Goal: Task Accomplishment & Management: Manage account settings

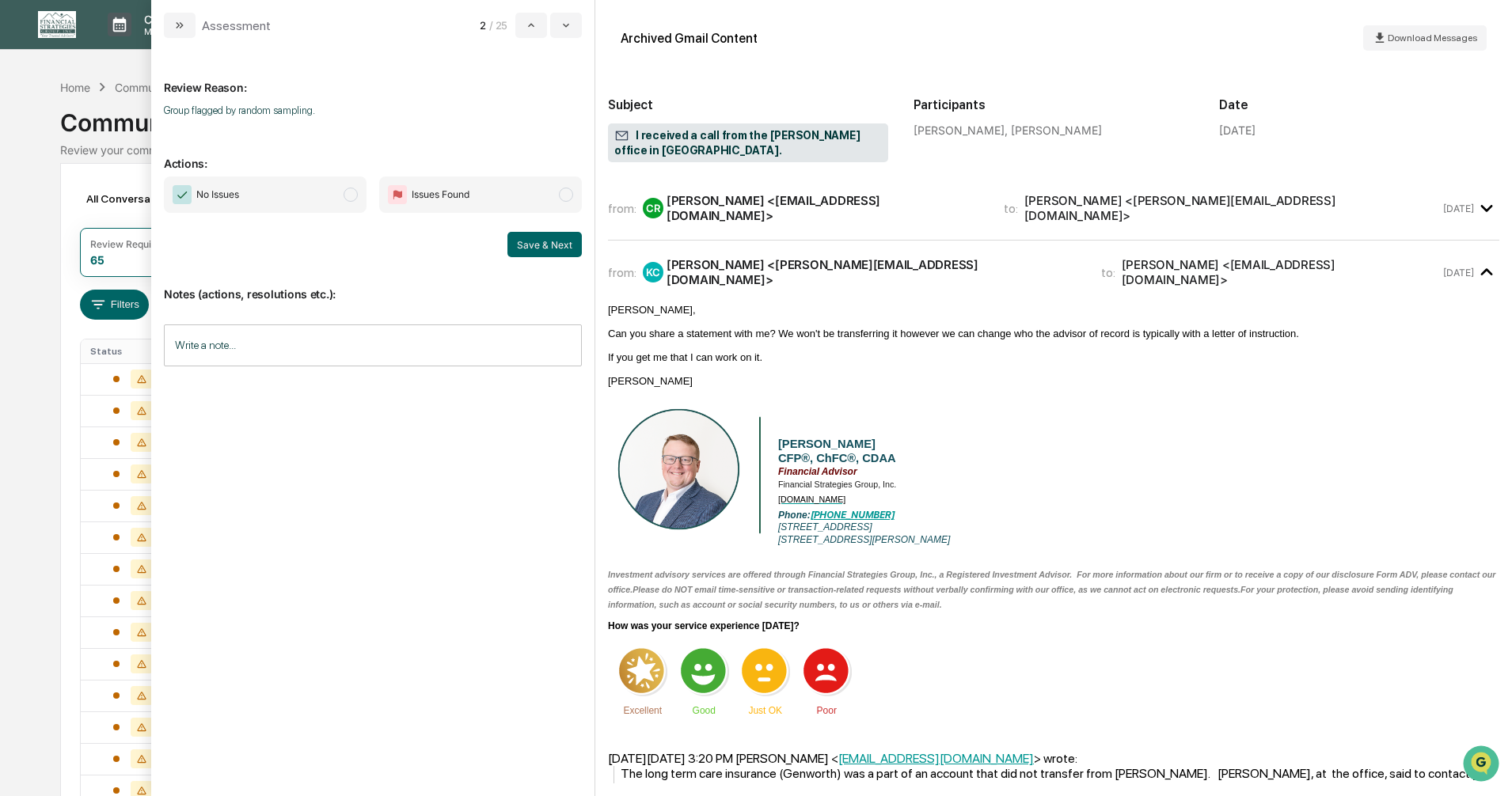
click at [350, 196] on span "modal" at bounding box center [350, 195] width 14 height 14
click at [539, 246] on button "Save & Next" at bounding box center [544, 244] width 74 height 26
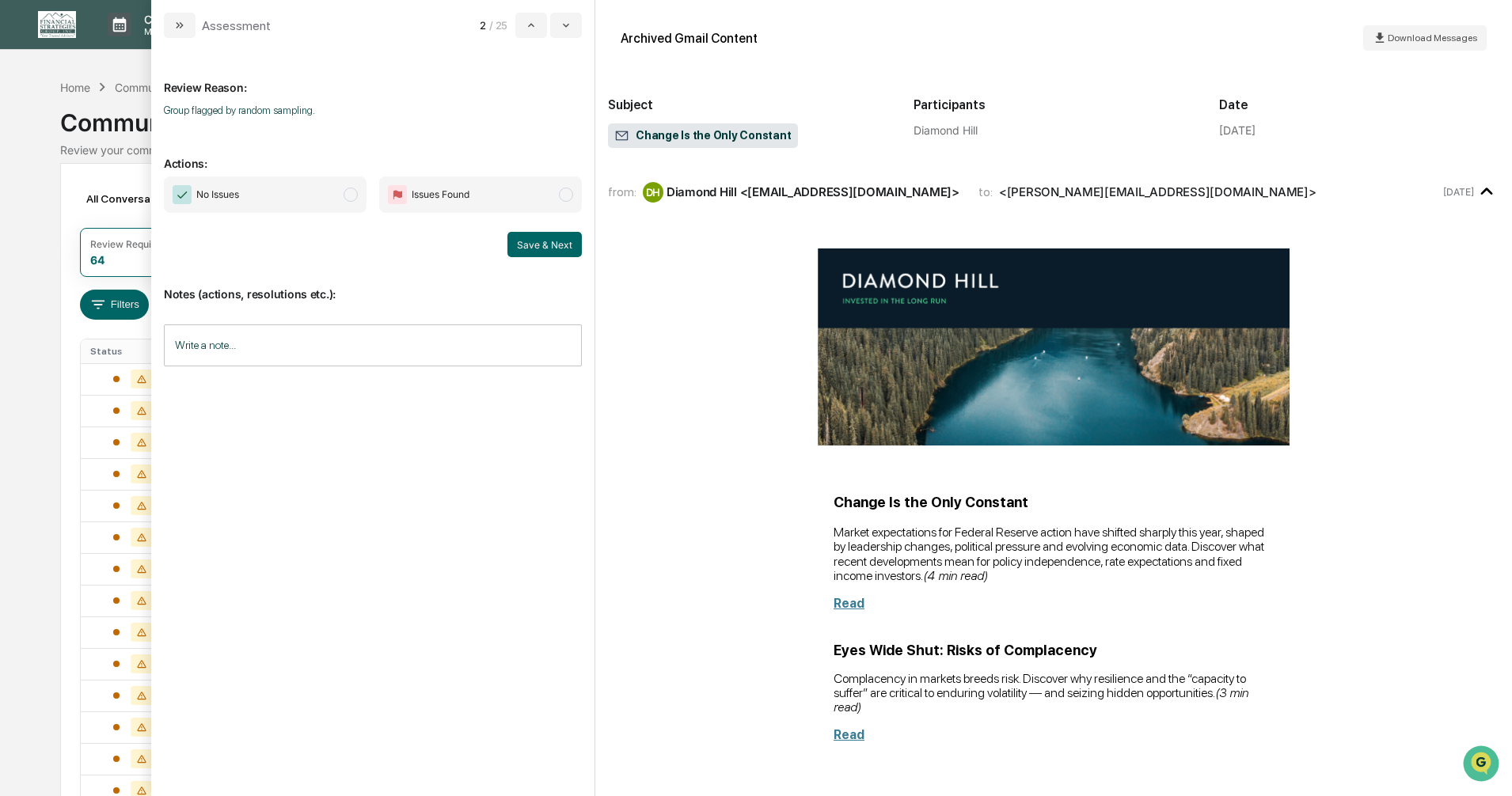
click at [355, 193] on span "modal" at bounding box center [350, 195] width 14 height 14
click at [536, 247] on button "Save & Next" at bounding box center [544, 244] width 74 height 26
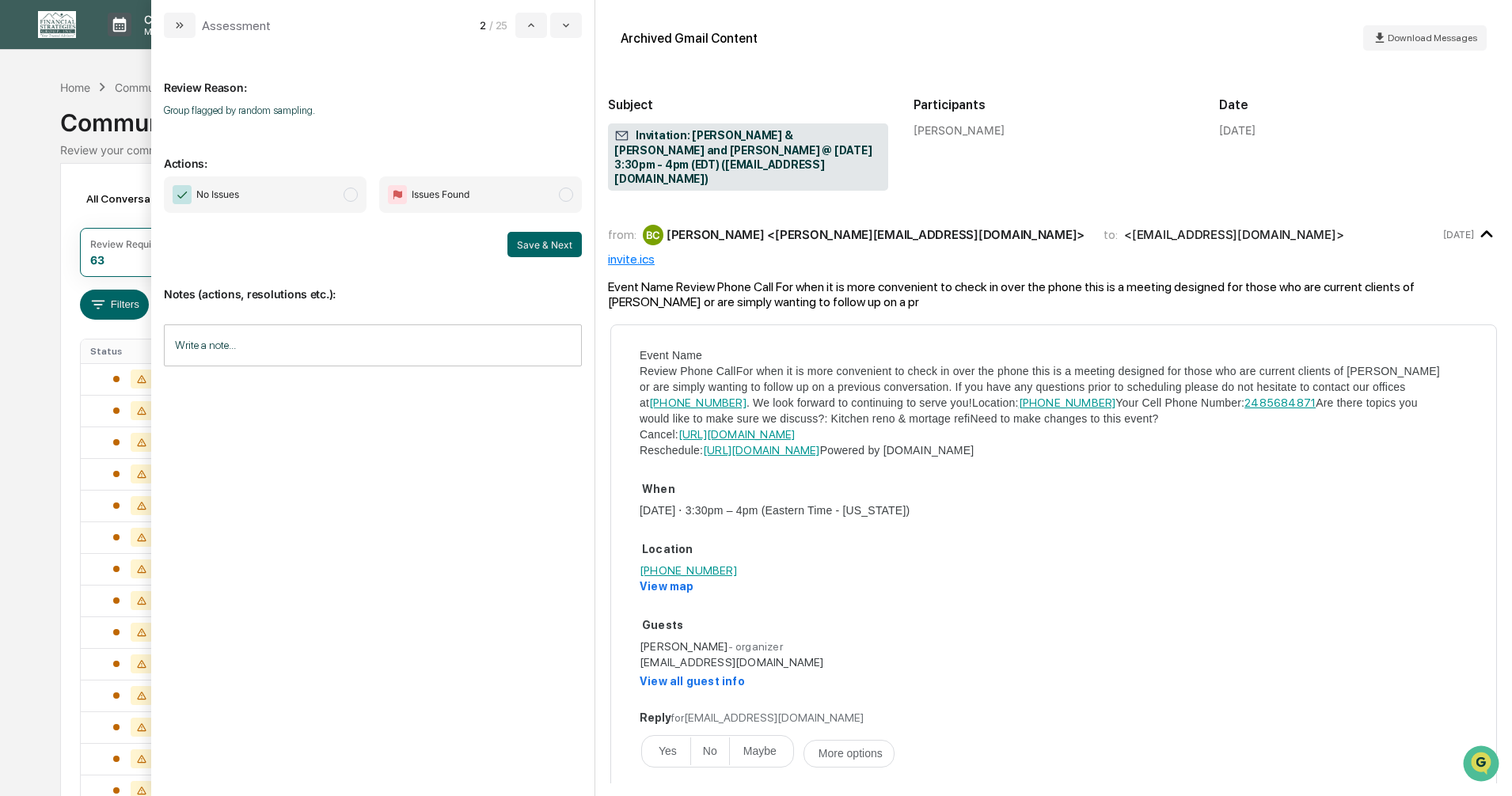
click at [344, 197] on span "modal" at bounding box center [350, 195] width 14 height 14
click at [527, 245] on button "Save & Next" at bounding box center [544, 244] width 74 height 26
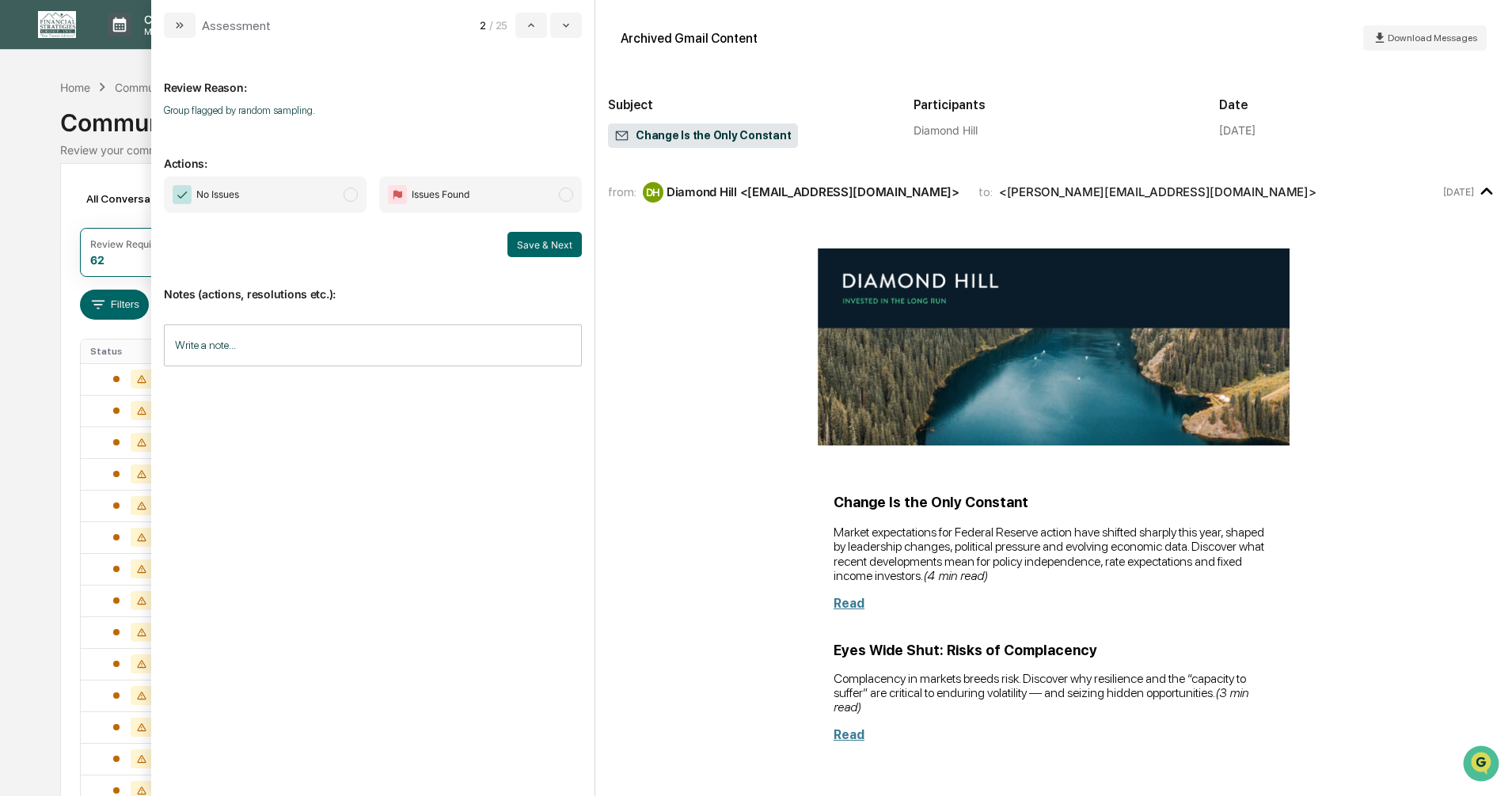
click at [350, 195] on span "modal" at bounding box center [350, 195] width 14 height 14
click at [527, 243] on button "Save & Next" at bounding box center [544, 244] width 74 height 26
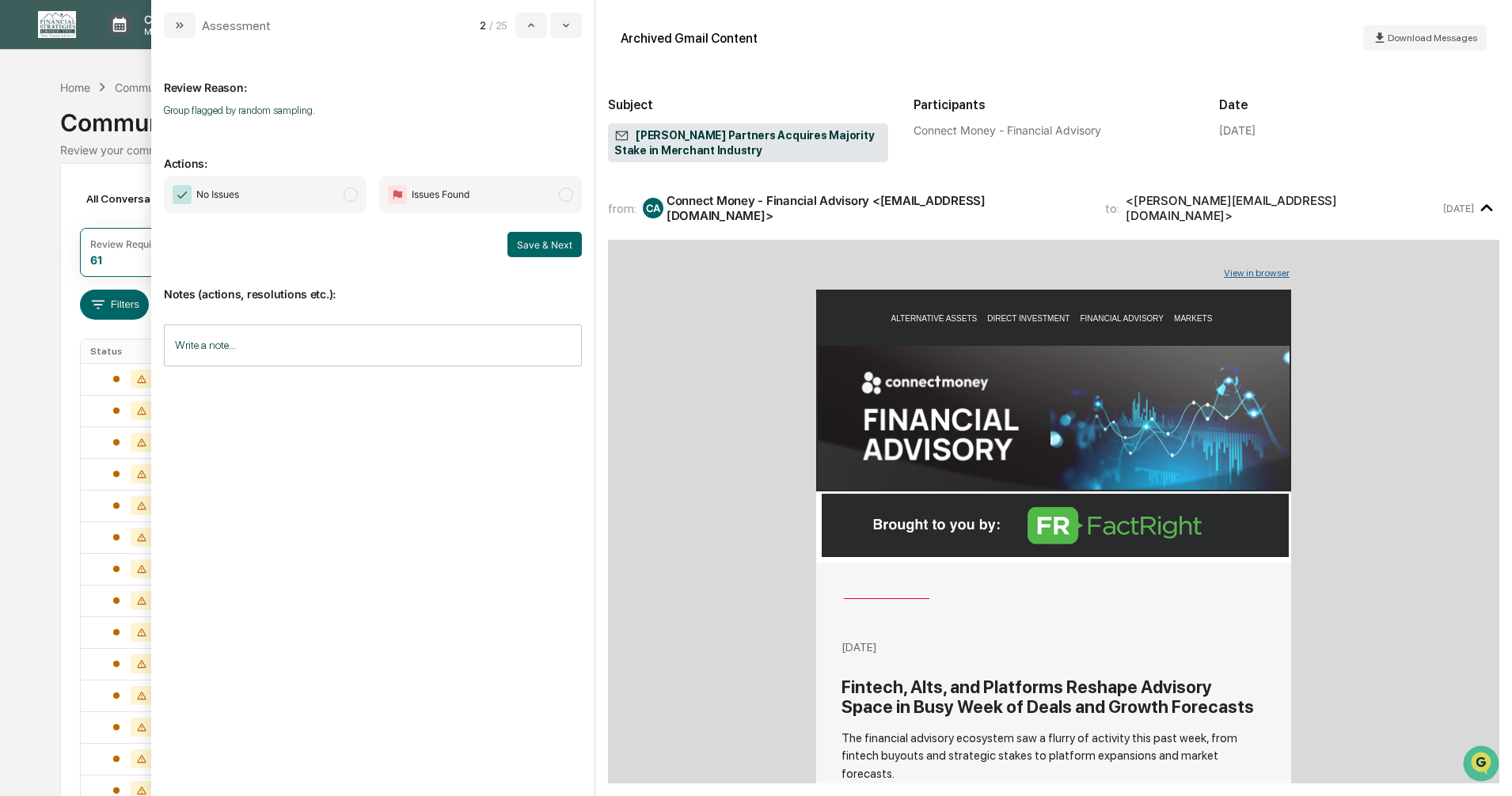
click at [348, 195] on span "modal" at bounding box center [350, 195] width 14 height 14
click at [532, 242] on button "Save & Next" at bounding box center [544, 244] width 74 height 26
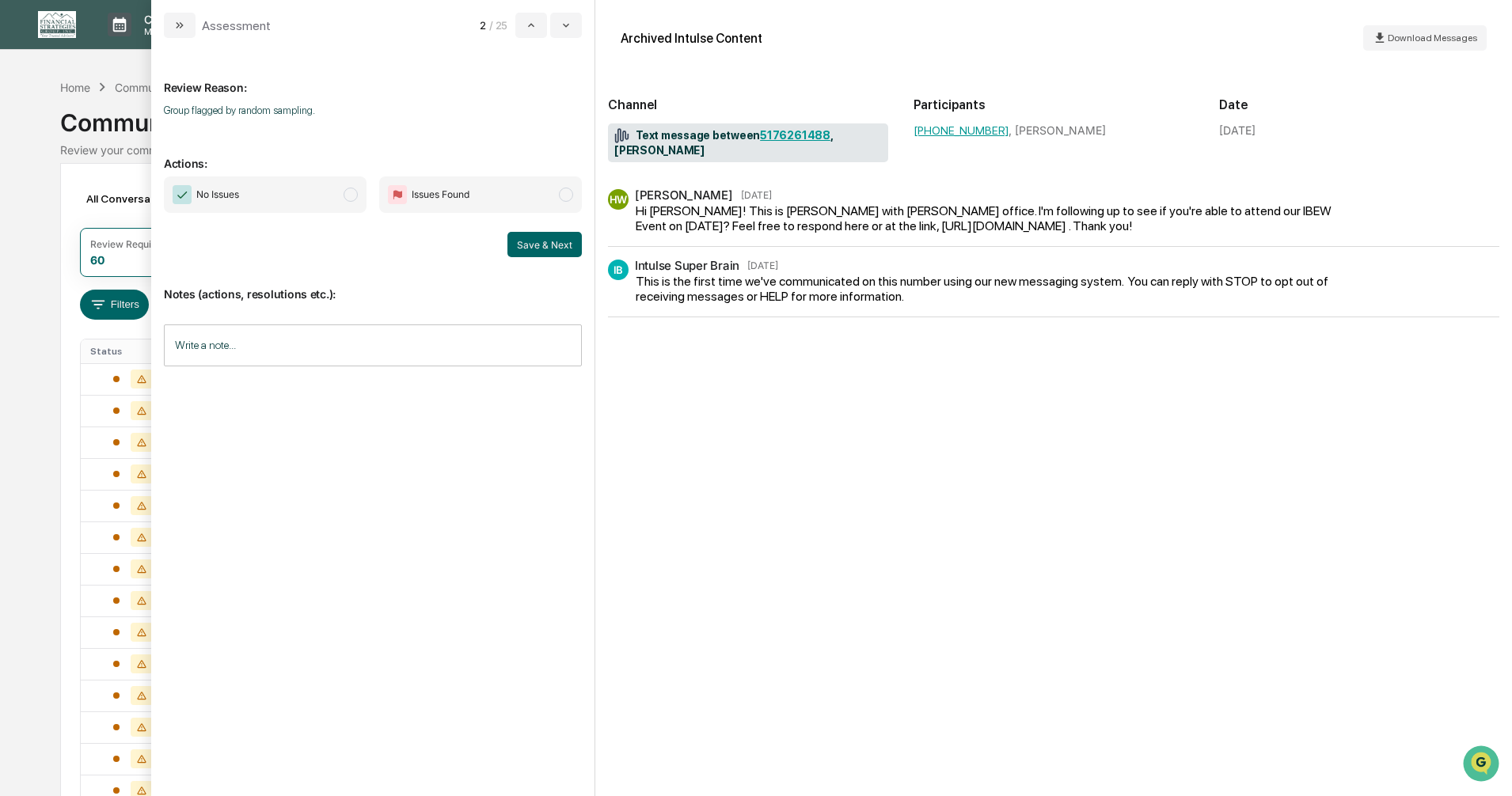
click at [348, 195] on span "modal" at bounding box center [350, 195] width 14 height 14
click at [531, 247] on button "Save & Next" at bounding box center [544, 244] width 74 height 26
click at [348, 192] on span "modal" at bounding box center [350, 195] width 14 height 14
click at [537, 247] on button "Save & Next" at bounding box center [544, 244] width 74 height 26
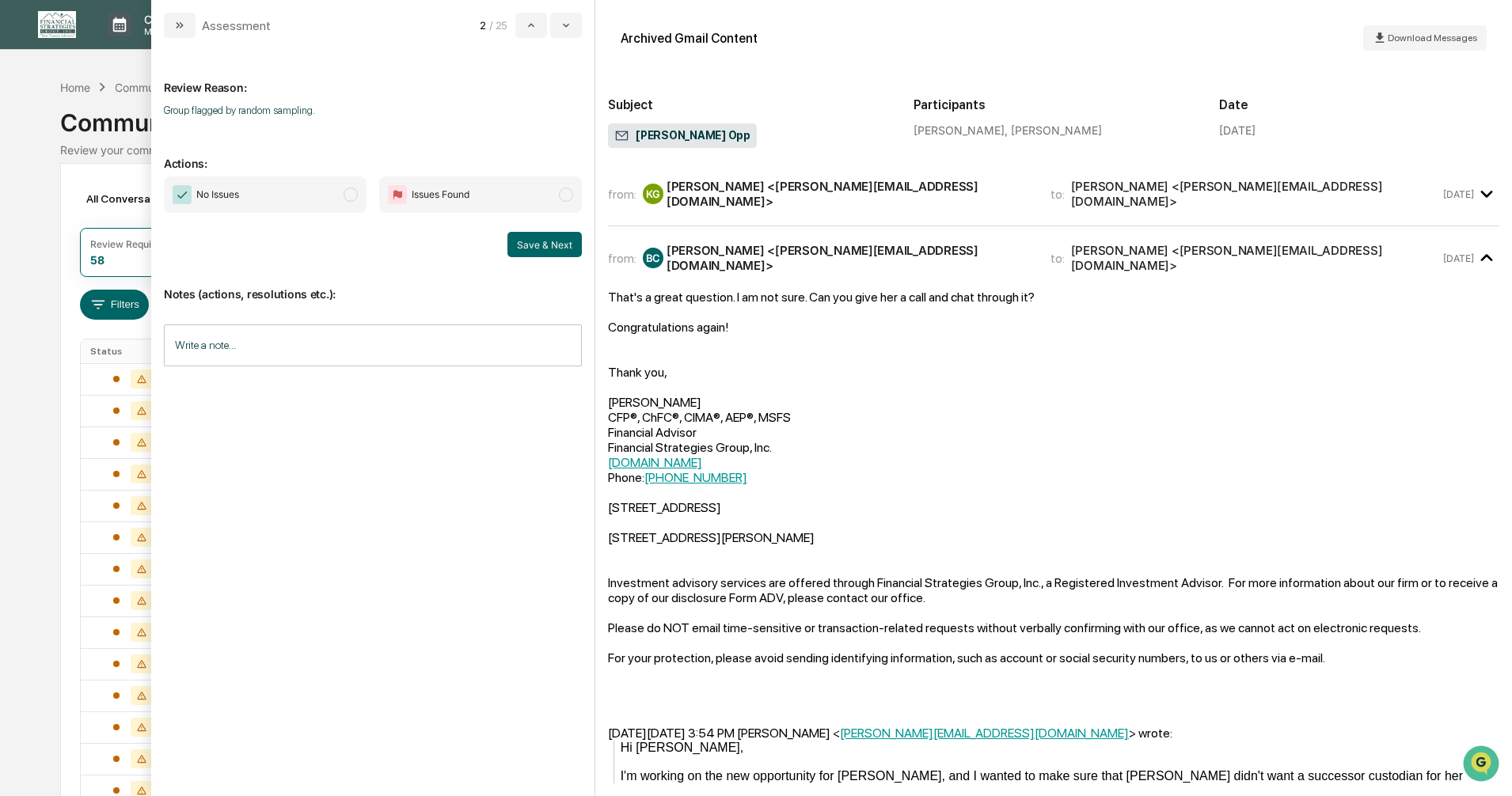
click at [348, 195] on span "modal" at bounding box center [350, 195] width 14 height 14
click at [533, 241] on button "Save & Next" at bounding box center [544, 244] width 74 height 26
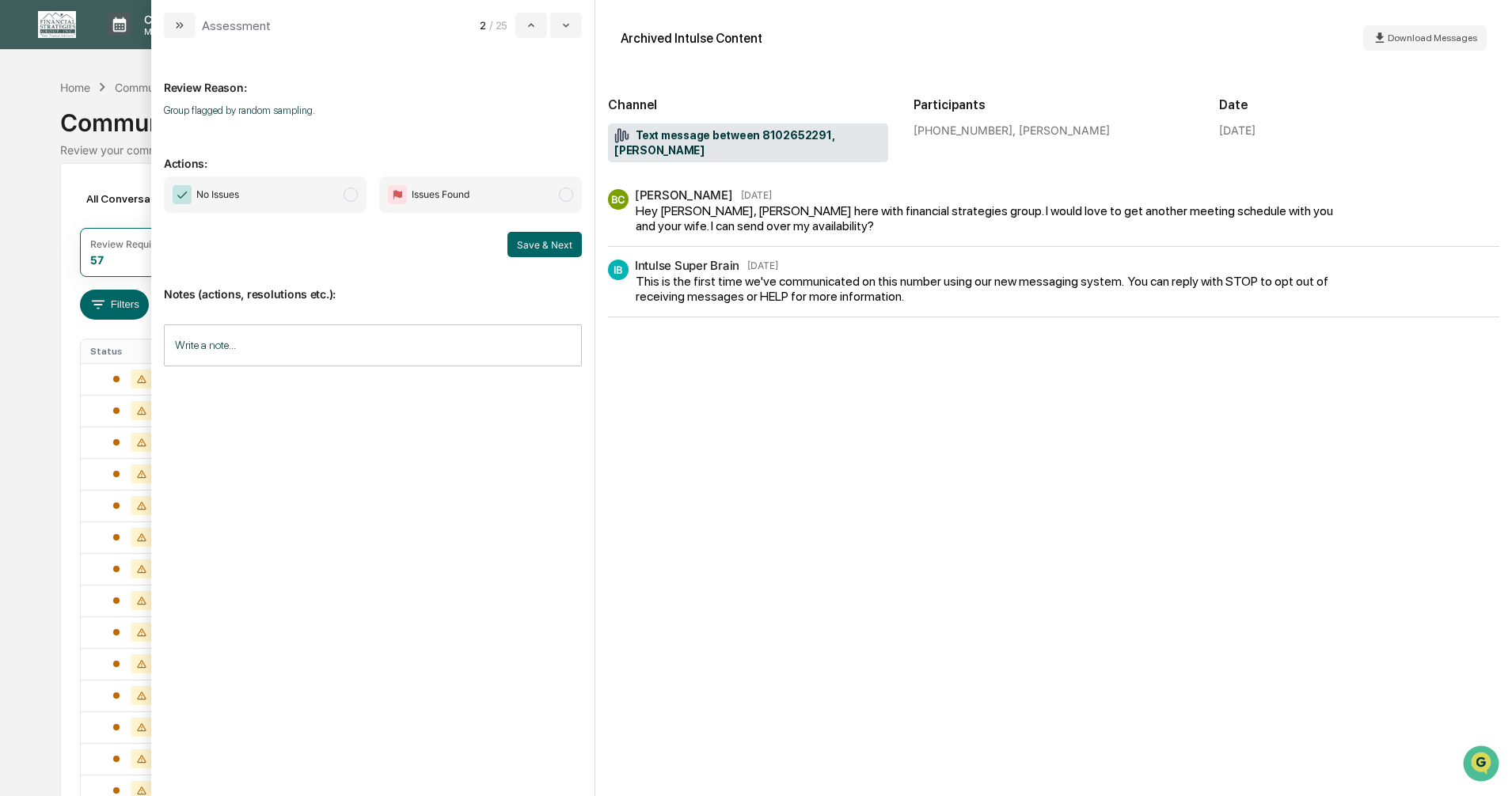
click at [353, 195] on span "modal" at bounding box center [350, 195] width 14 height 14
click at [538, 244] on button "Save & Next" at bounding box center [544, 244] width 74 height 26
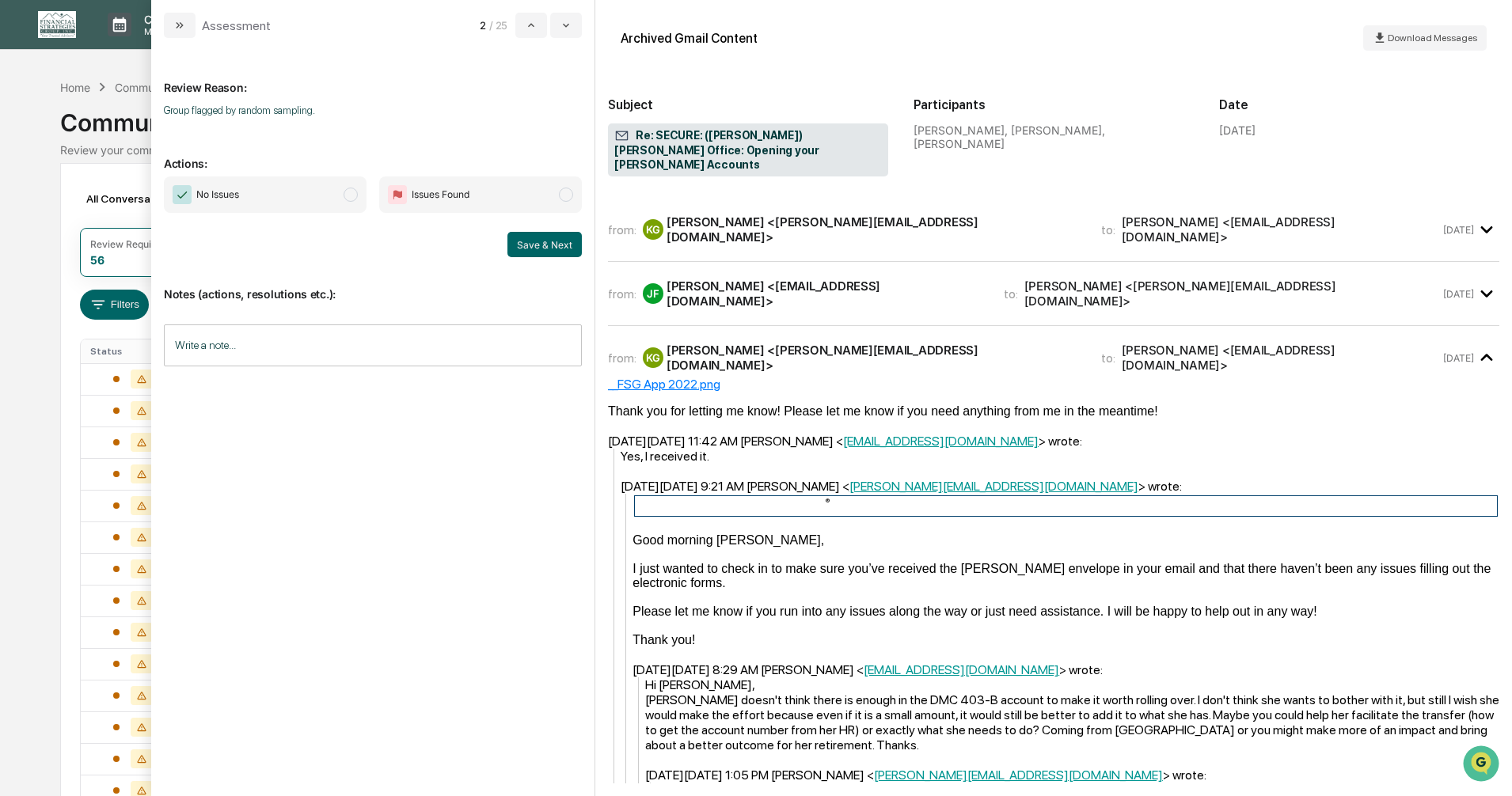
scroll to position [475, 0]
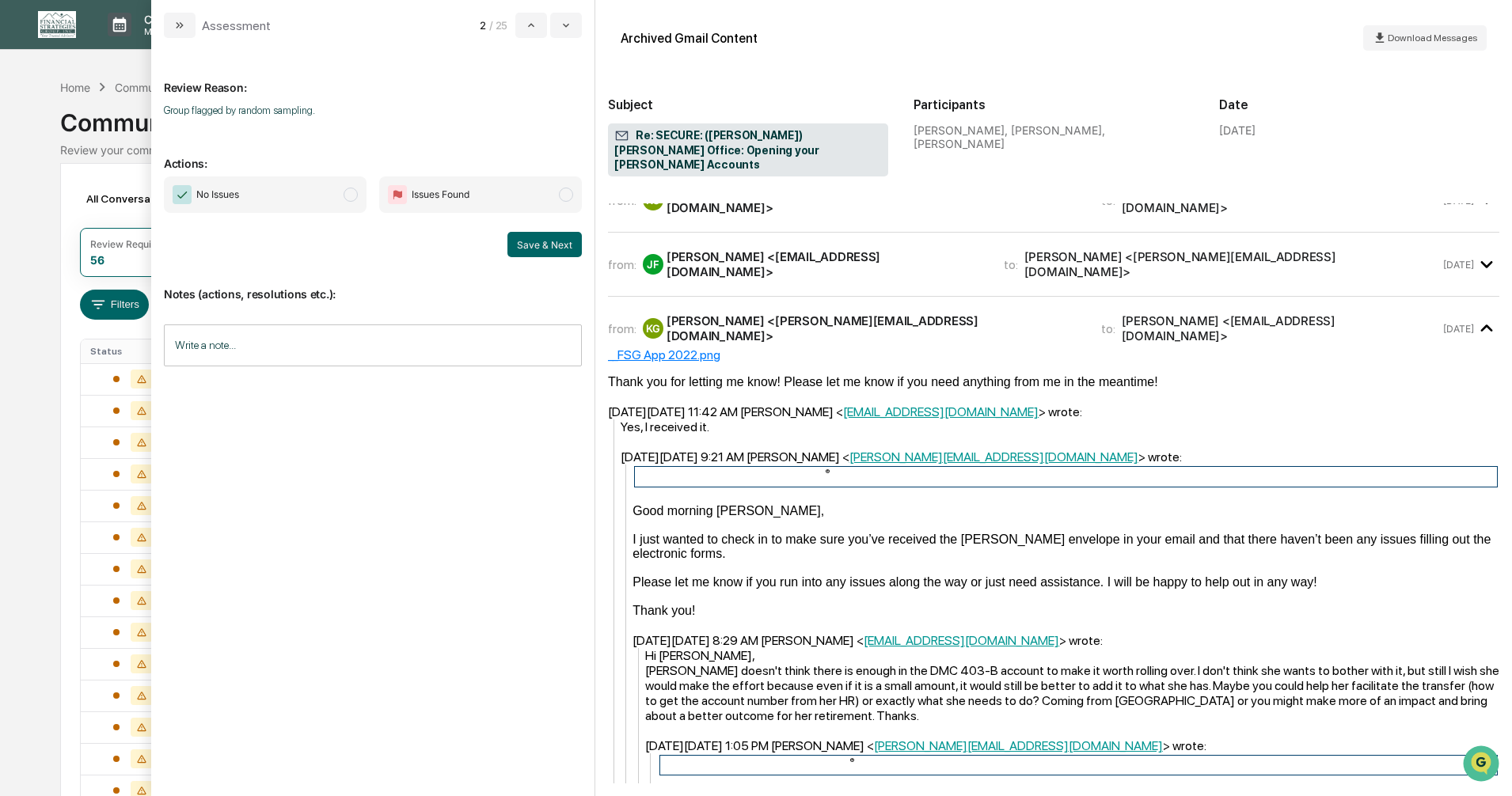
click at [352, 195] on span "modal" at bounding box center [350, 195] width 14 height 14
click at [537, 245] on button "Save & Next" at bounding box center [544, 244] width 74 height 26
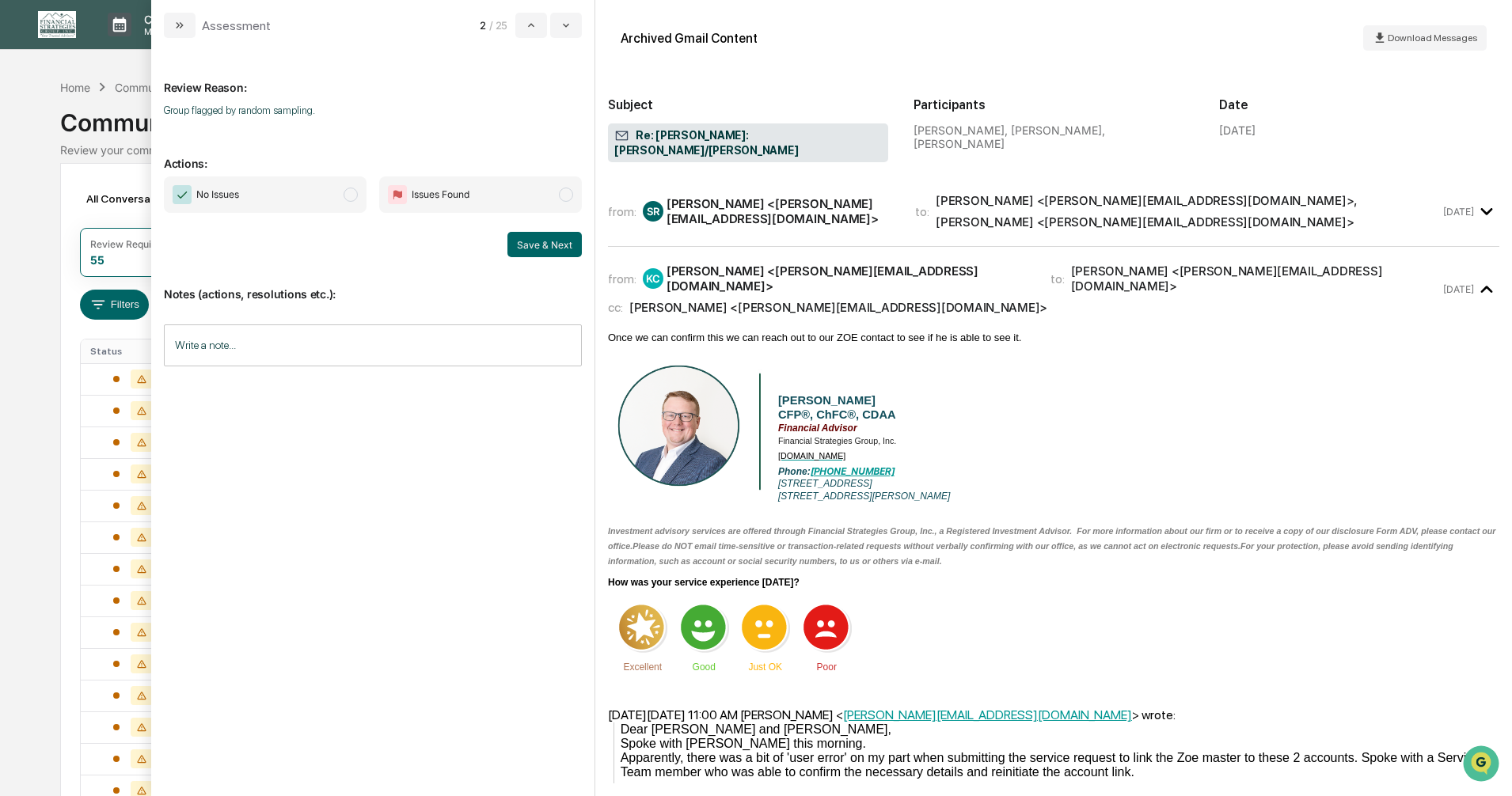
click at [350, 197] on span "modal" at bounding box center [350, 195] width 14 height 14
click at [537, 244] on button "Save & Next" at bounding box center [544, 244] width 74 height 26
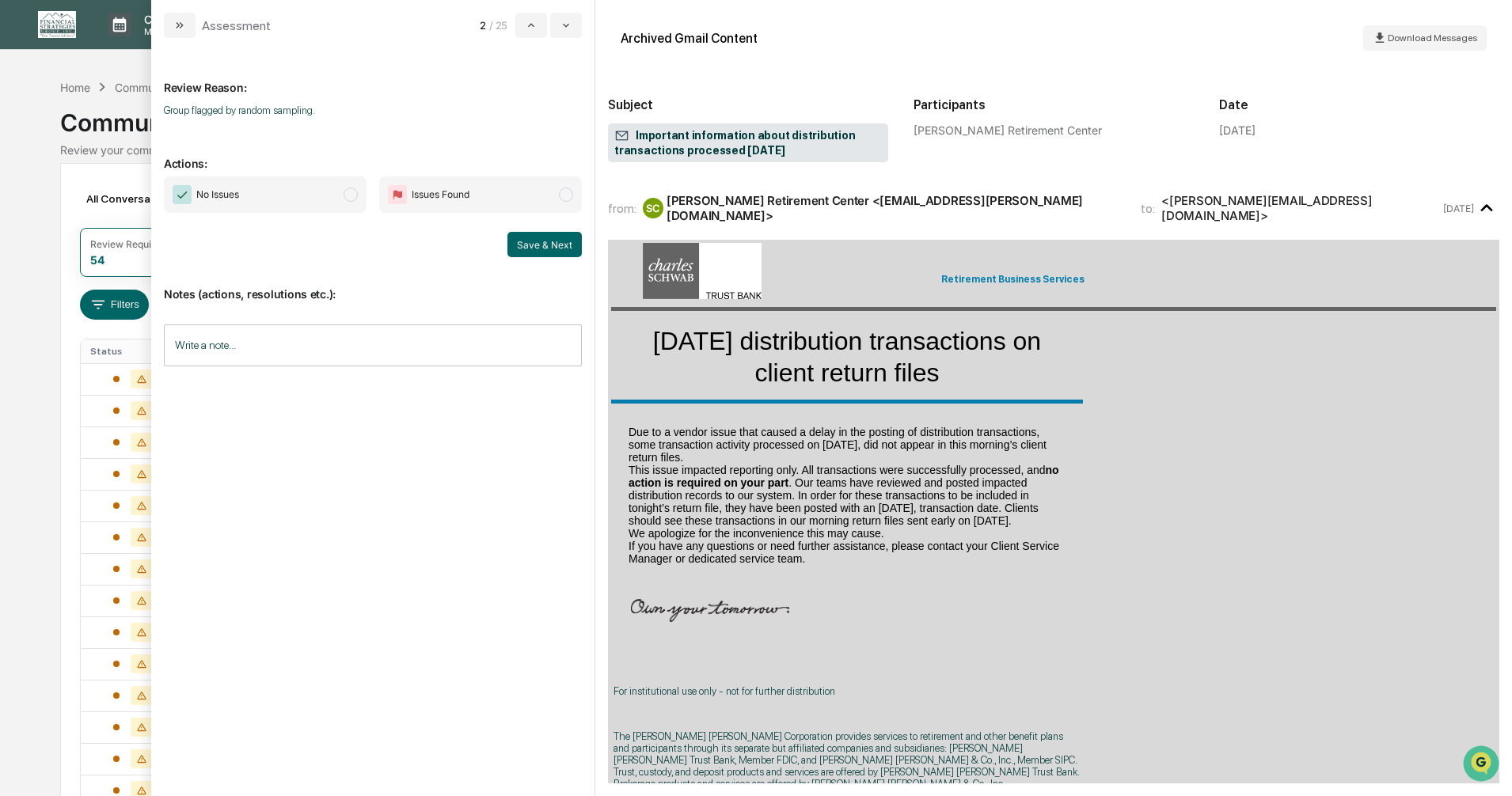
click at [350, 196] on span "modal" at bounding box center [350, 195] width 14 height 14
click at [548, 247] on button "Save & Next" at bounding box center [544, 244] width 74 height 26
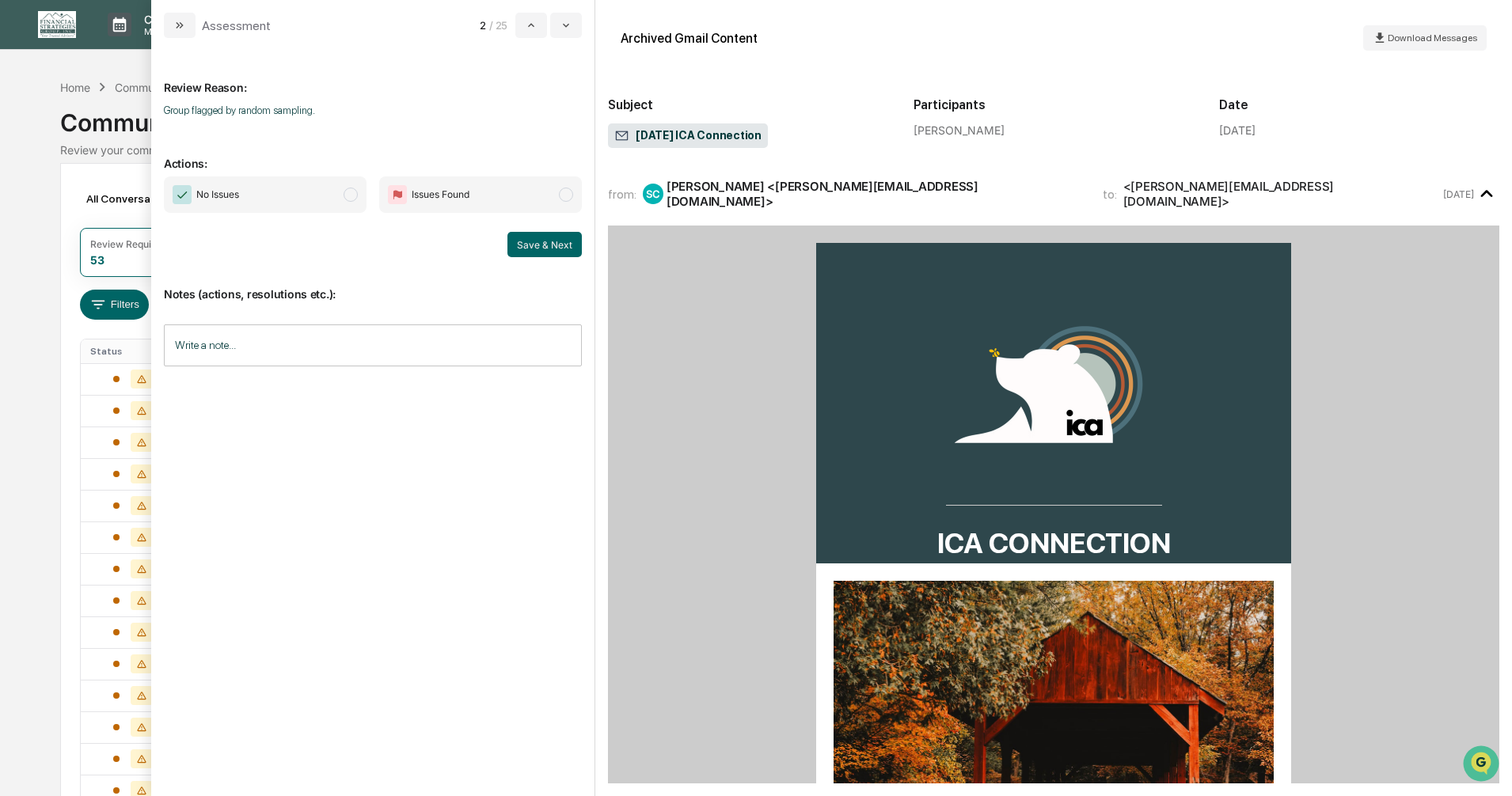
click at [350, 192] on span "modal" at bounding box center [350, 195] width 14 height 14
click at [529, 247] on button "Save & Next" at bounding box center [544, 244] width 74 height 26
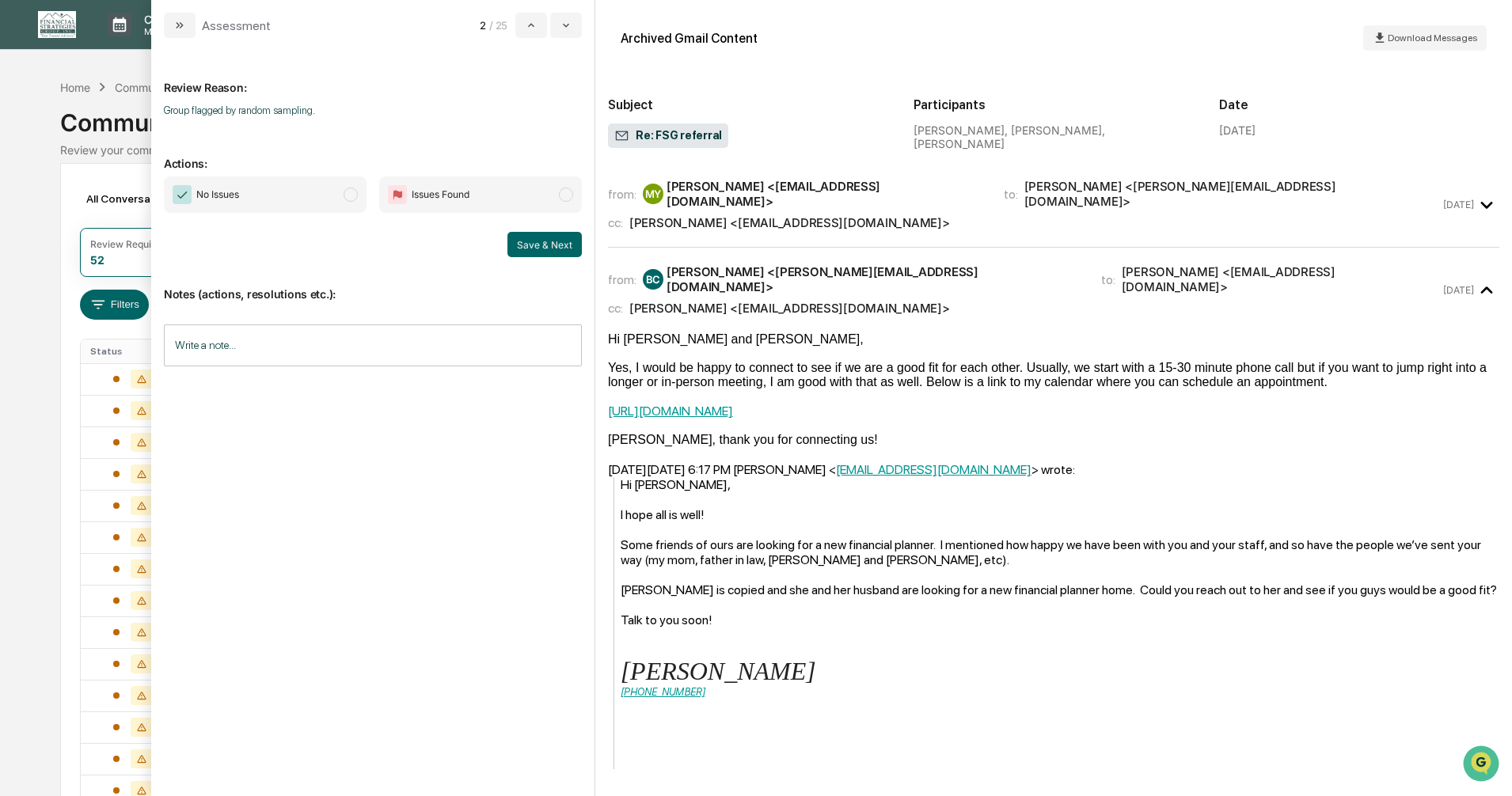
click at [350, 196] on span "modal" at bounding box center [350, 195] width 14 height 14
click at [535, 247] on button "Save & Next" at bounding box center [544, 244] width 74 height 26
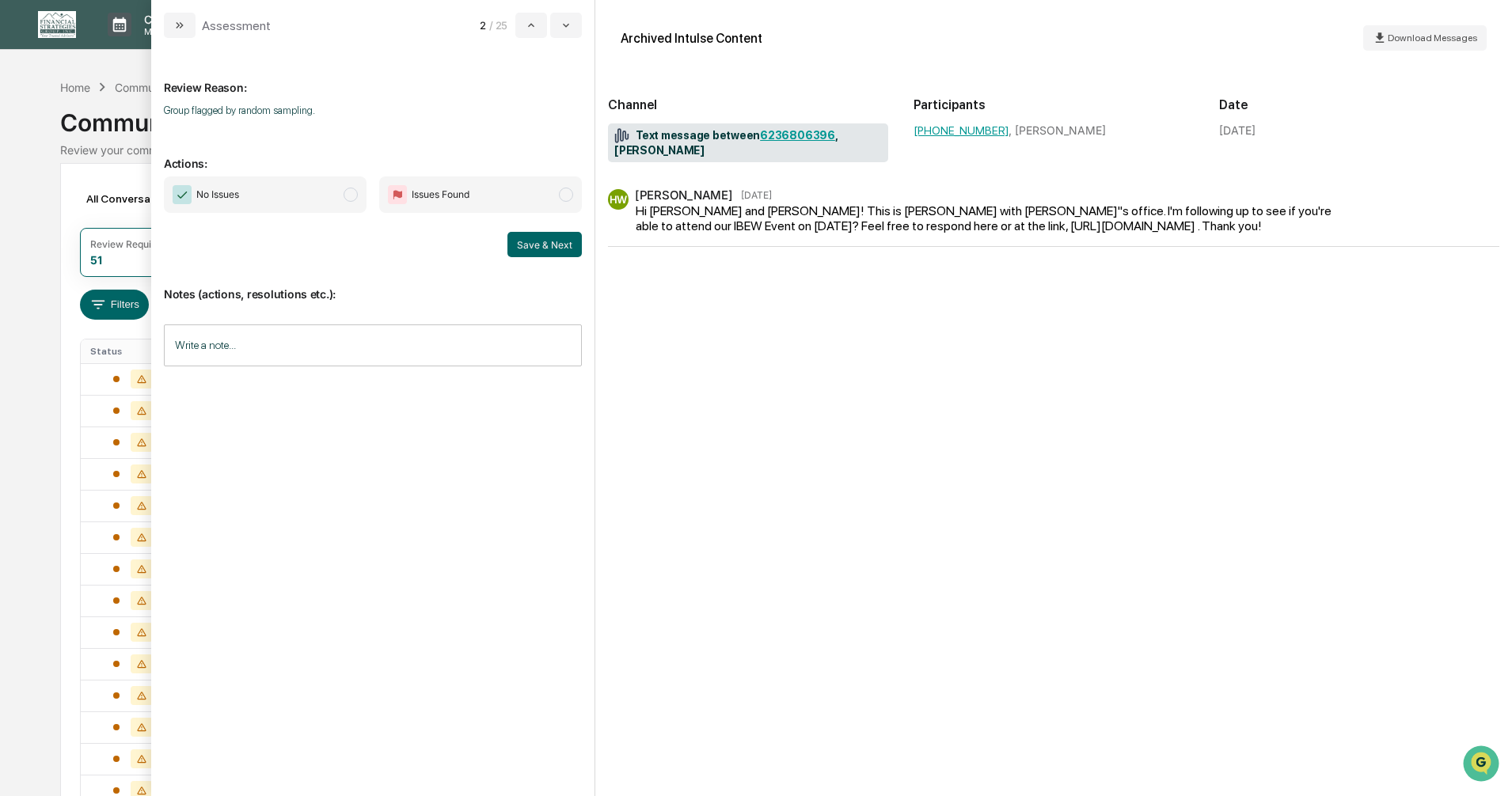
click at [349, 198] on span "modal" at bounding box center [350, 195] width 14 height 14
click at [536, 246] on button "Save & Next" at bounding box center [544, 244] width 74 height 26
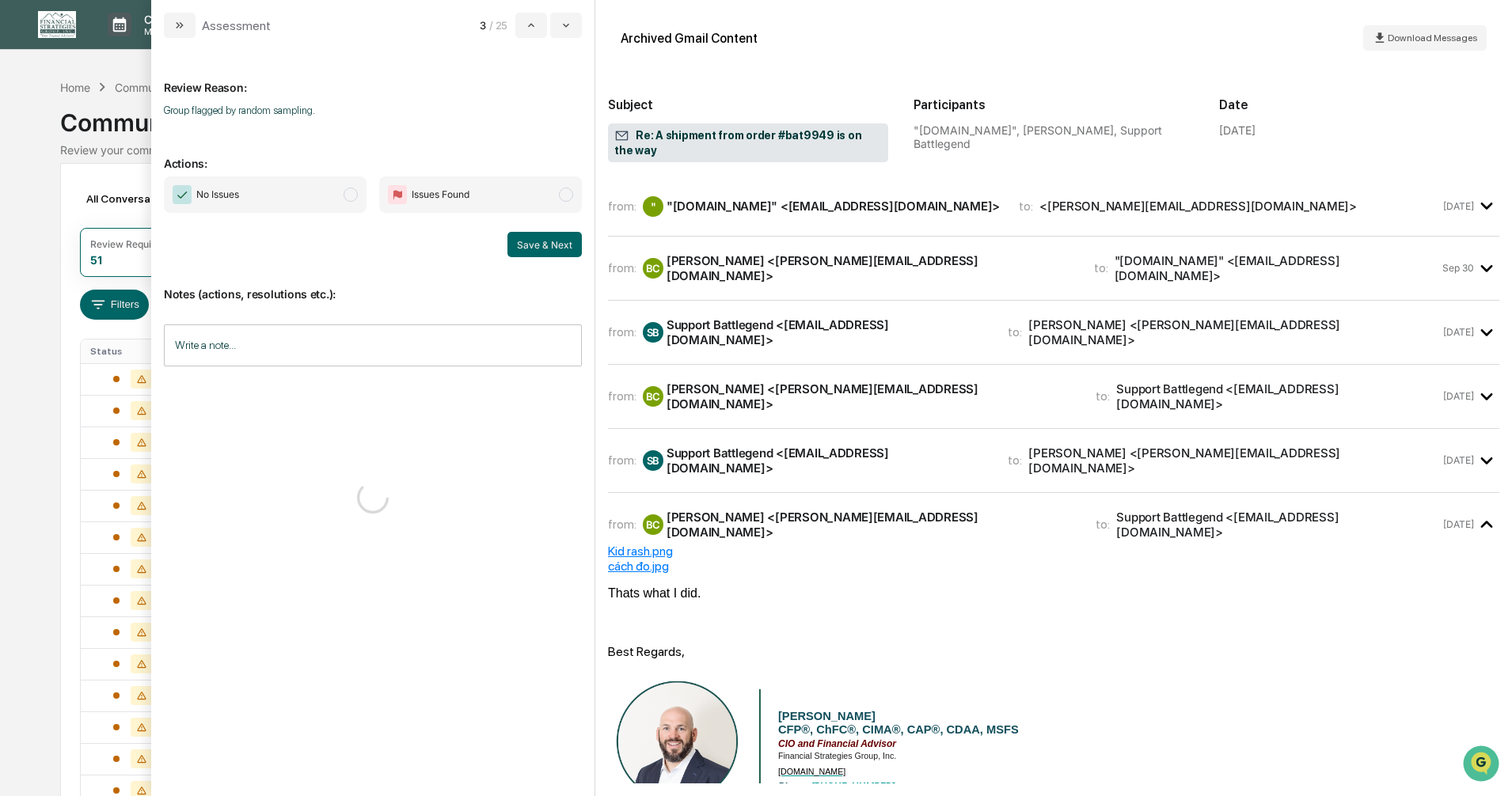
click at [353, 197] on span "modal" at bounding box center [350, 195] width 14 height 14
click at [535, 243] on button "Save & Next" at bounding box center [544, 244] width 74 height 26
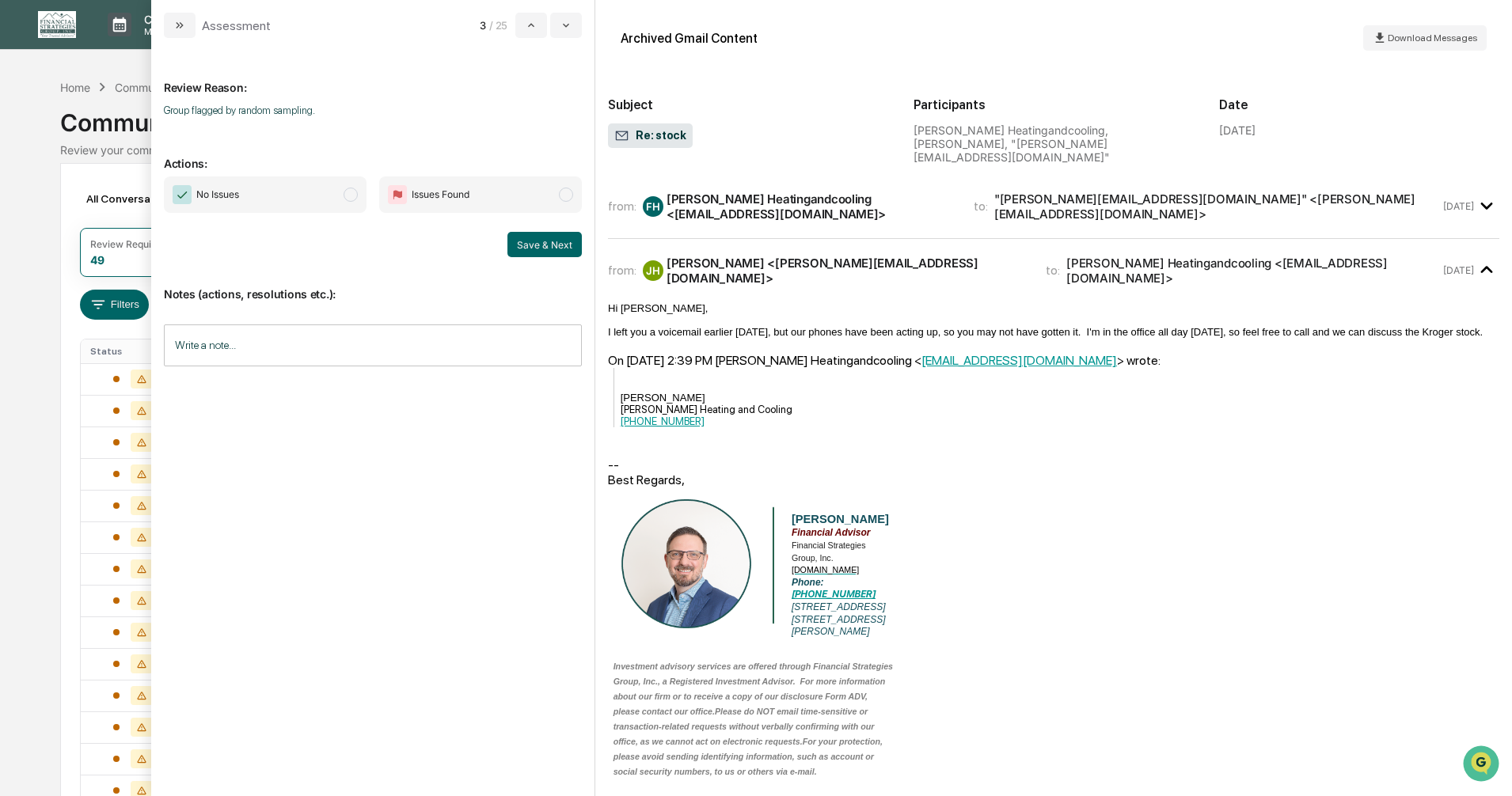
click at [350, 199] on span "modal" at bounding box center [350, 195] width 14 height 14
click at [535, 247] on button "Save & Next" at bounding box center [544, 244] width 74 height 26
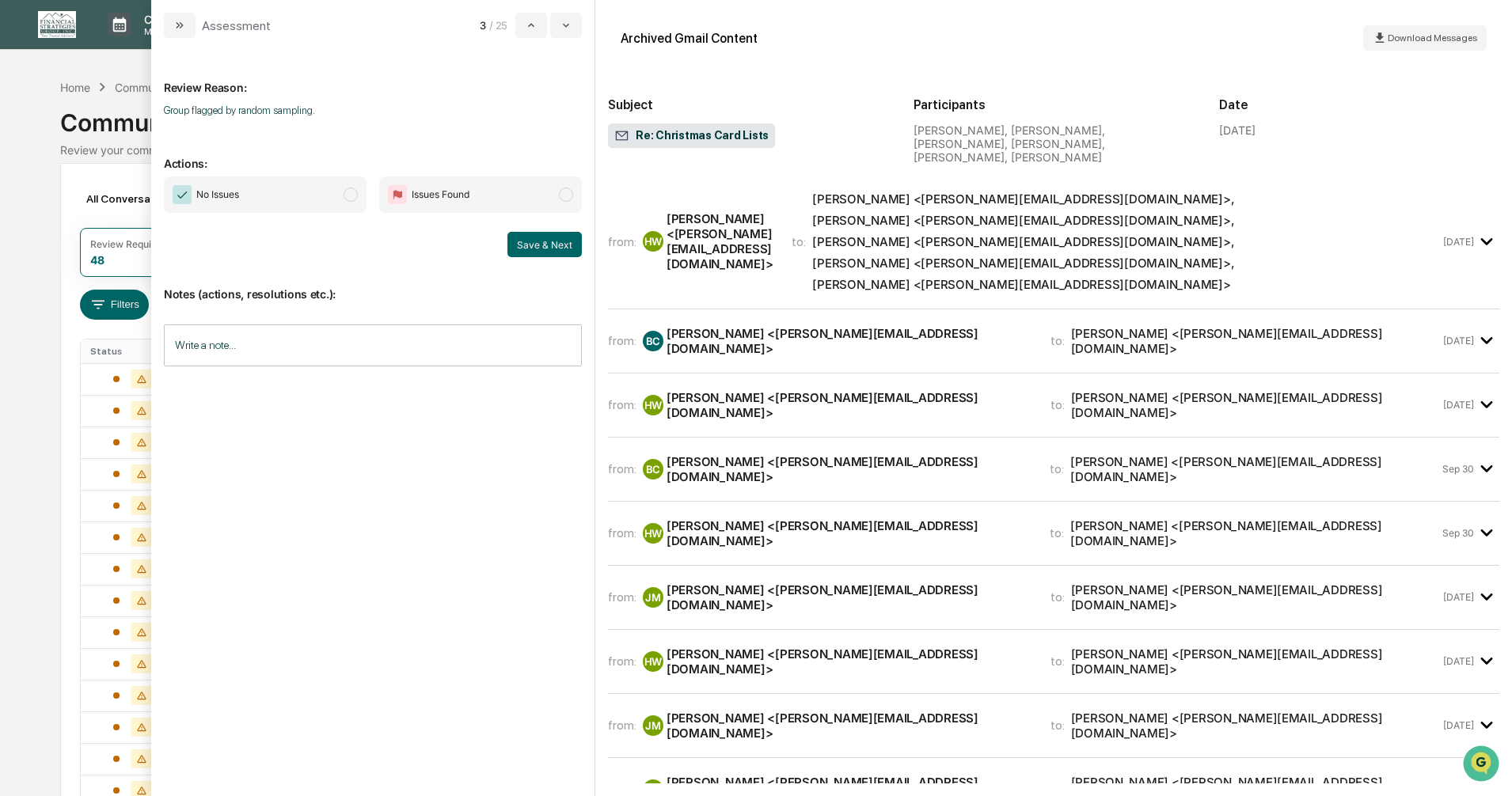
click at [351, 196] on span "modal" at bounding box center [350, 195] width 14 height 14
click at [527, 241] on button "Save & Next" at bounding box center [544, 244] width 74 height 26
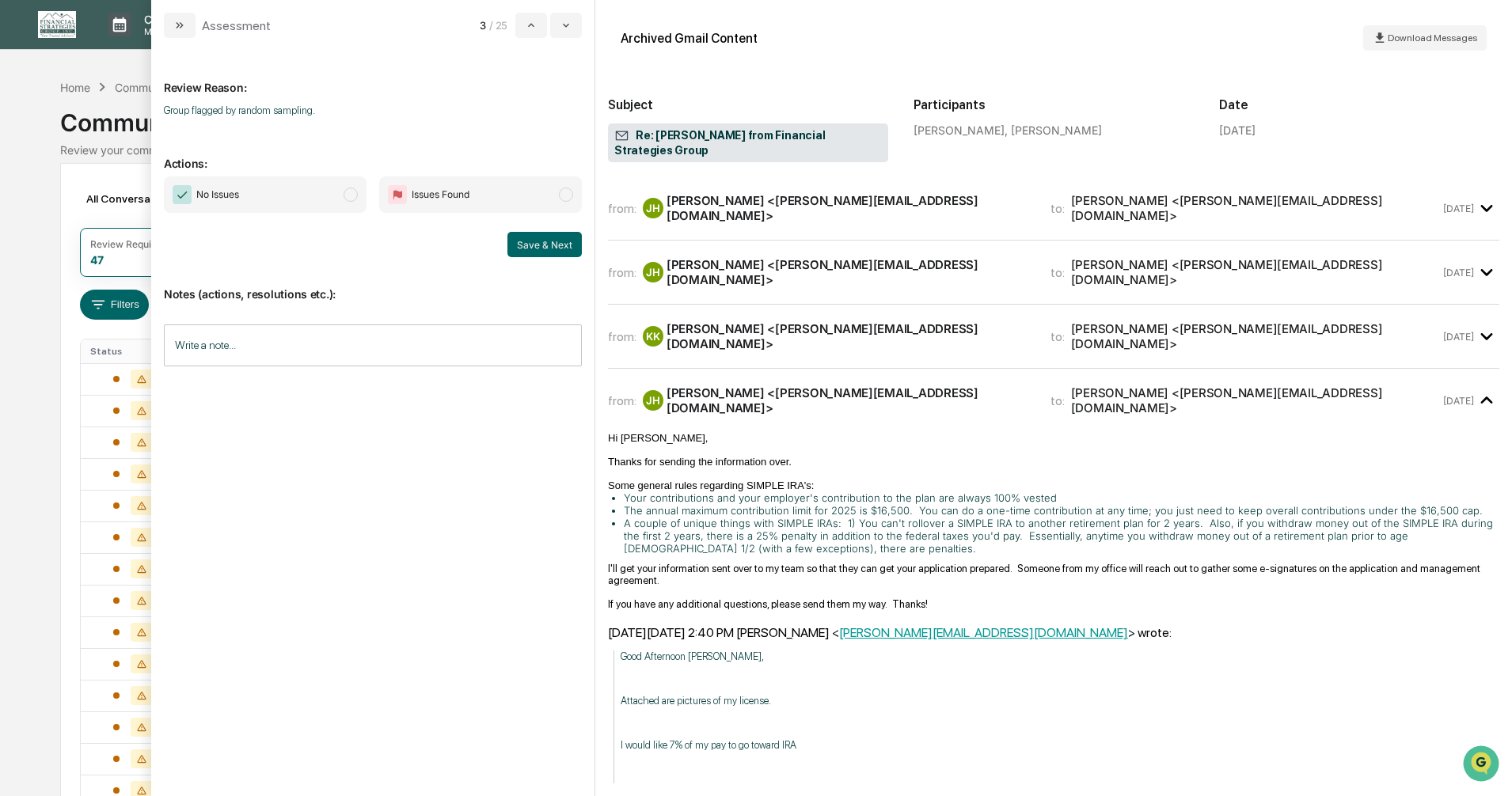
click at [350, 196] on span "modal" at bounding box center [350, 195] width 14 height 14
click at [530, 247] on button "Save & Next" at bounding box center [544, 244] width 74 height 26
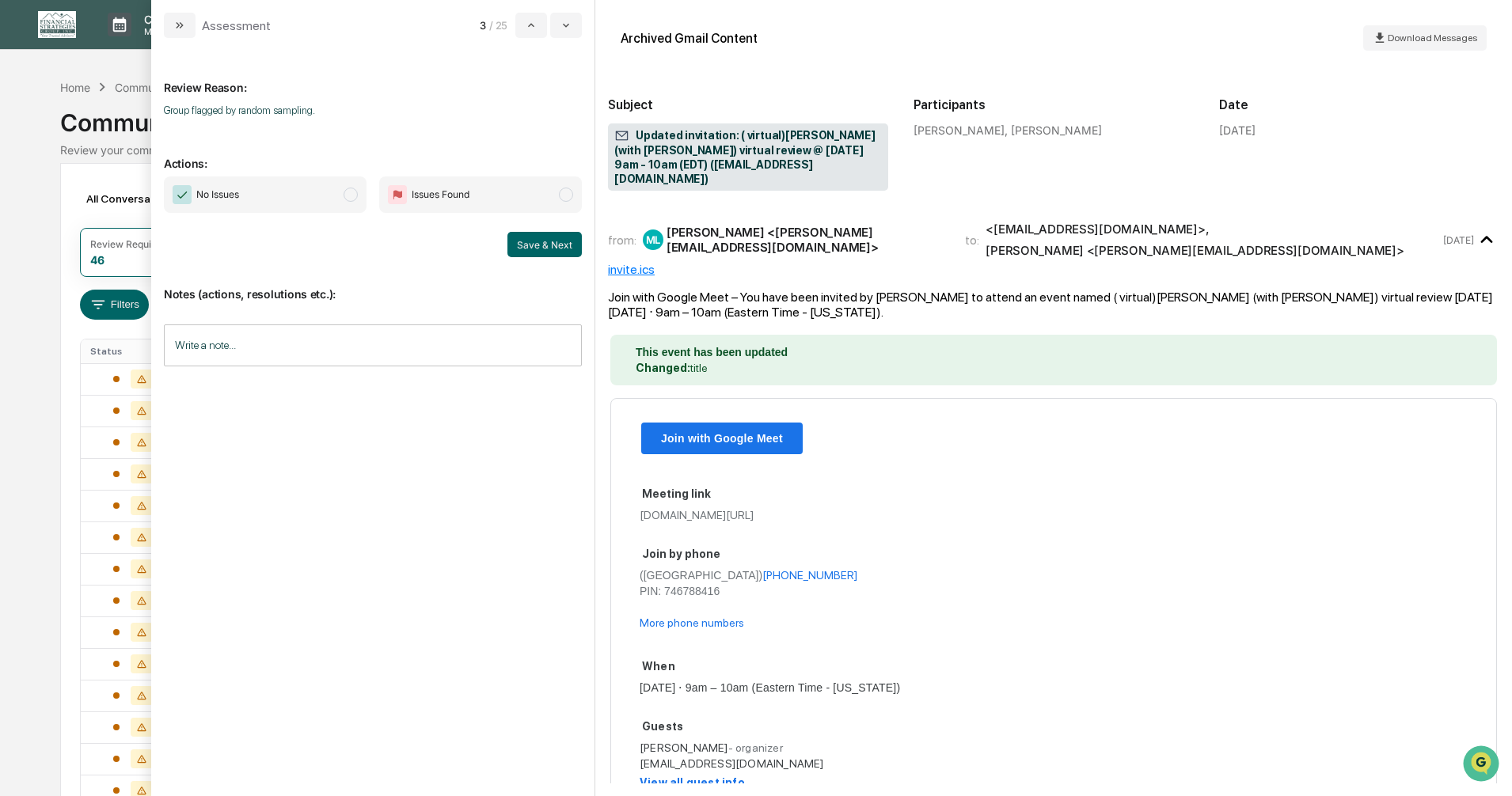
click at [351, 195] on span "modal" at bounding box center [350, 195] width 14 height 14
click at [538, 244] on button "Save & Next" at bounding box center [544, 244] width 74 height 26
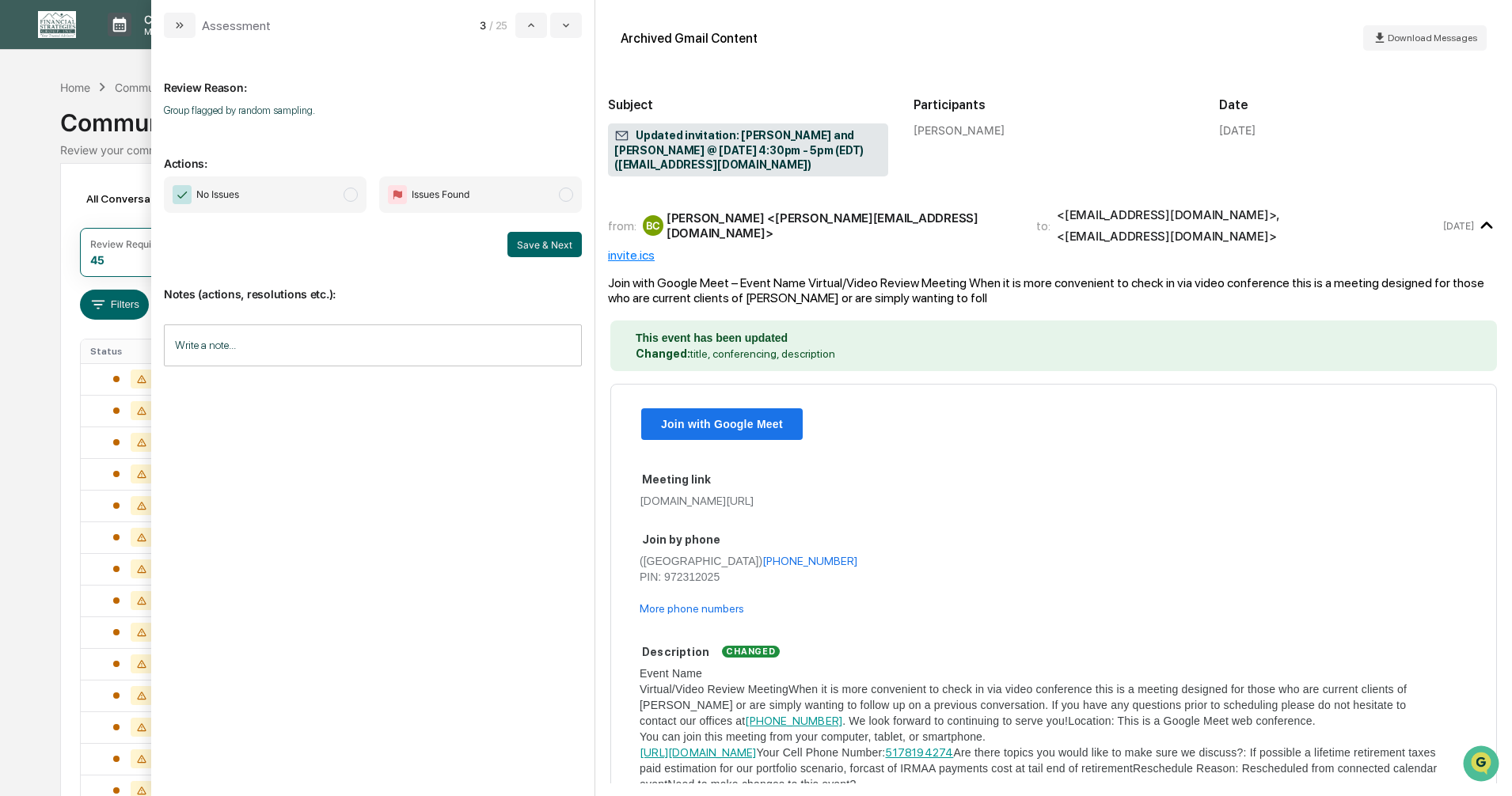
click at [354, 196] on span "modal" at bounding box center [350, 195] width 14 height 14
click at [527, 240] on button "Save & Next" at bounding box center [544, 244] width 74 height 26
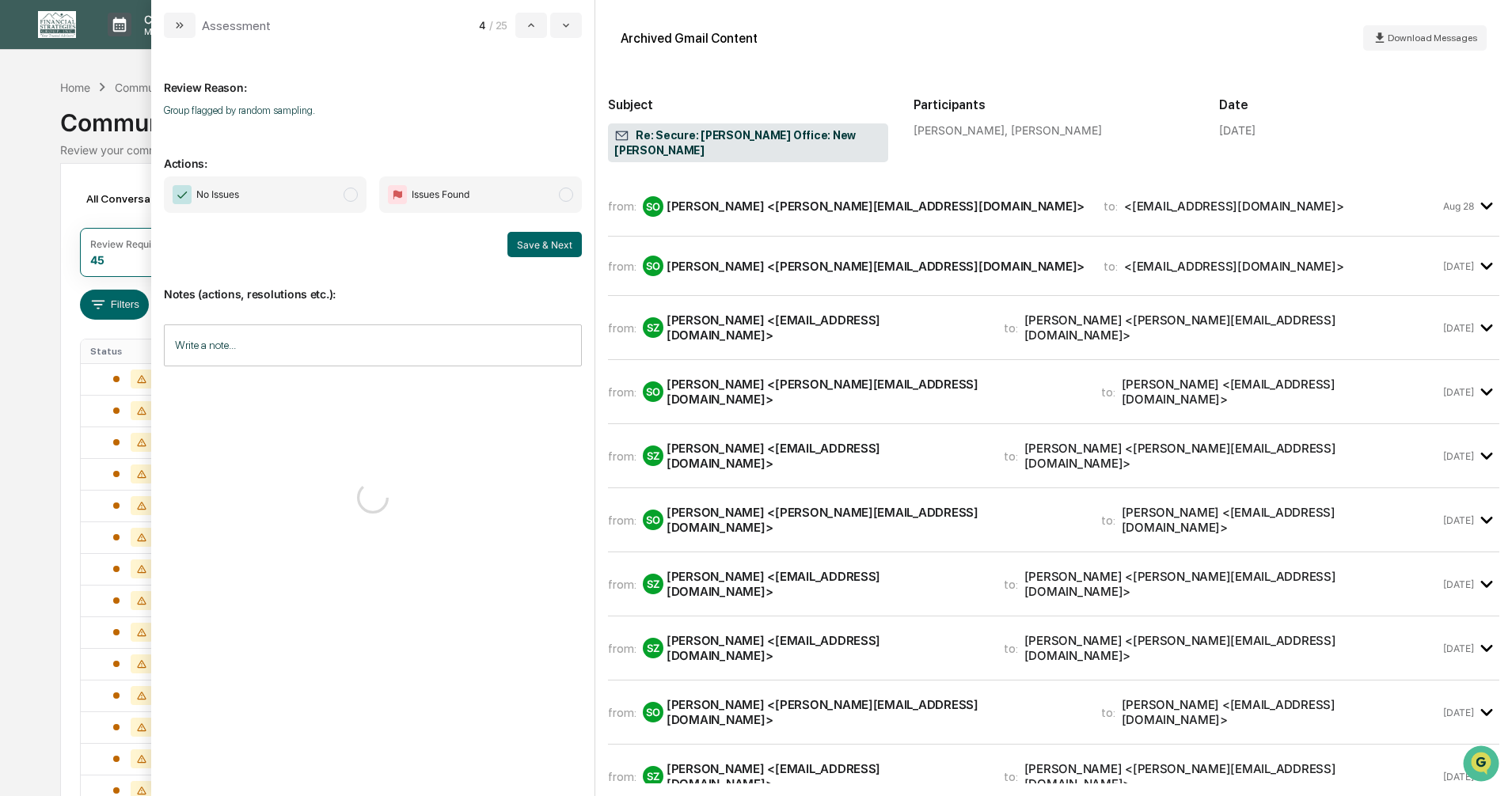
scroll to position [1408, 0]
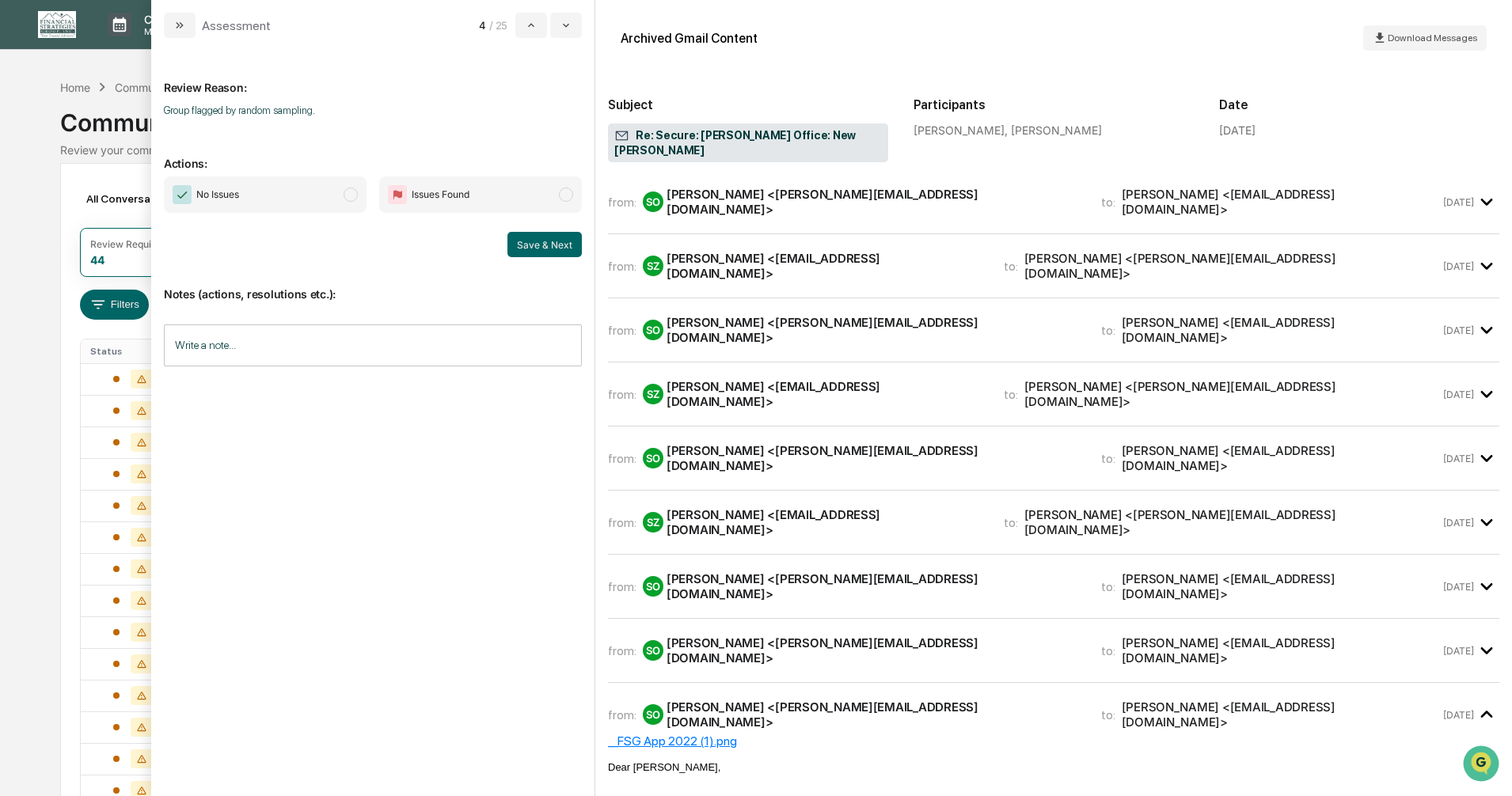
click at [347, 192] on span "modal" at bounding box center [350, 195] width 14 height 14
click at [528, 243] on button "Save & Next" at bounding box center [544, 244] width 74 height 26
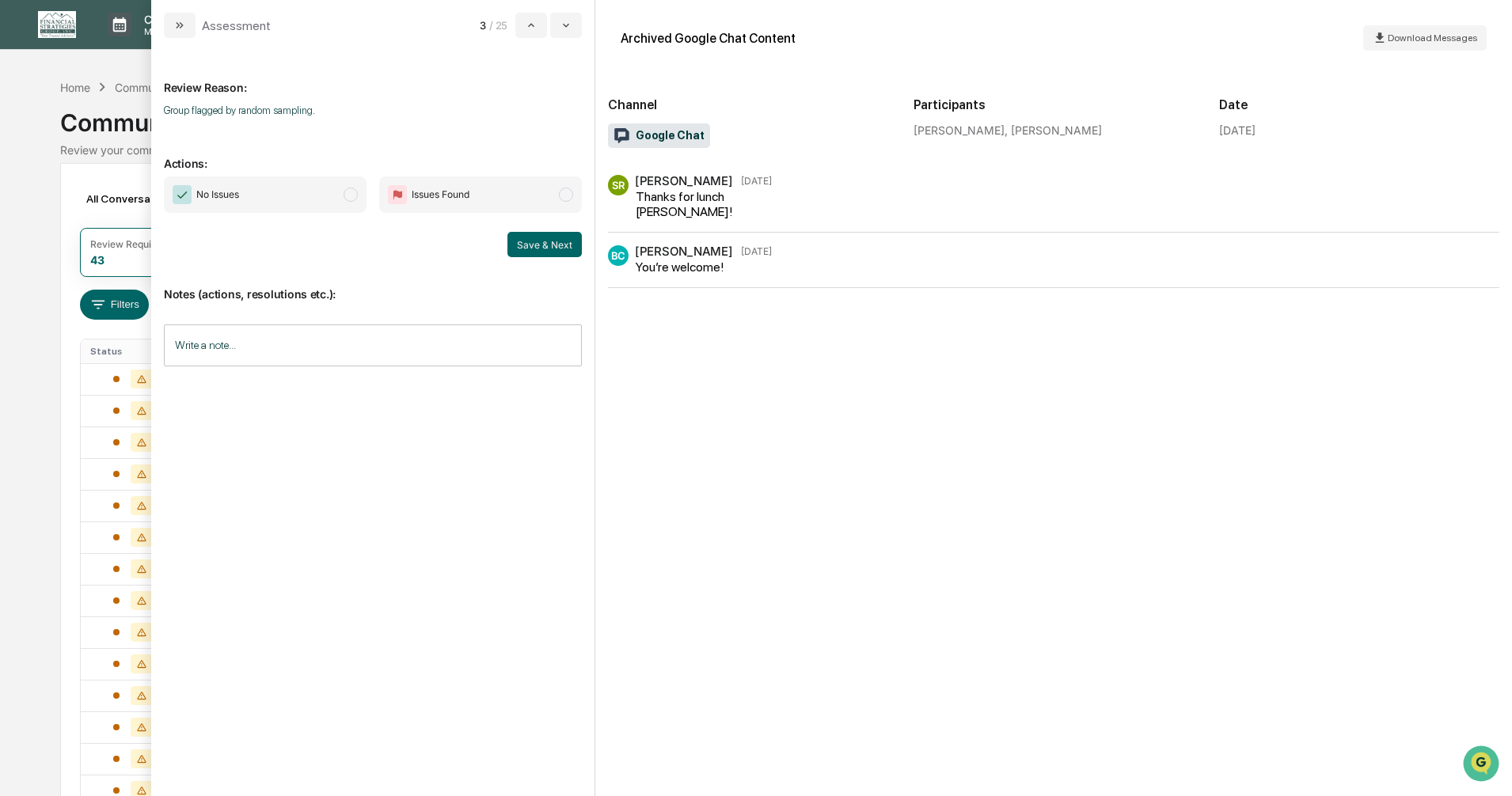
click at [348, 193] on span "modal" at bounding box center [350, 195] width 14 height 14
click at [542, 247] on button "Save & Next" at bounding box center [544, 244] width 74 height 26
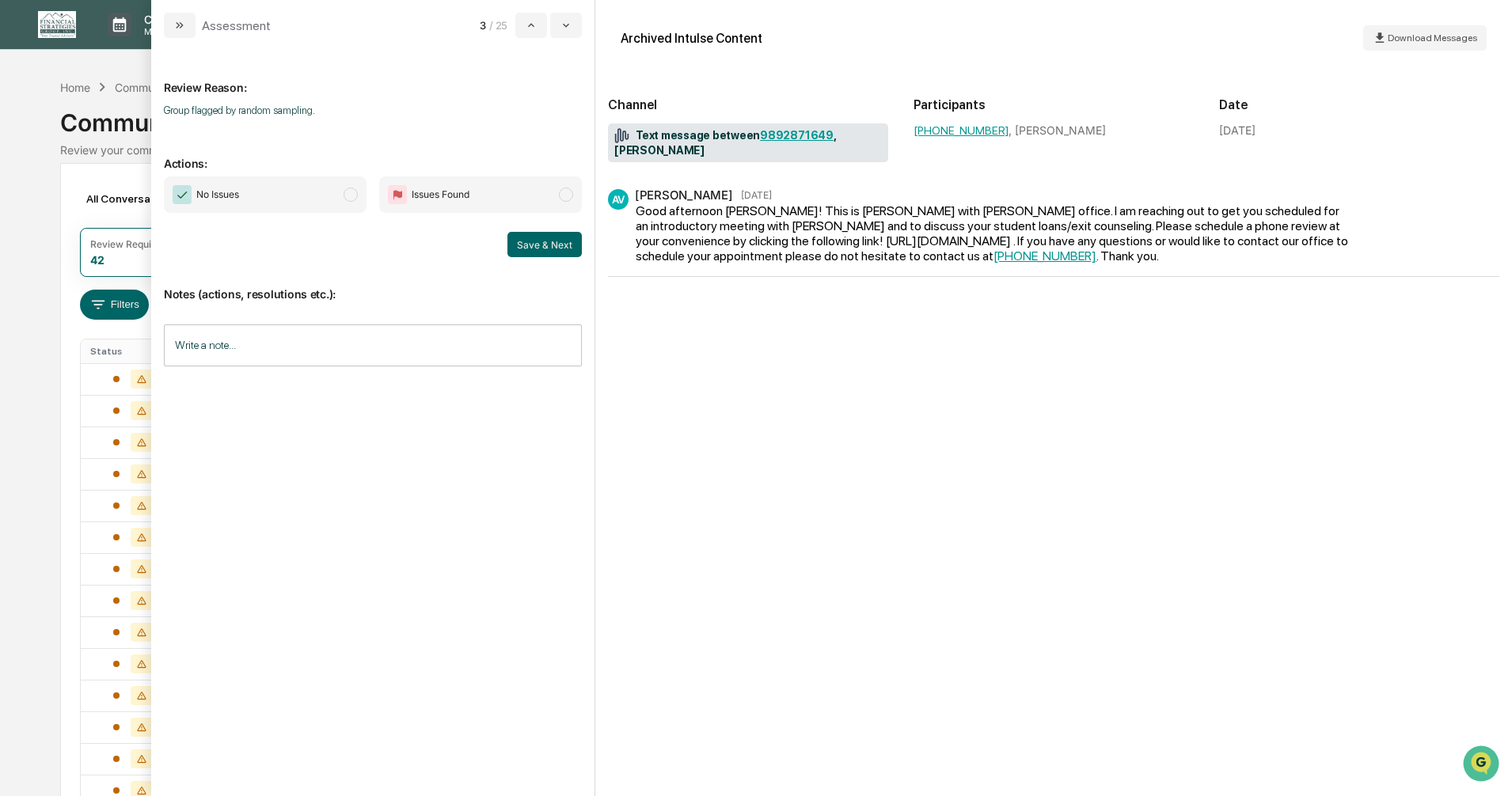
click at [350, 192] on span "modal" at bounding box center [350, 195] width 14 height 14
click at [529, 242] on button "Save & Next" at bounding box center [544, 244] width 74 height 26
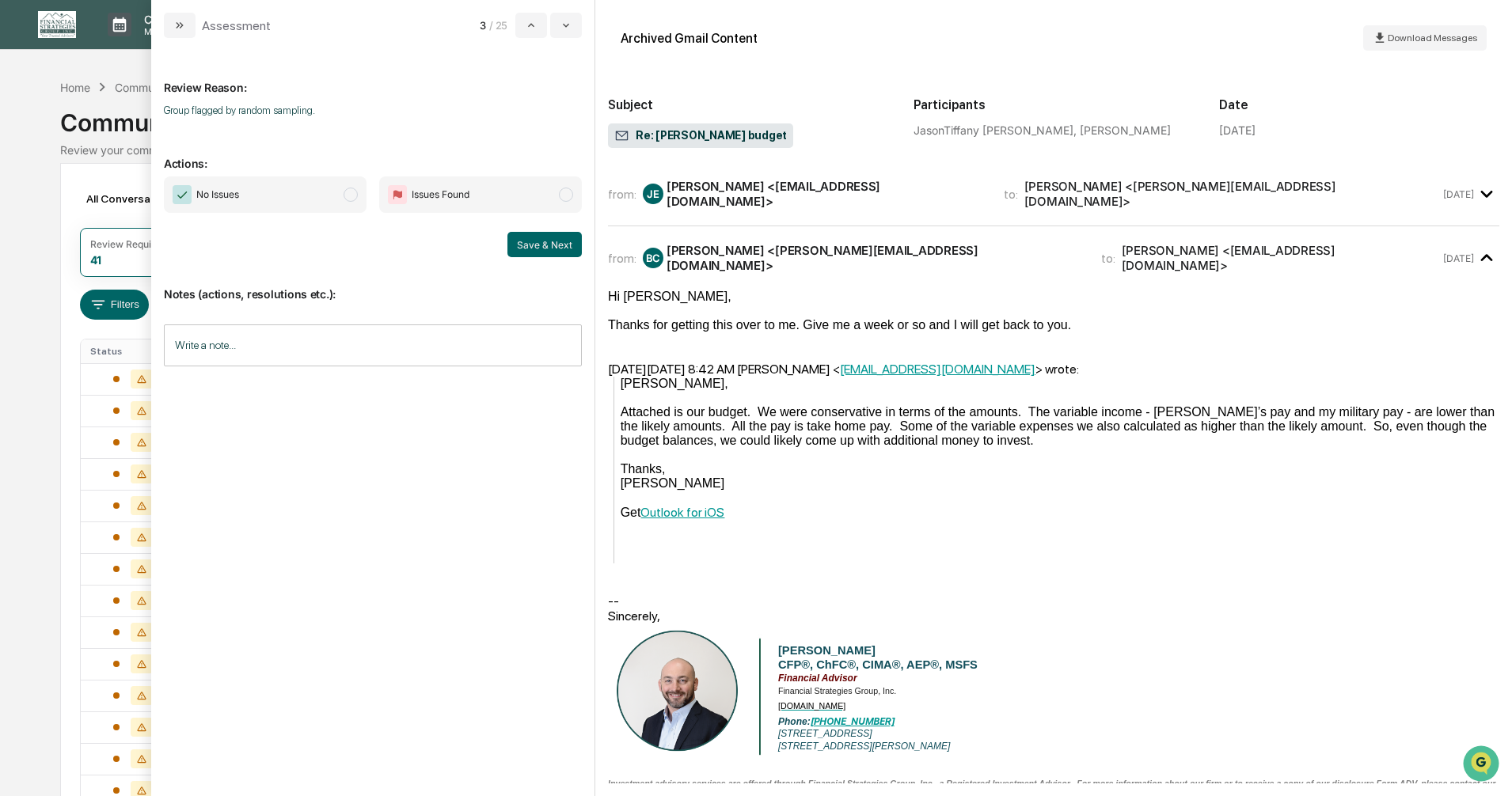
click at [347, 193] on span "modal" at bounding box center [350, 195] width 14 height 14
click at [539, 247] on button "Save & Next" at bounding box center [544, 244] width 74 height 26
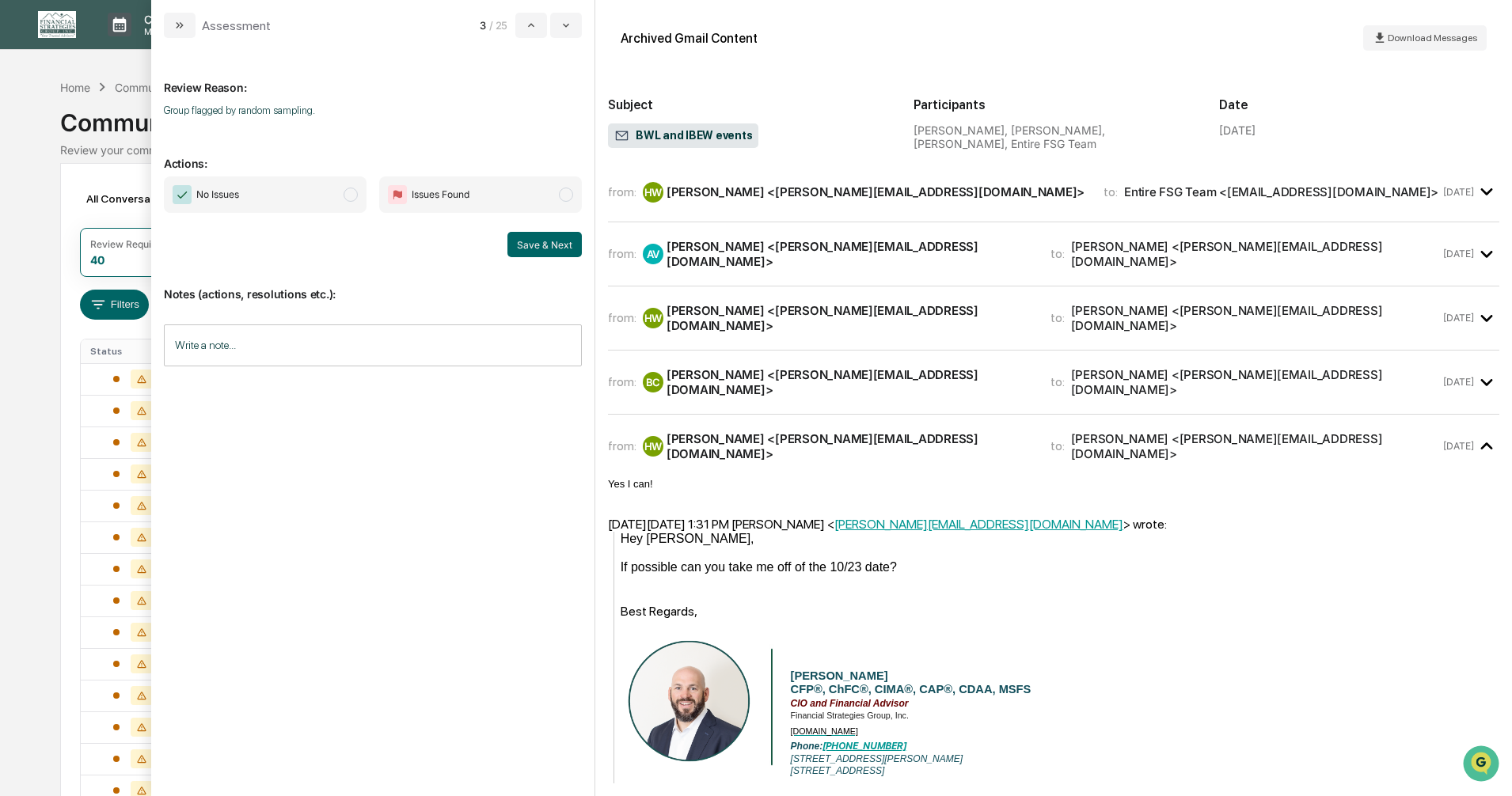
click at [350, 198] on span "modal" at bounding box center [350, 195] width 14 height 14
click at [528, 254] on button "Save & Next" at bounding box center [544, 244] width 74 height 26
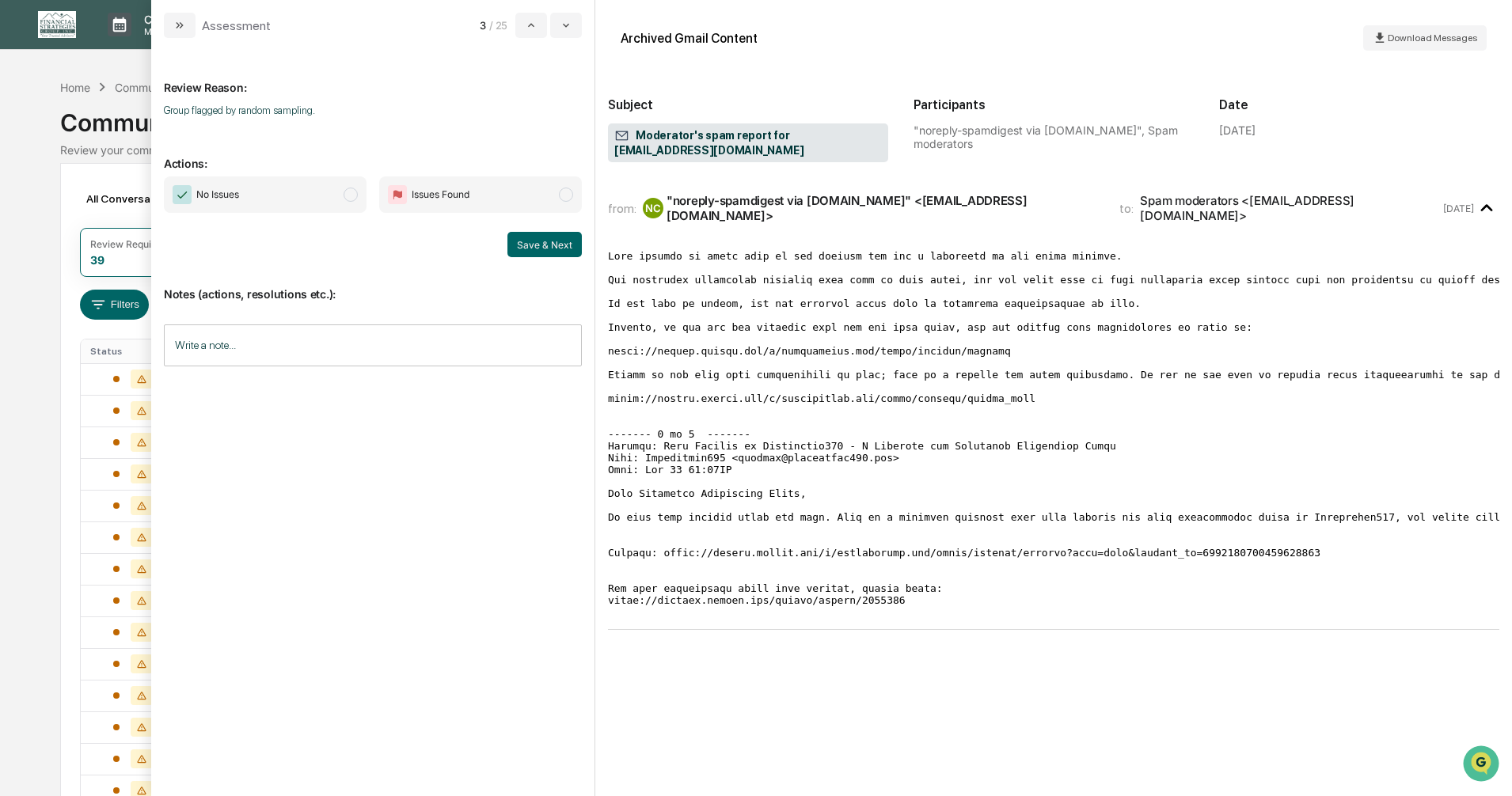
click at [347, 197] on span "modal" at bounding box center [350, 195] width 14 height 14
click at [532, 243] on button "Save & Next" at bounding box center [544, 244] width 74 height 26
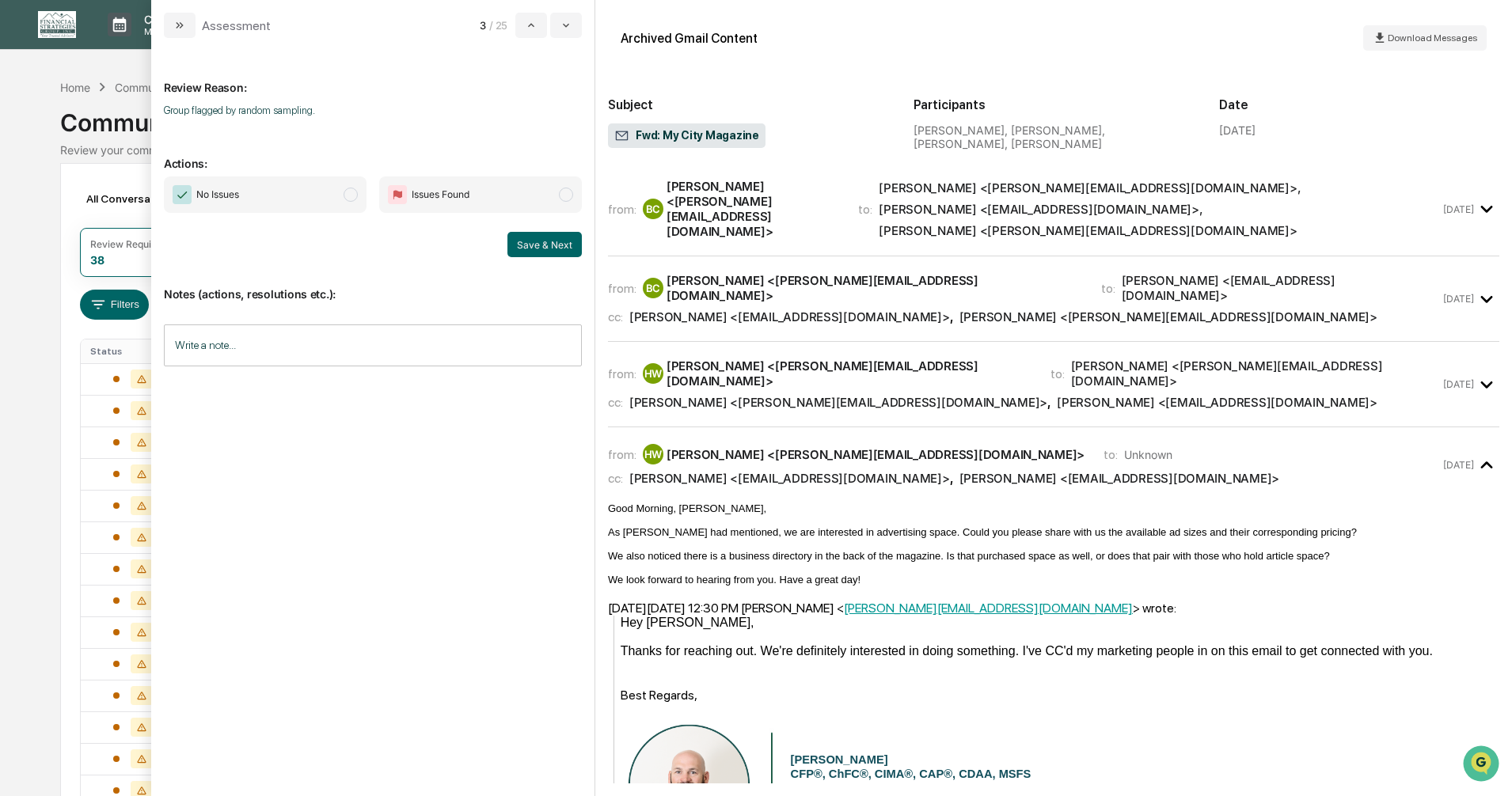
click at [350, 196] on span "modal" at bounding box center [350, 195] width 14 height 14
click at [541, 248] on button "Save & Next" at bounding box center [544, 244] width 74 height 26
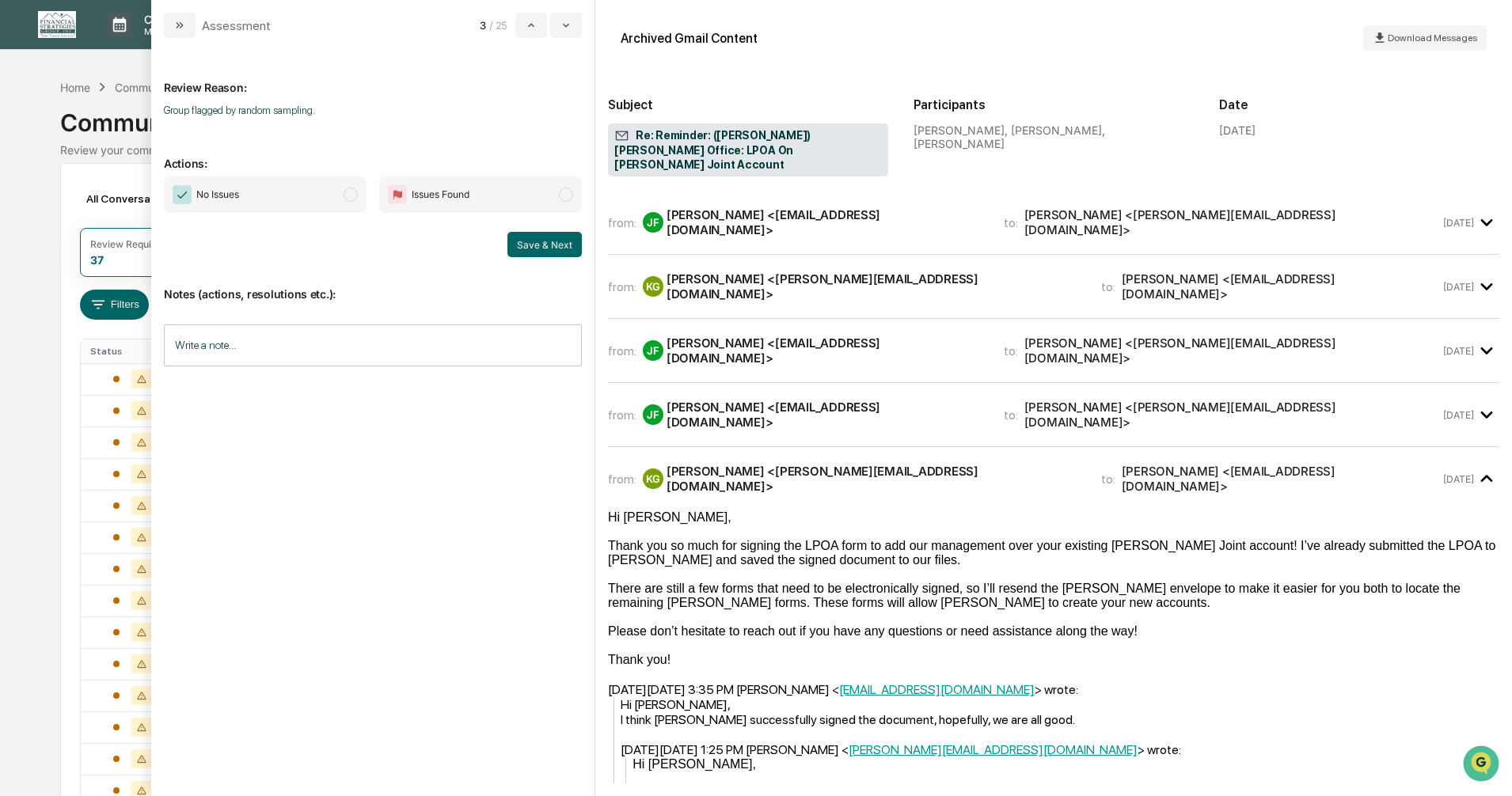
click at [348, 195] on span "modal" at bounding box center [350, 195] width 14 height 14
click at [538, 246] on button "Save & Next" at bounding box center [544, 244] width 74 height 26
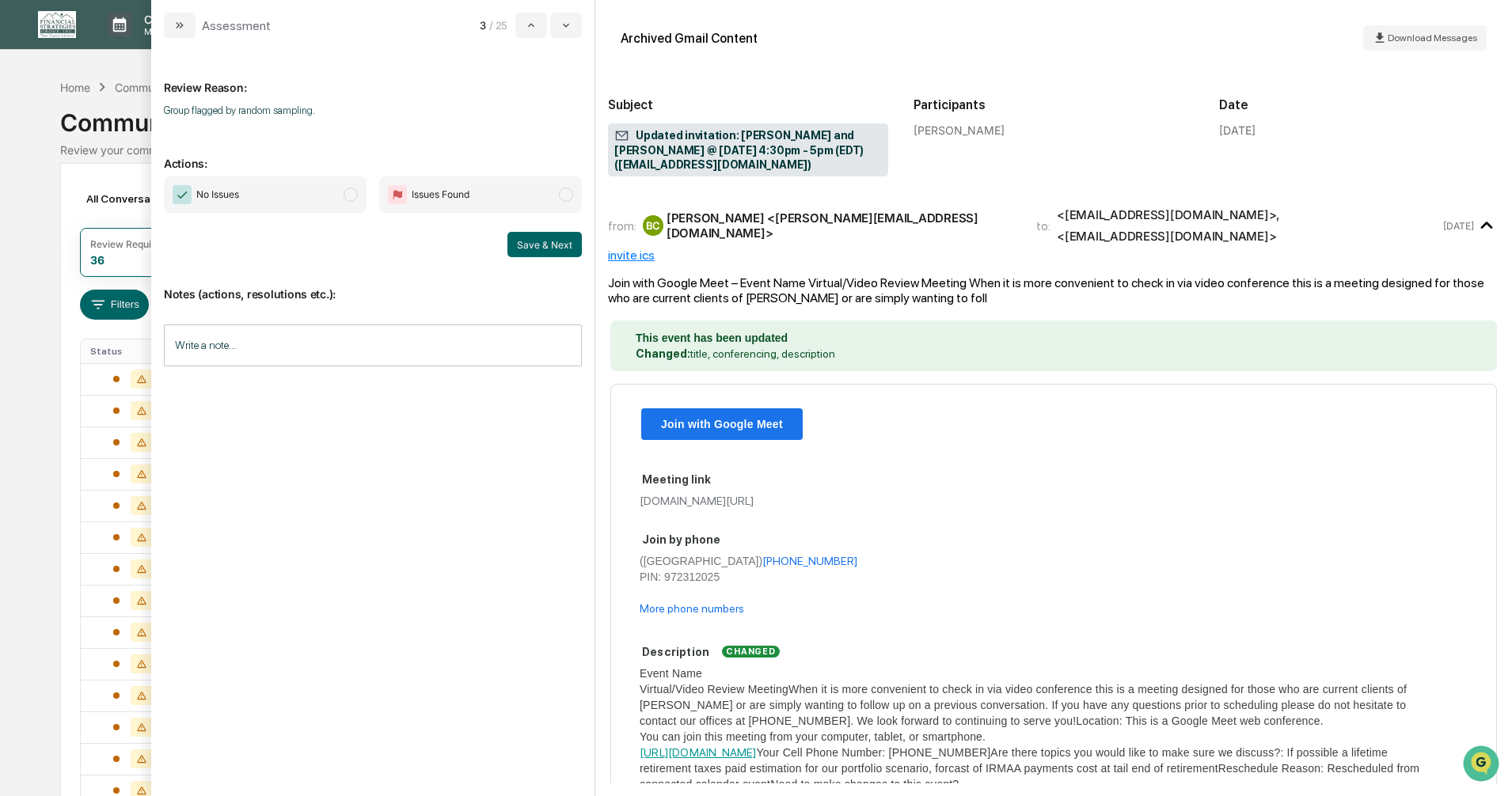
click at [345, 195] on span "modal" at bounding box center [350, 195] width 14 height 14
click at [534, 245] on button "Save & Next" at bounding box center [544, 244] width 74 height 26
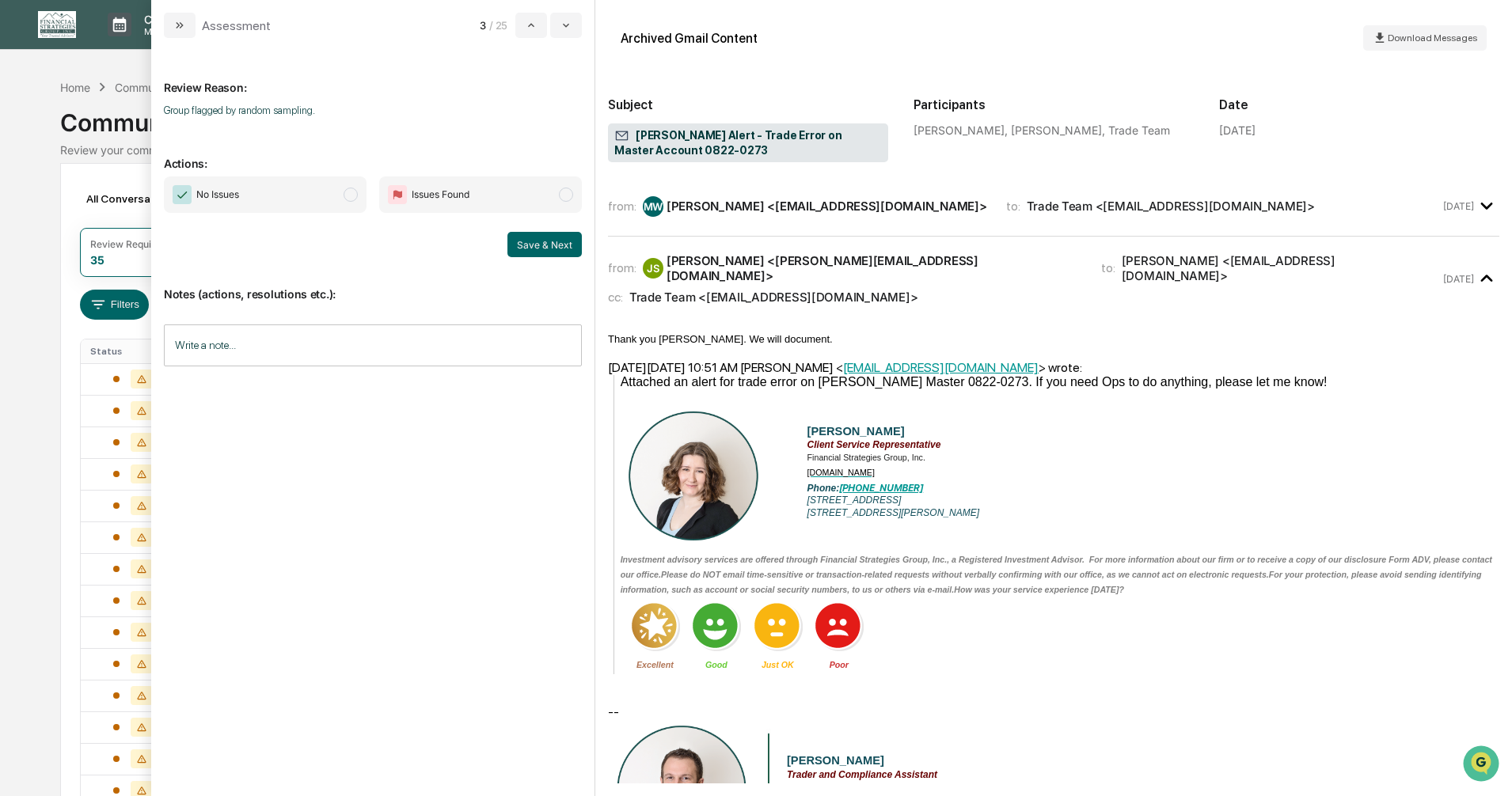
click at [349, 194] on span "modal" at bounding box center [350, 195] width 14 height 14
click at [543, 247] on button "Save & Next" at bounding box center [544, 244] width 74 height 26
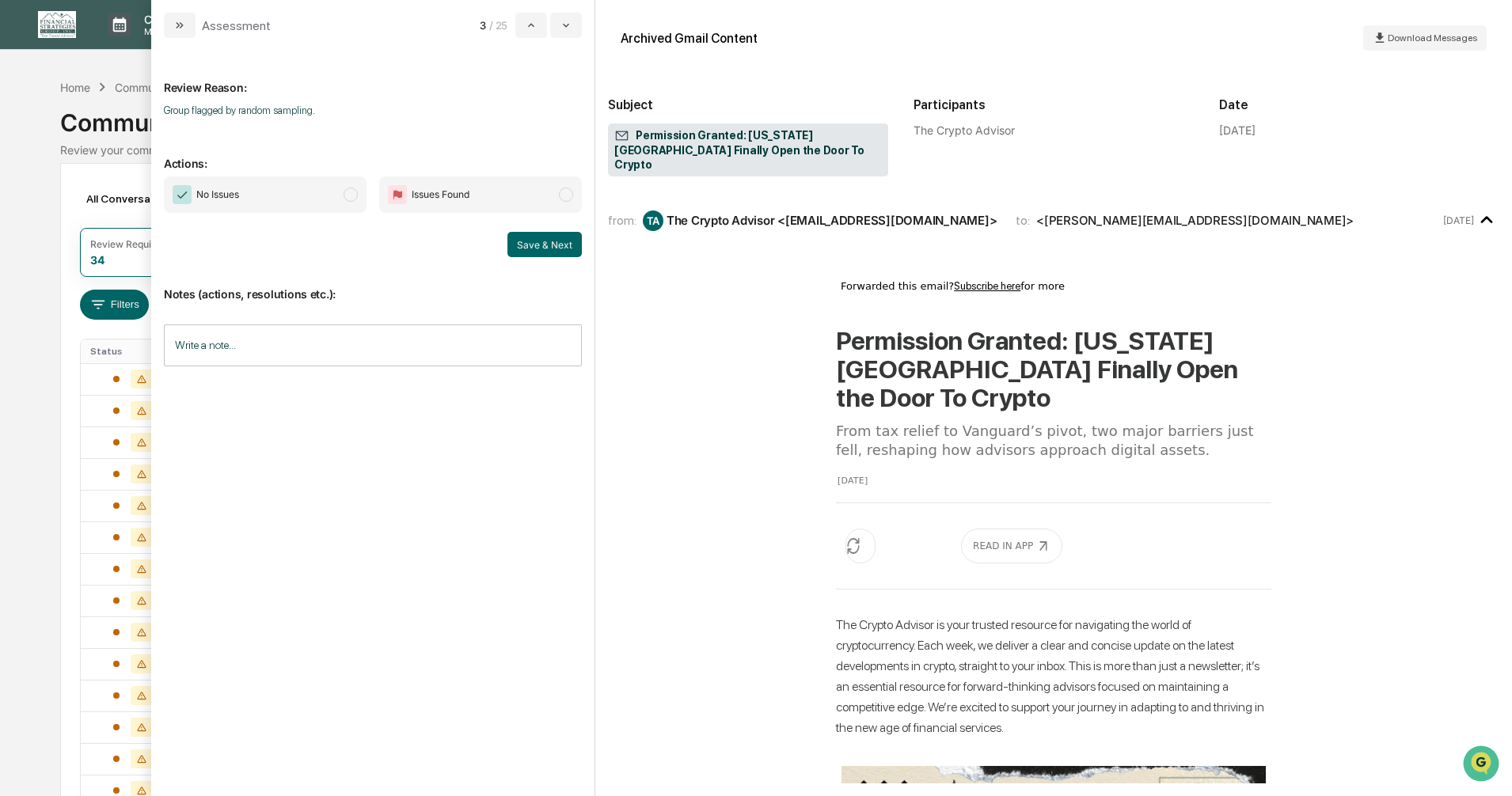
click at [350, 194] on span "modal" at bounding box center [350, 195] width 14 height 14
click at [535, 246] on button "Save & Next" at bounding box center [544, 244] width 74 height 26
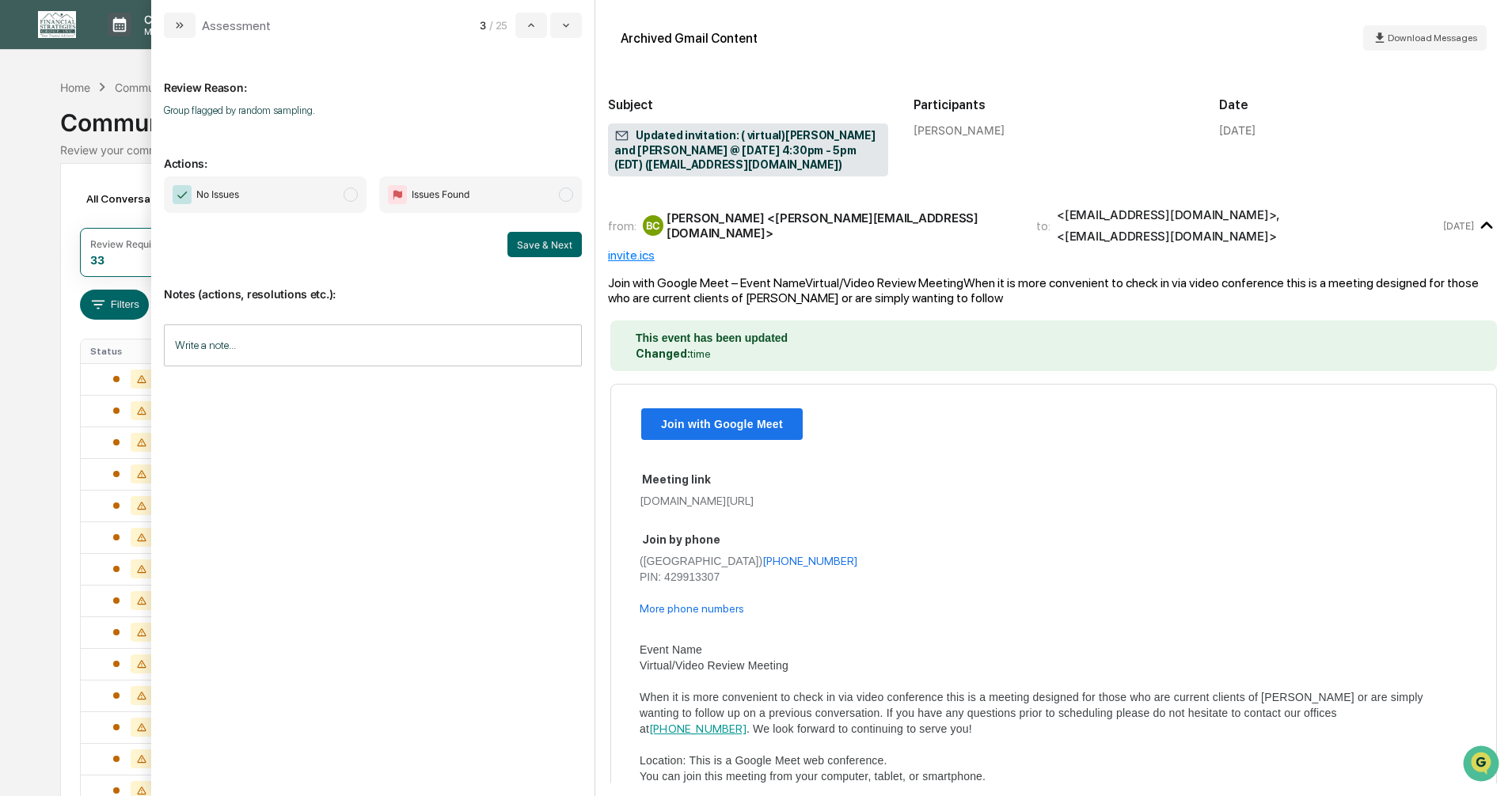
click at [348, 195] on span "modal" at bounding box center [350, 195] width 14 height 14
click at [530, 247] on button "Save & Next" at bounding box center [544, 244] width 74 height 26
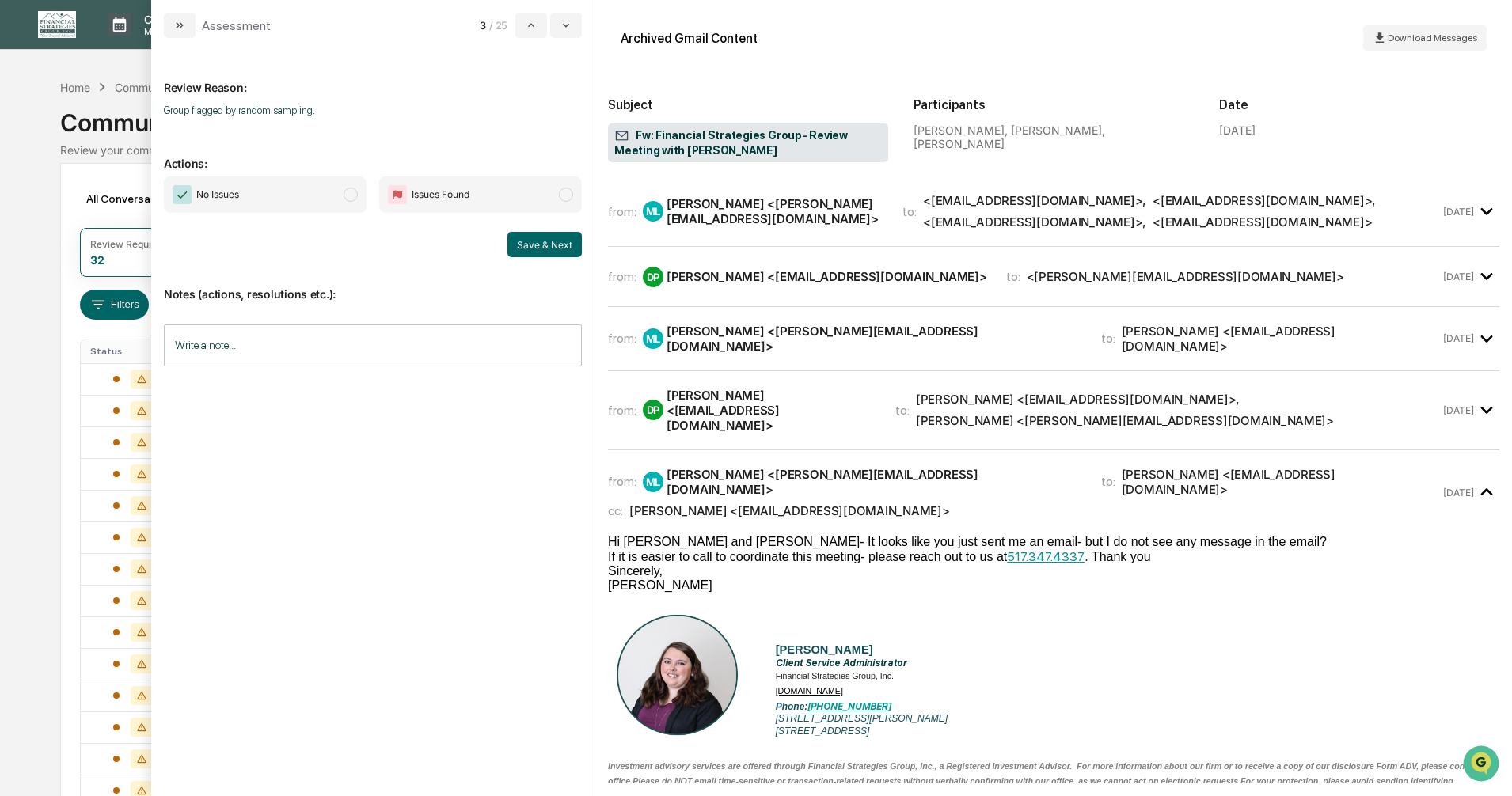
click at [350, 195] on span "modal" at bounding box center [350, 195] width 14 height 14
click at [520, 242] on button "Save & Next" at bounding box center [544, 244] width 74 height 26
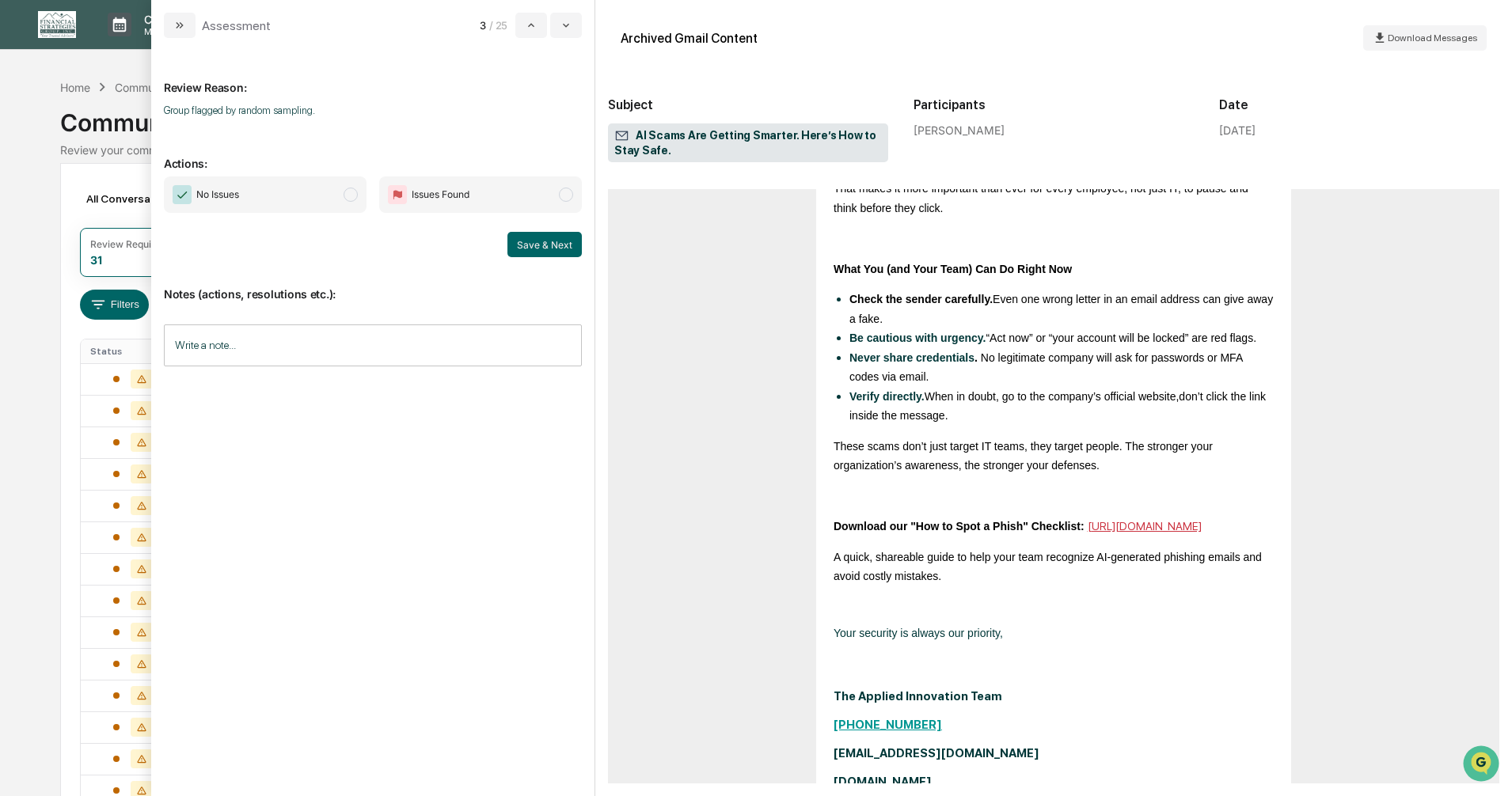
scroll to position [445, 0]
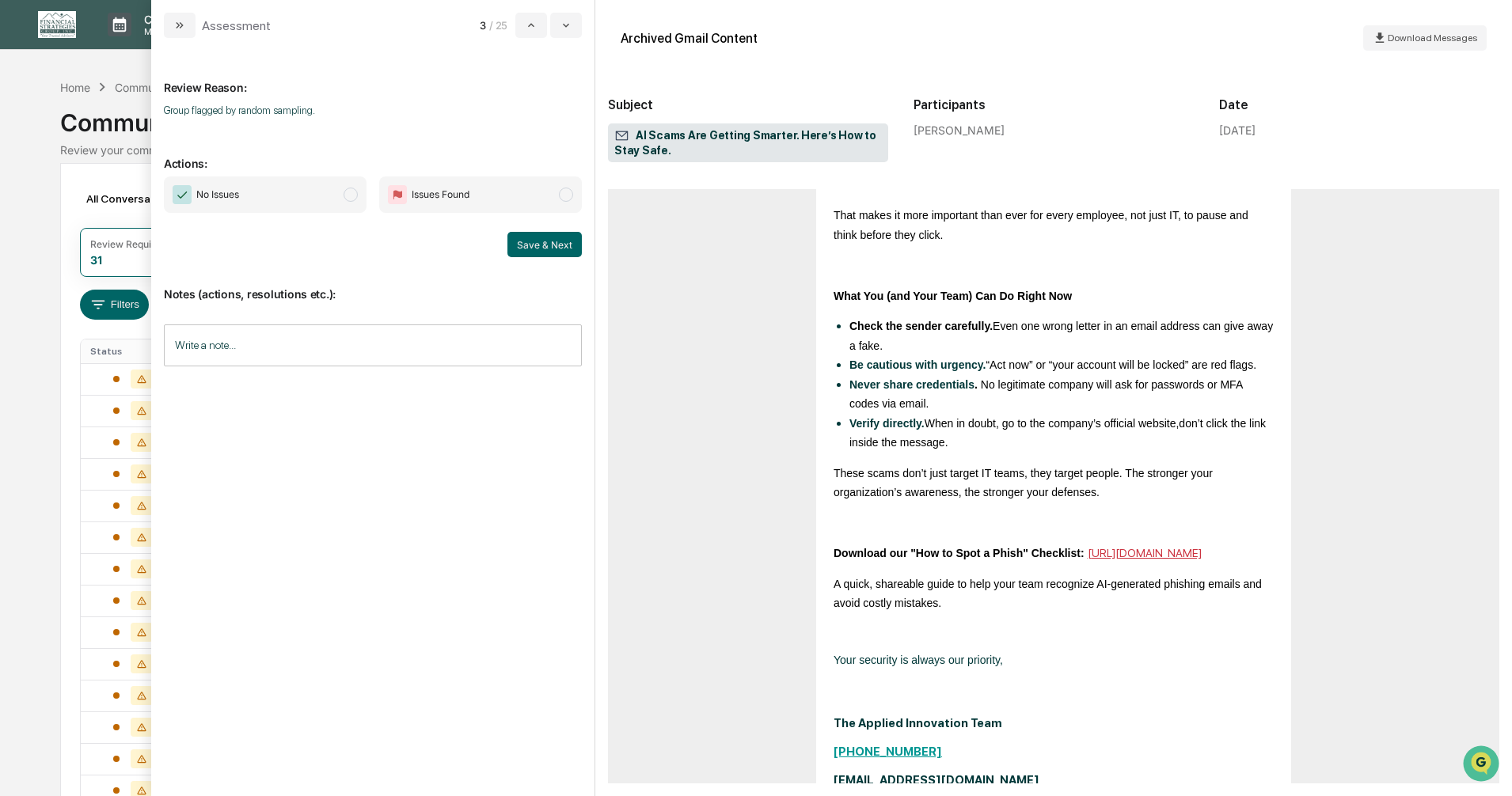
click at [354, 196] on span "modal" at bounding box center [350, 195] width 14 height 14
click at [548, 253] on button "Save & Next" at bounding box center [544, 244] width 74 height 26
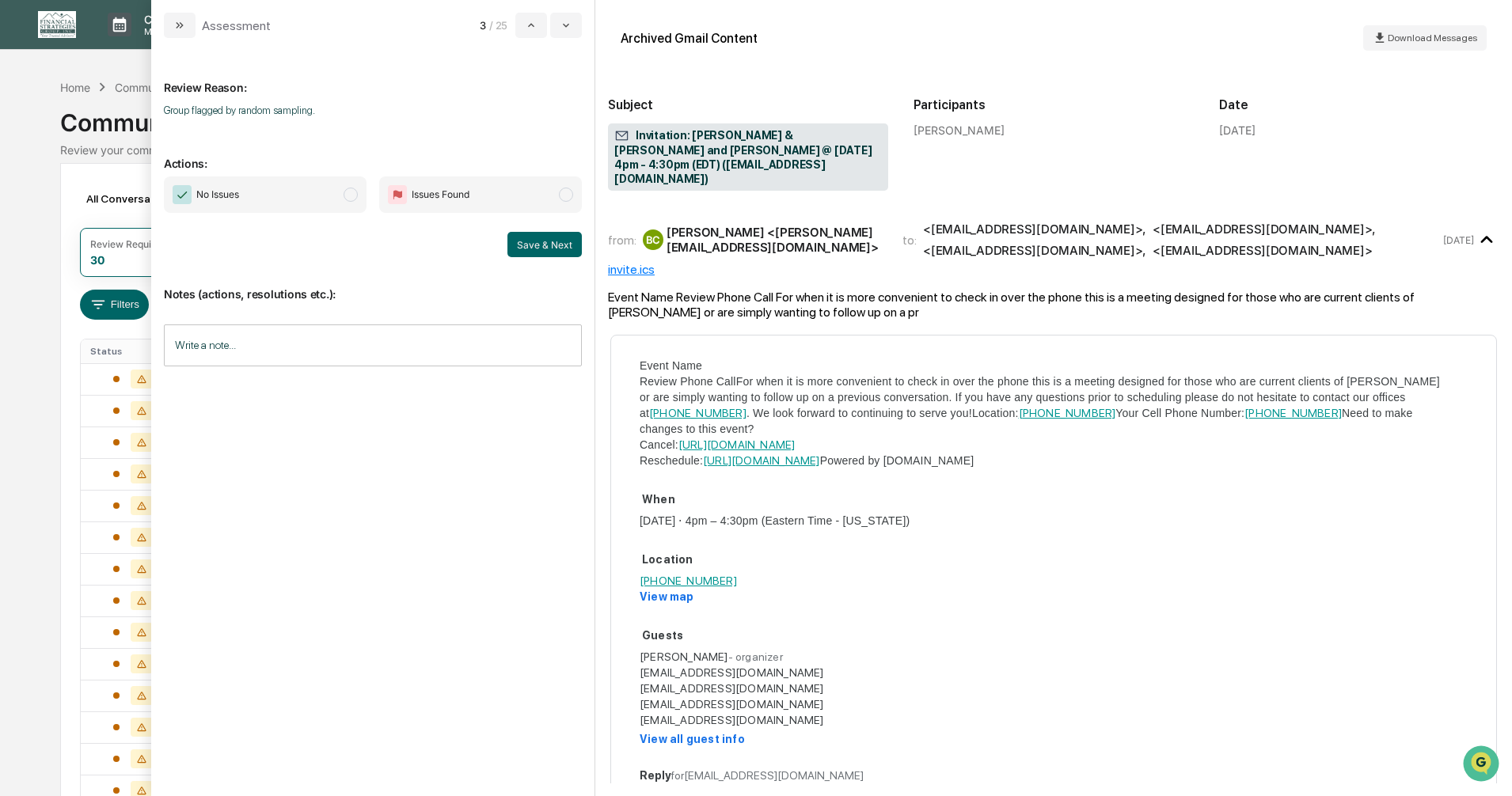
click at [350, 195] on span "modal" at bounding box center [350, 195] width 14 height 14
click at [528, 247] on button "Save & Next" at bounding box center [544, 244] width 74 height 26
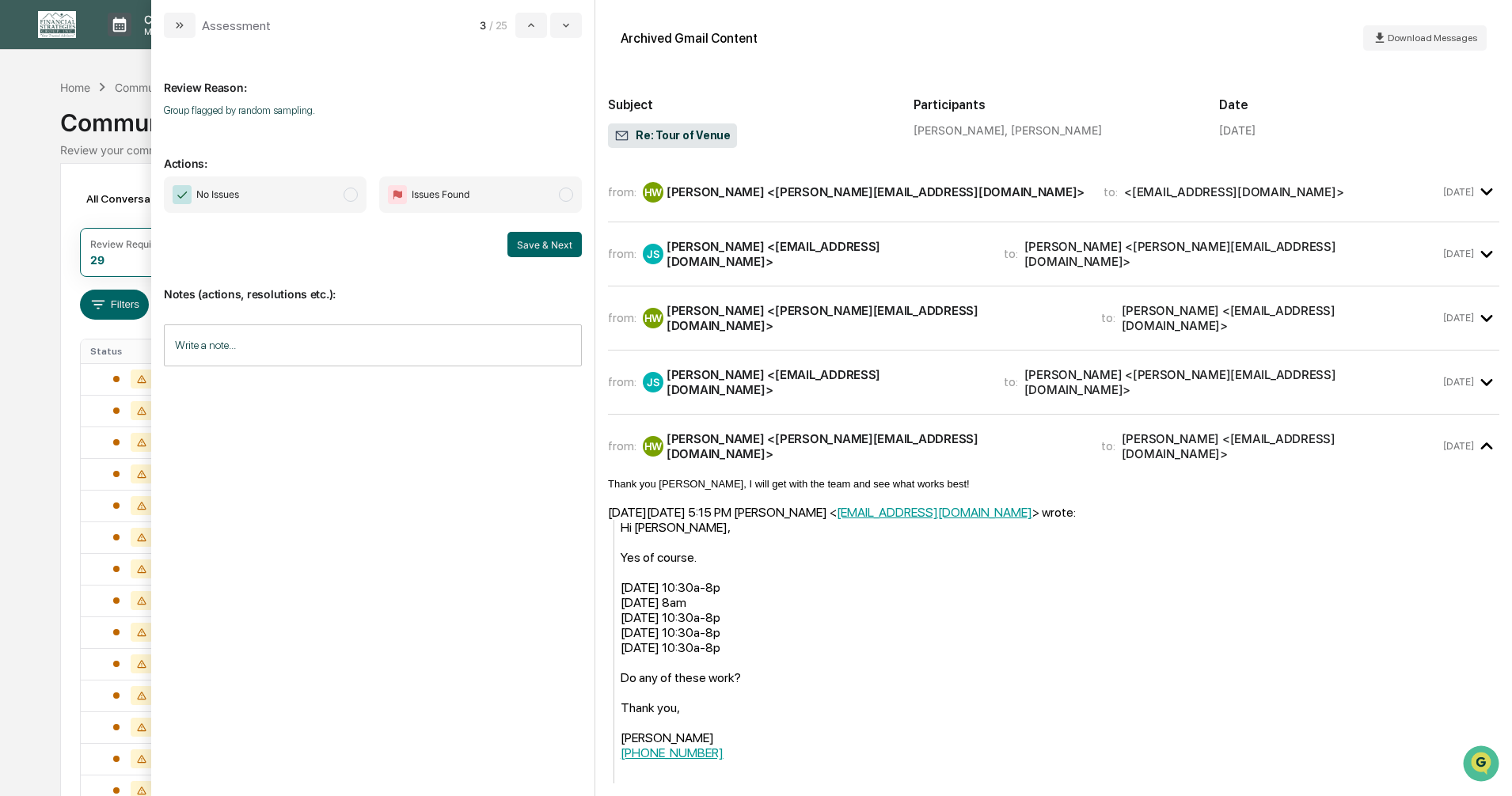
click at [356, 199] on span "modal" at bounding box center [350, 195] width 14 height 14
click at [535, 244] on button "Save & Next" at bounding box center [544, 244] width 74 height 26
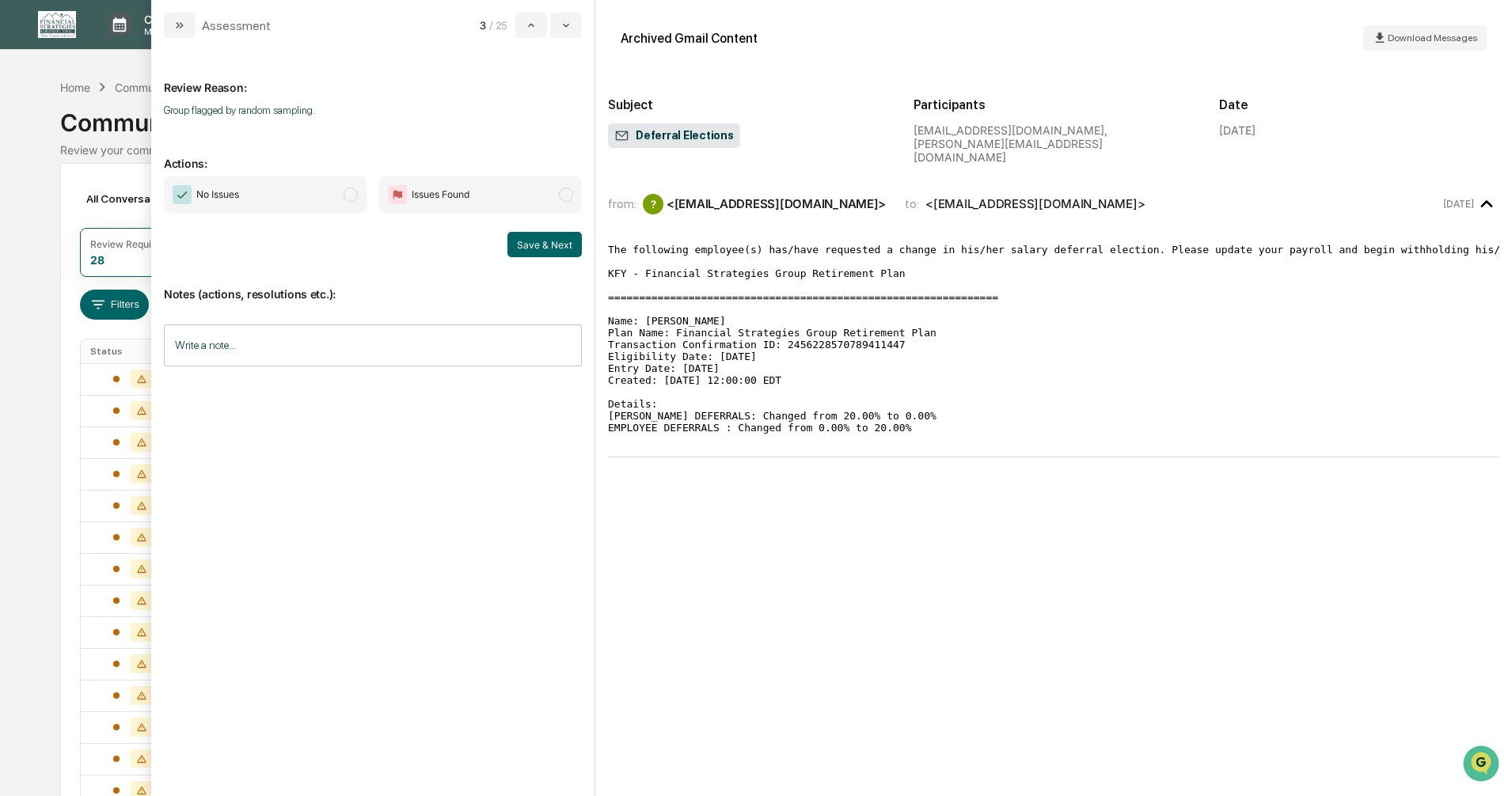
click at [350, 195] on span "modal" at bounding box center [350, 195] width 14 height 14
click at [546, 248] on button "Save & Next" at bounding box center [544, 244] width 74 height 26
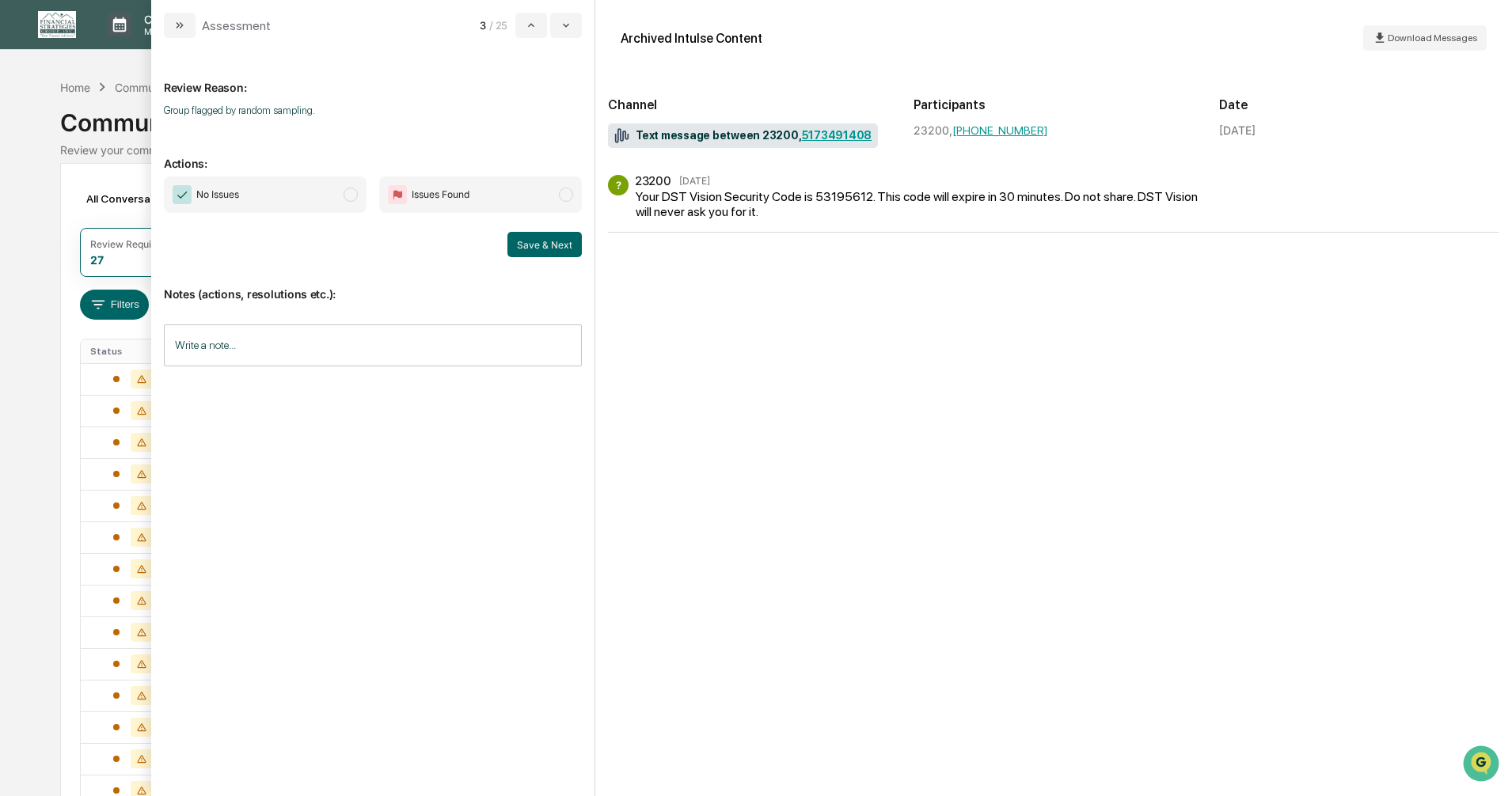
click at [350, 195] on span "modal" at bounding box center [350, 195] width 14 height 14
click at [513, 239] on button "Save & Next" at bounding box center [544, 244] width 74 height 26
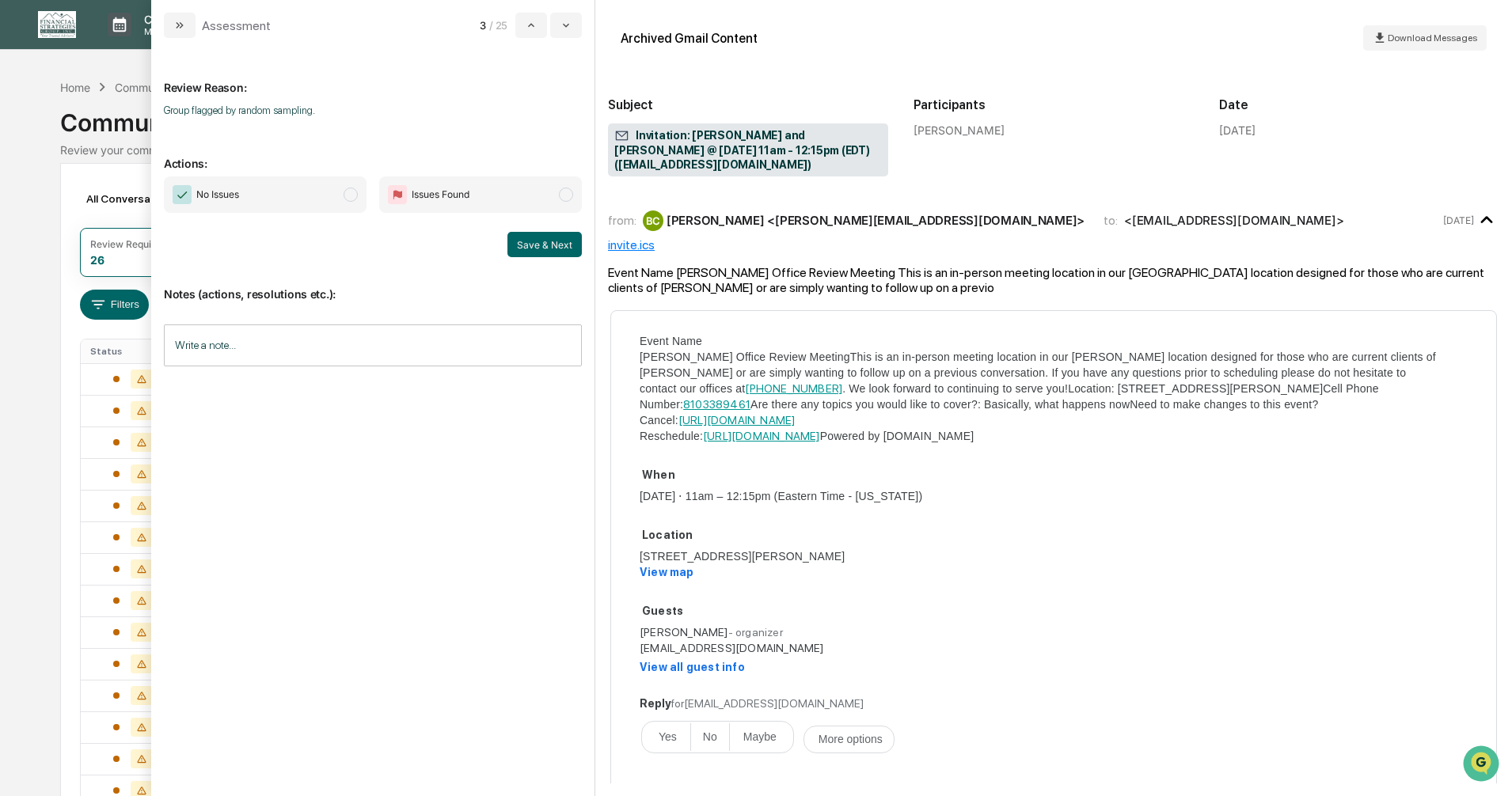
click at [350, 195] on span "modal" at bounding box center [350, 195] width 14 height 14
click at [533, 247] on button "Save & Next" at bounding box center [544, 244] width 74 height 26
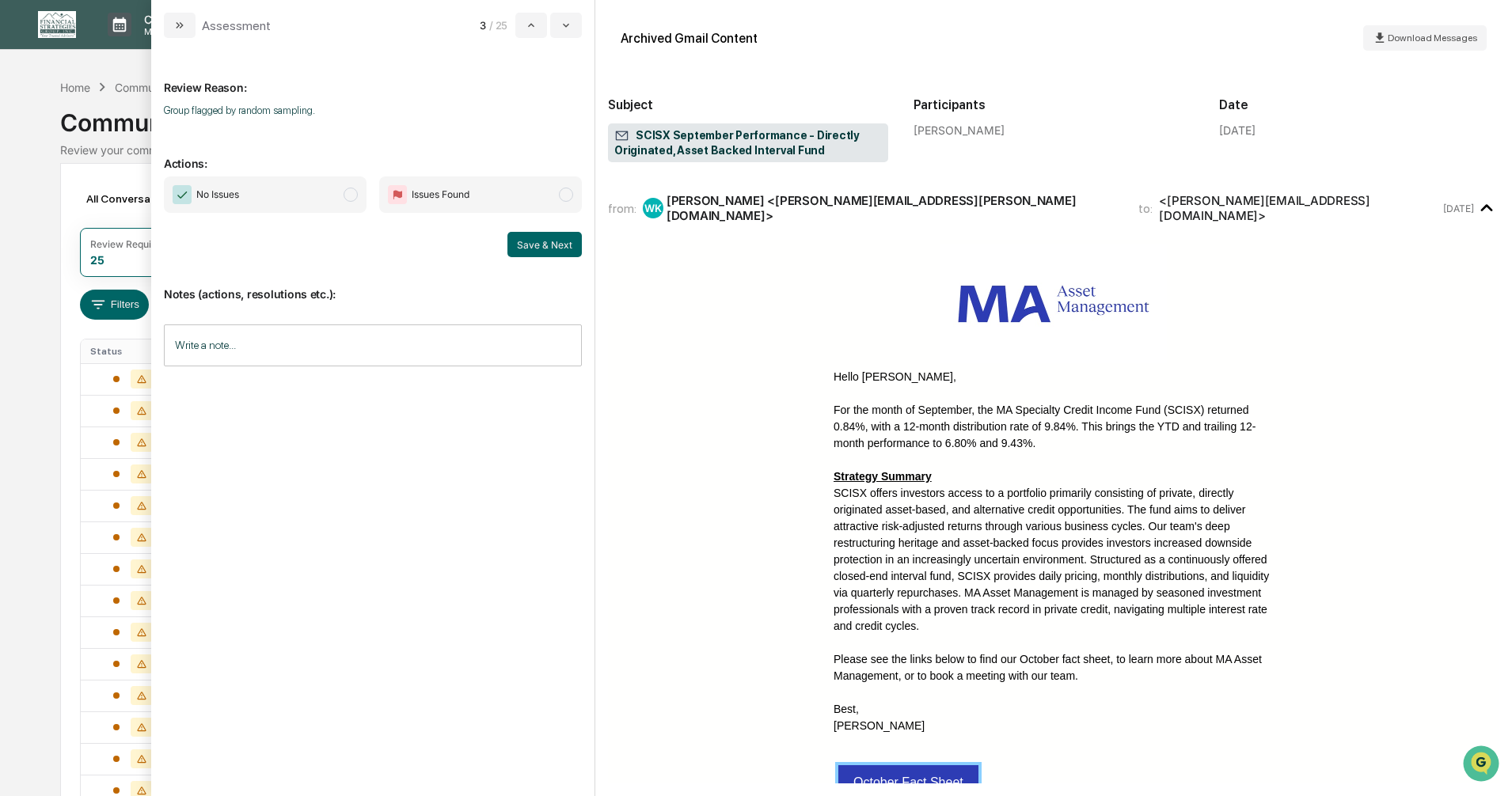
click at [350, 196] on span "modal" at bounding box center [350, 195] width 14 height 14
click at [543, 247] on button "Save & Next" at bounding box center [544, 244] width 74 height 26
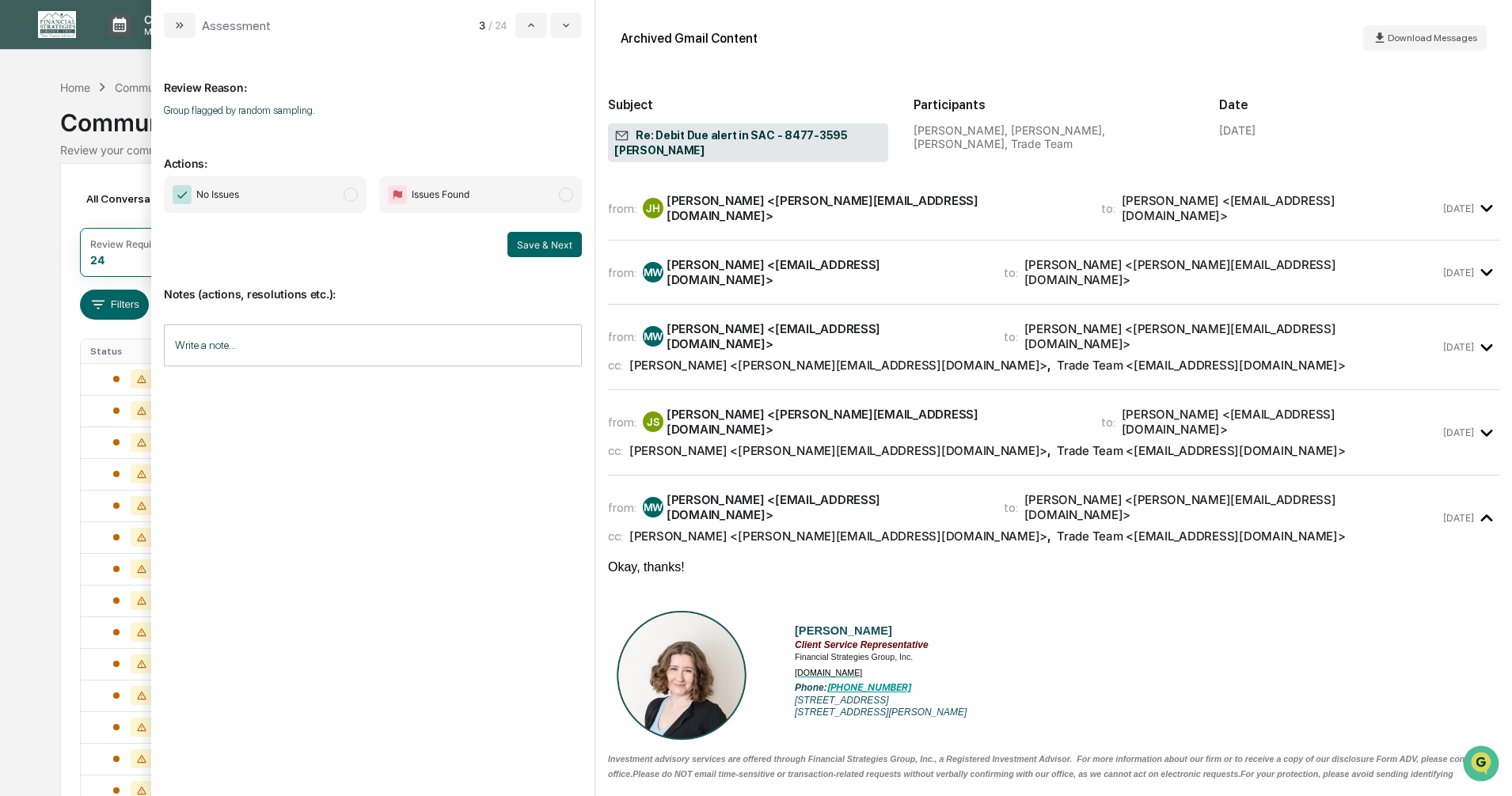
click at [350, 198] on span "modal" at bounding box center [350, 195] width 14 height 14
click at [523, 243] on button "Save & Next" at bounding box center [544, 244] width 74 height 26
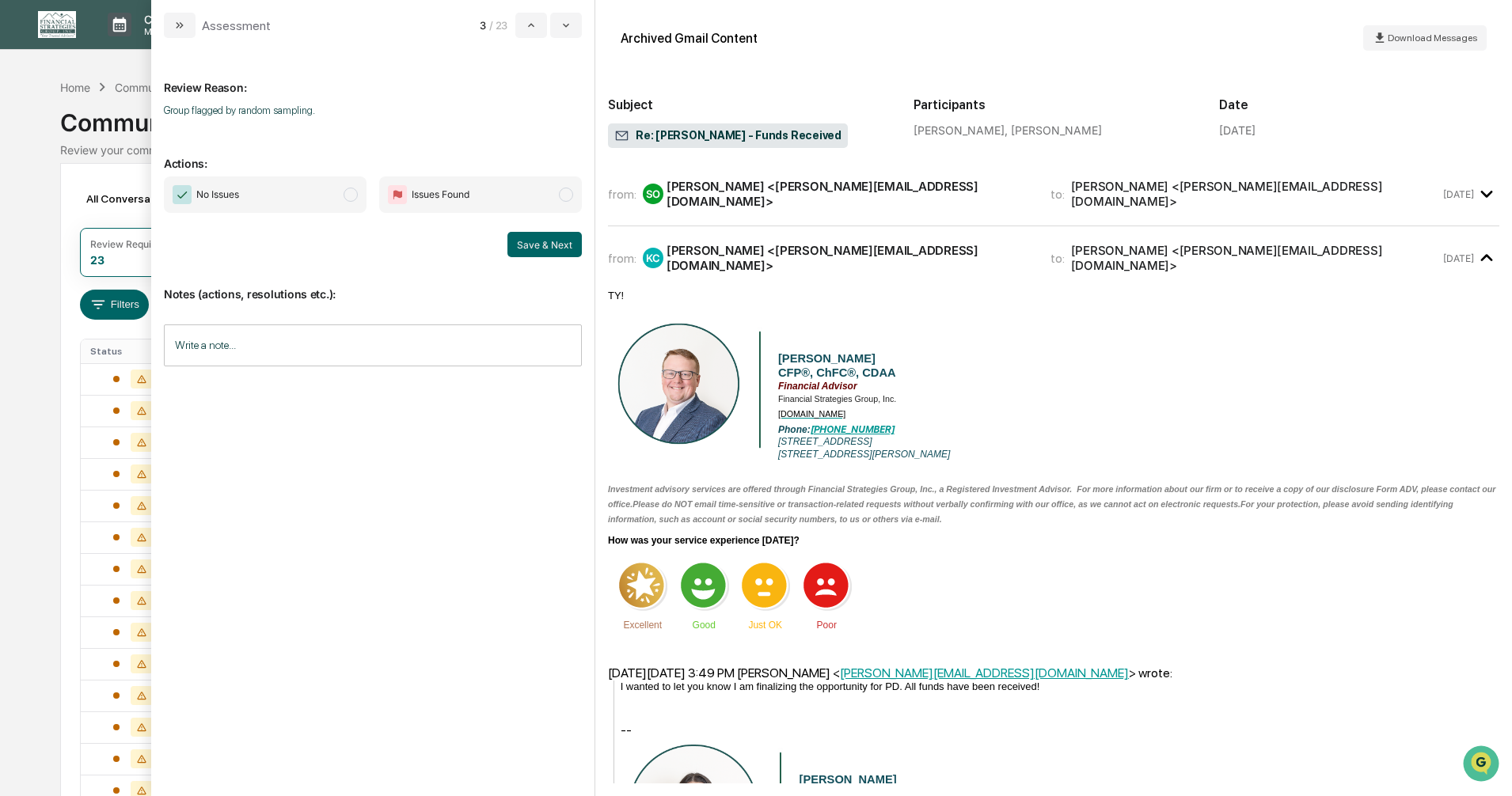
click at [353, 195] on span "modal" at bounding box center [350, 195] width 14 height 14
click at [520, 244] on button "Save & Next" at bounding box center [544, 244] width 74 height 26
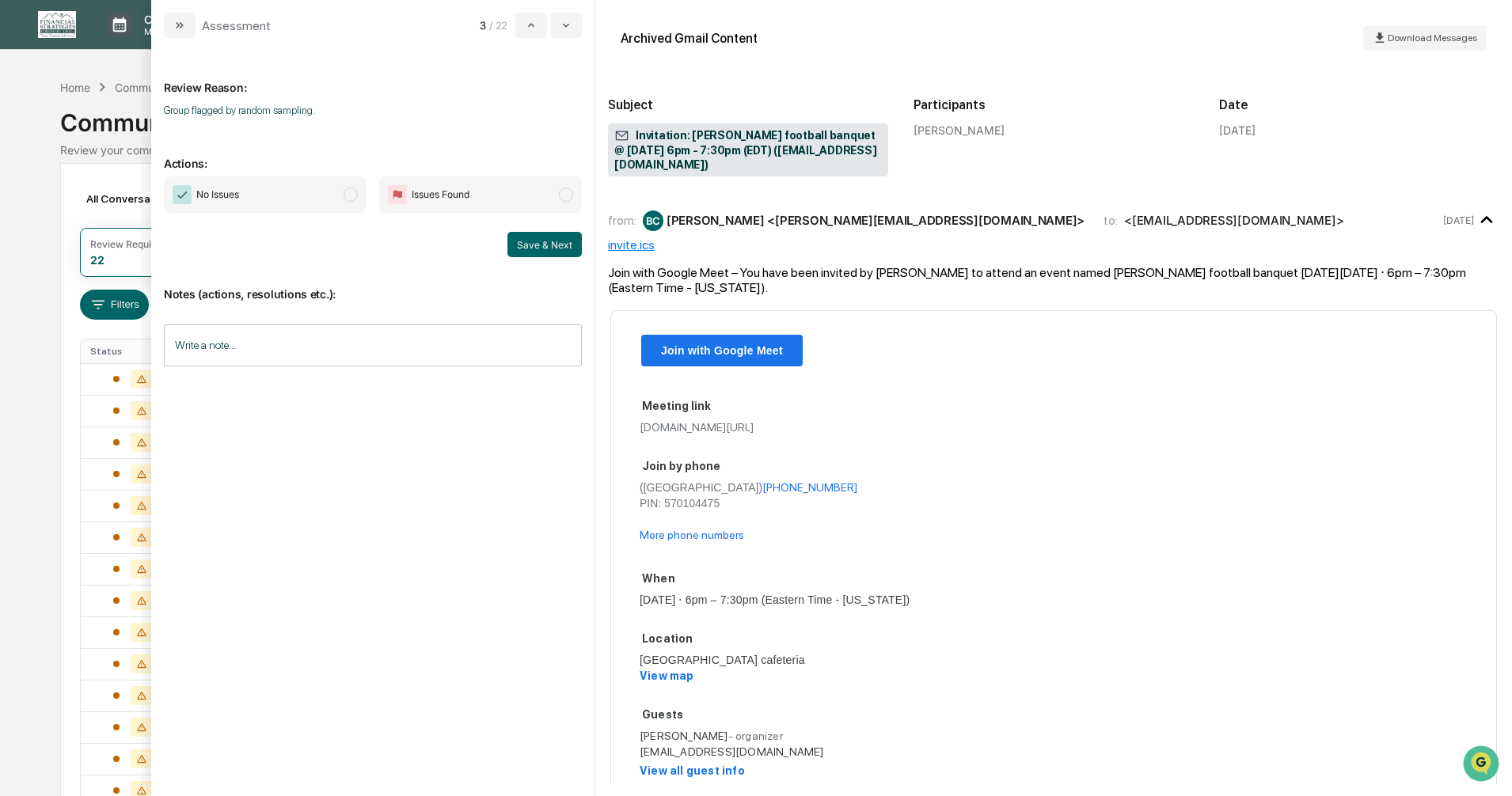
click at [348, 199] on span "modal" at bounding box center [350, 195] width 14 height 14
click at [532, 244] on button "Save & Next" at bounding box center [544, 244] width 74 height 26
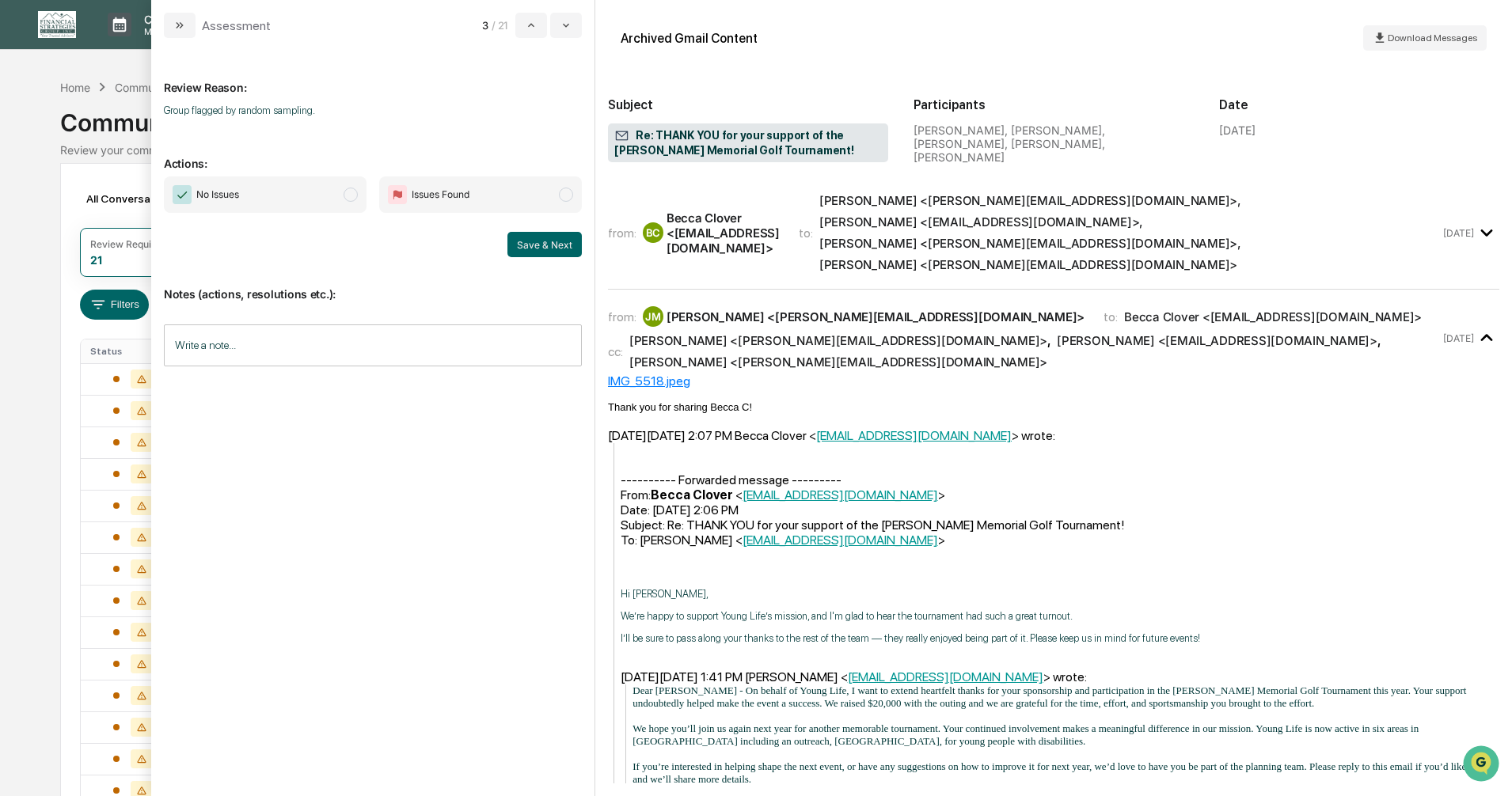
click at [348, 195] on span "modal" at bounding box center [350, 195] width 14 height 14
click at [535, 248] on button "Save & Next" at bounding box center [544, 244] width 74 height 26
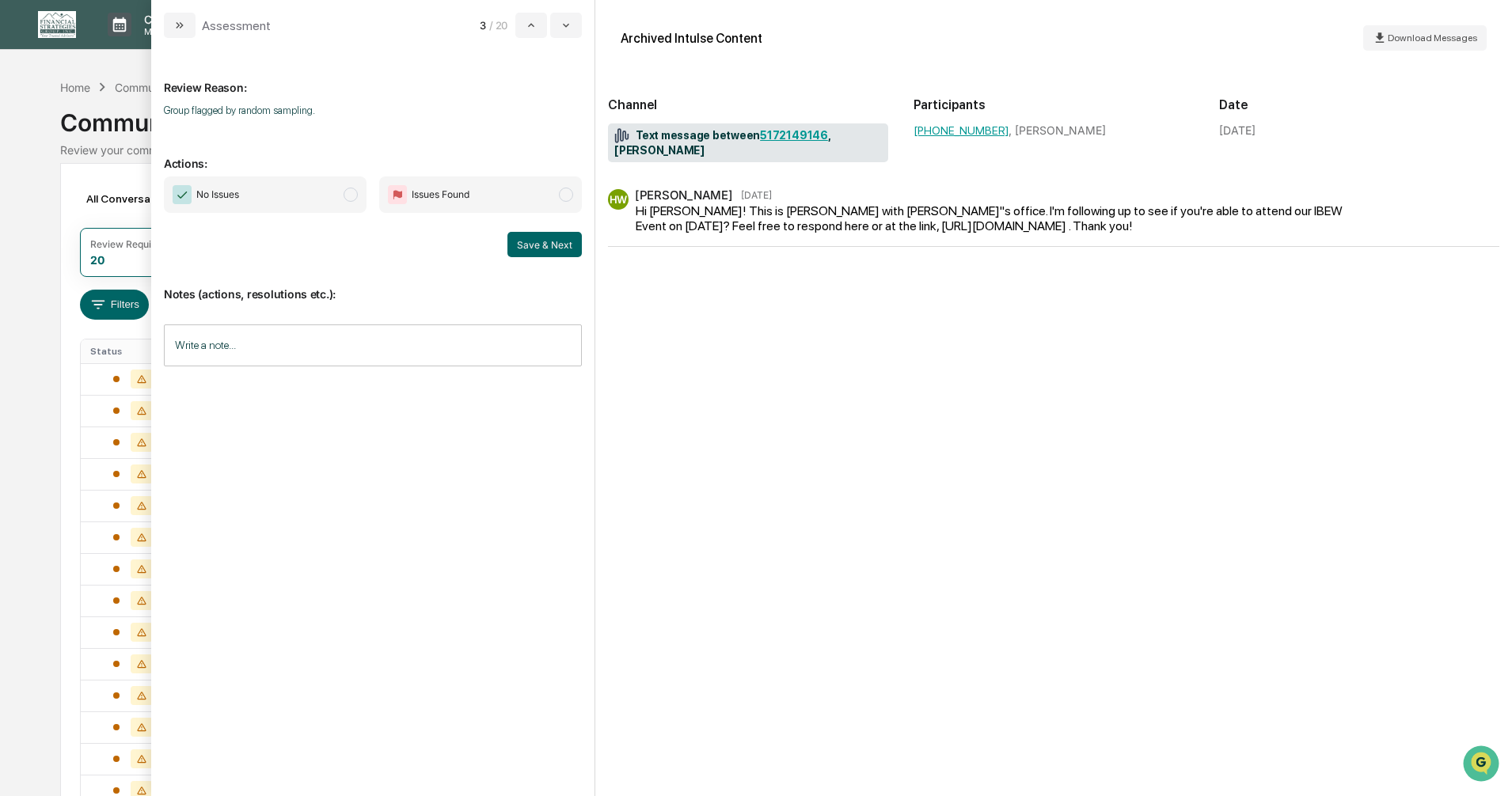
click at [347, 199] on span "modal" at bounding box center [350, 195] width 14 height 14
click at [523, 248] on button "Save & Next" at bounding box center [544, 244] width 74 height 26
click at [345, 192] on span "modal" at bounding box center [350, 195] width 14 height 14
click at [535, 246] on button "Save & Next" at bounding box center [544, 244] width 74 height 26
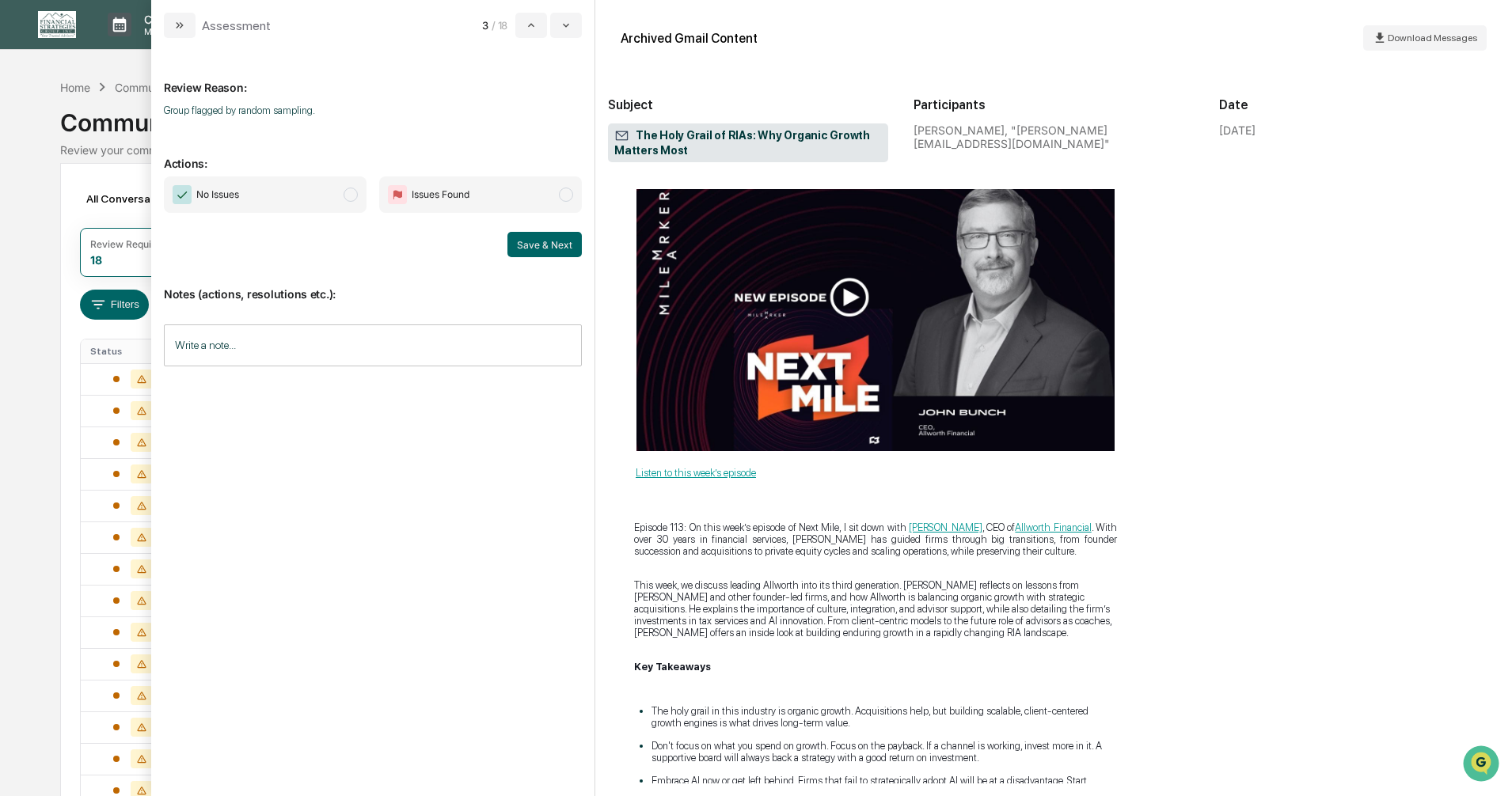
scroll to position [395, 0]
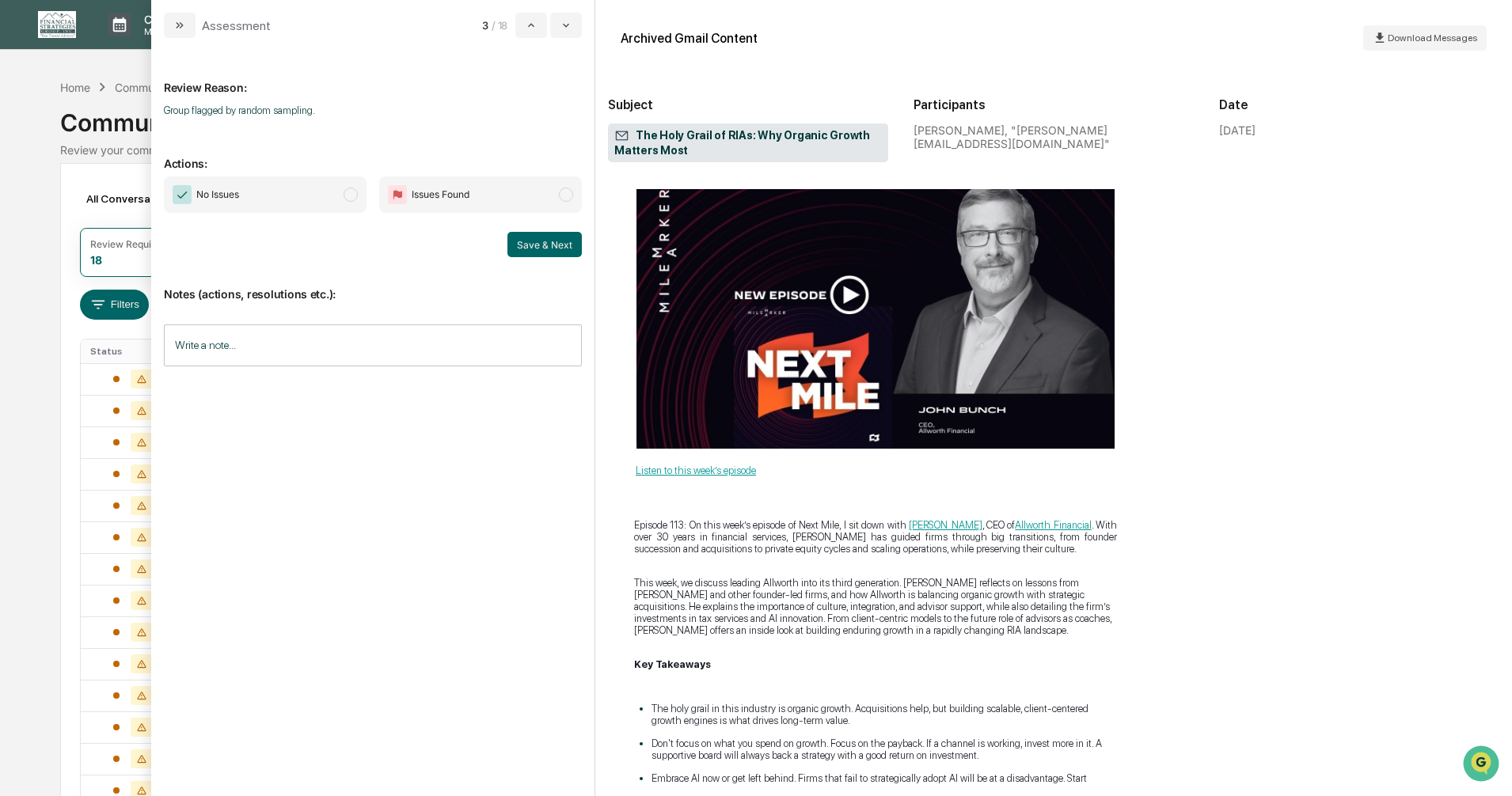
click at [357, 197] on span "modal" at bounding box center [350, 195] width 14 height 14
click at [530, 242] on button "Save & Next" at bounding box center [544, 244] width 74 height 26
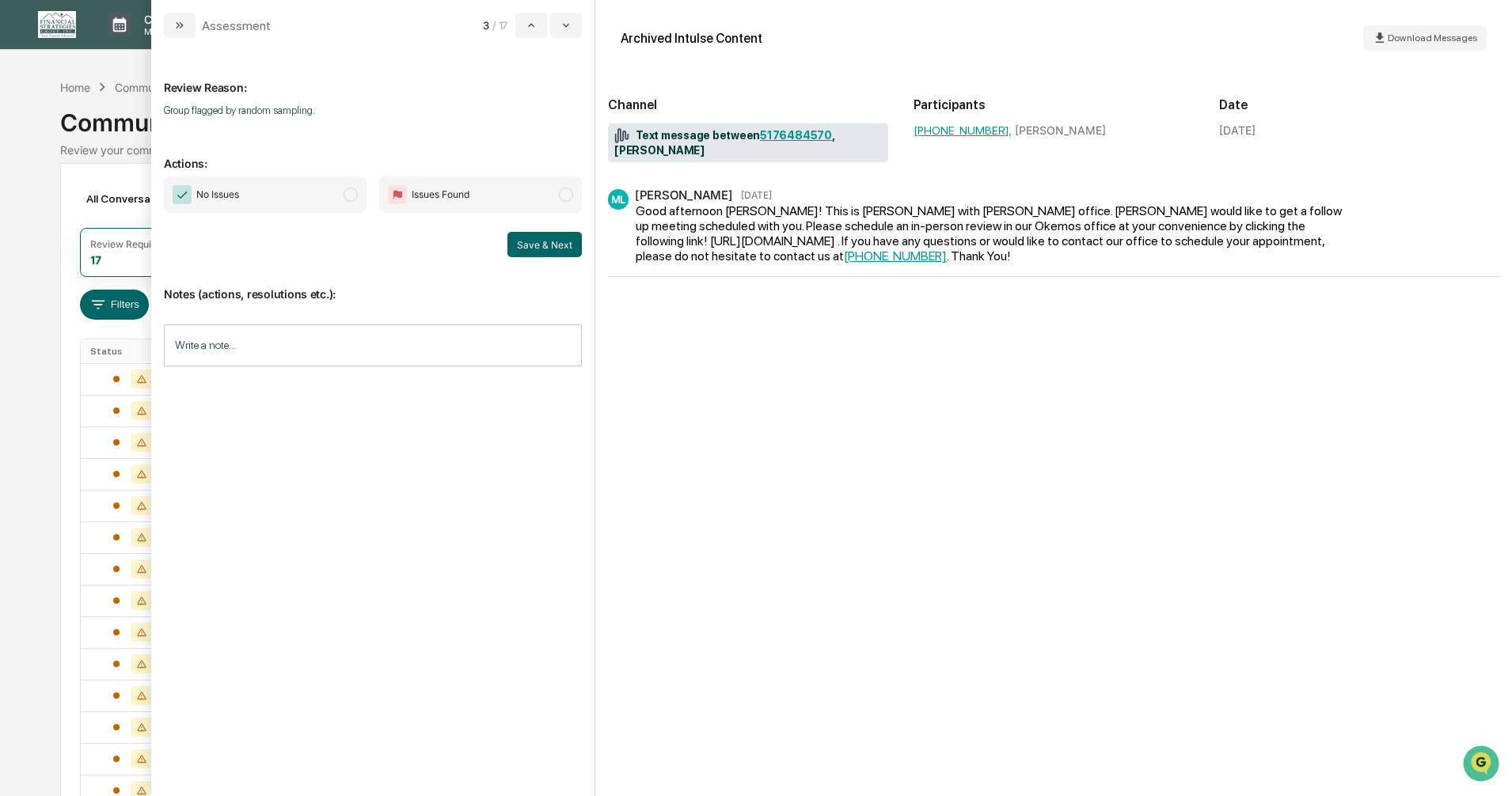
click at [349, 189] on span "modal" at bounding box center [350, 195] width 14 height 14
click at [504, 234] on div "Save & Next" at bounding box center [372, 244] width 418 height 26
click at [515, 240] on button "Save & Next" at bounding box center [544, 244] width 74 height 26
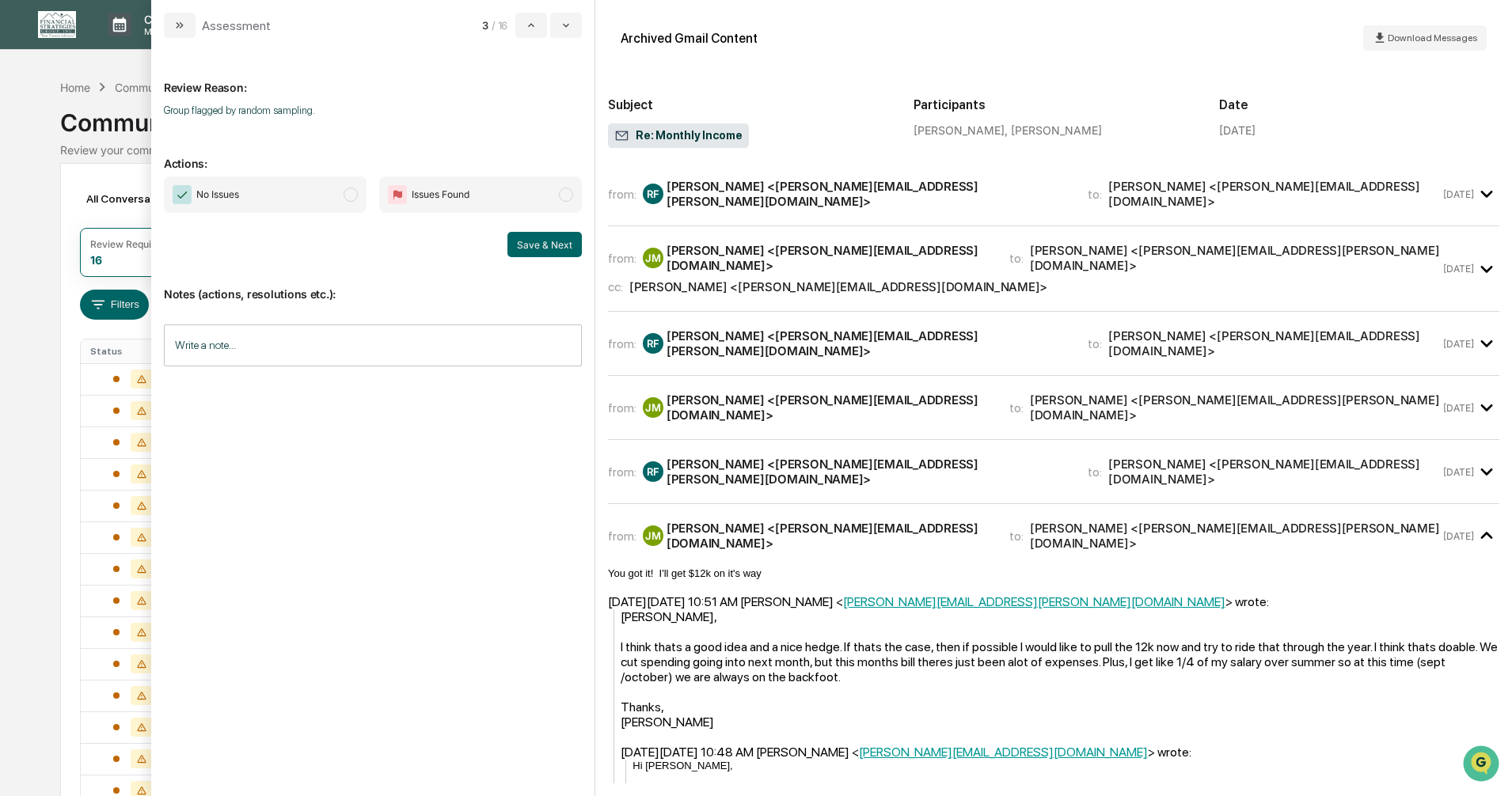
click at [350, 192] on span "modal" at bounding box center [350, 195] width 14 height 14
drag, startPoint x: 537, startPoint y: 244, endPoint x: 513, endPoint y: 252, distance: 25.3
click at [538, 244] on button "Save & Next" at bounding box center [544, 244] width 74 height 26
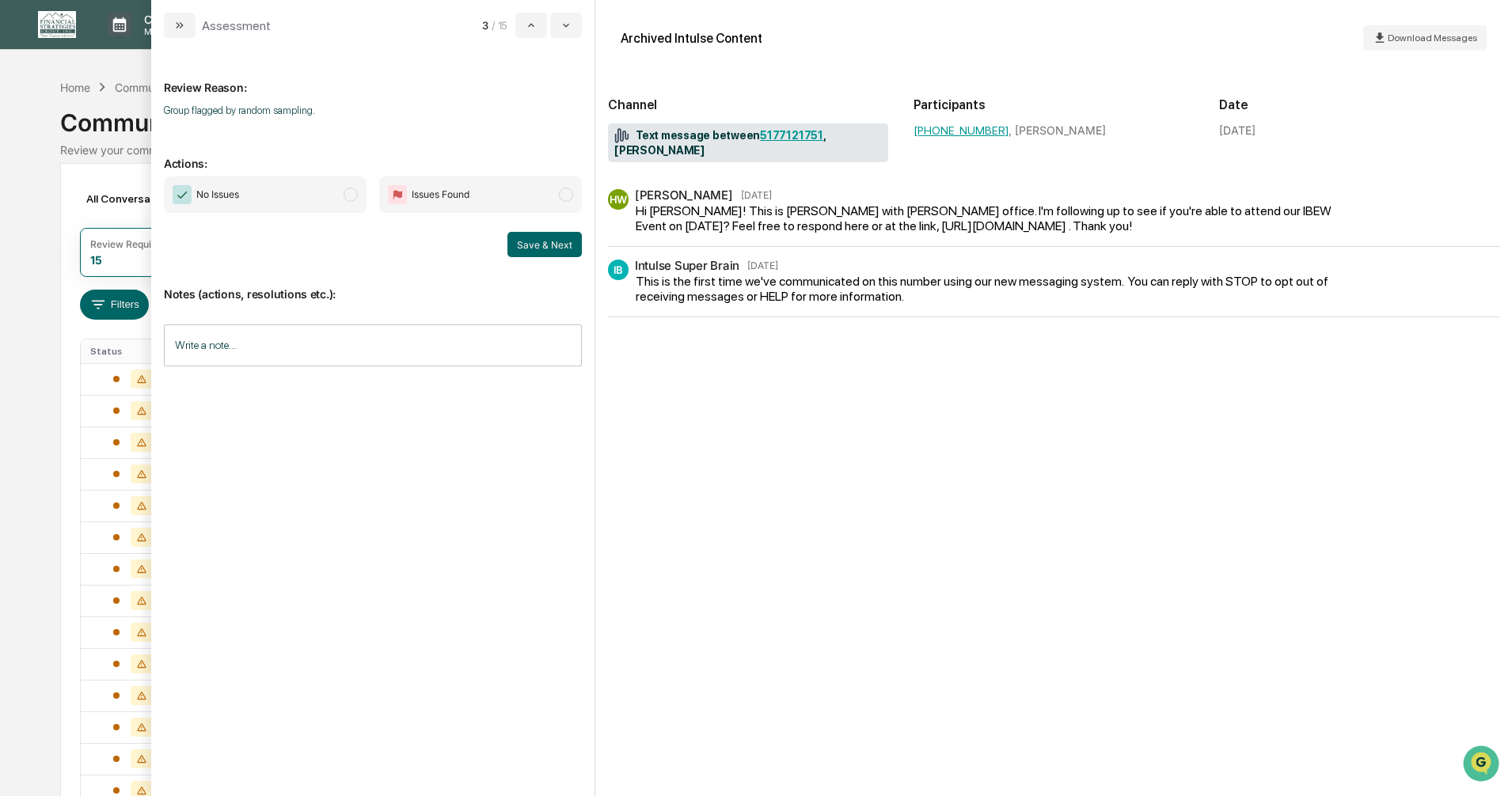
click at [349, 192] on span "modal" at bounding box center [350, 195] width 14 height 14
click at [527, 245] on button "Save & Next" at bounding box center [544, 244] width 74 height 26
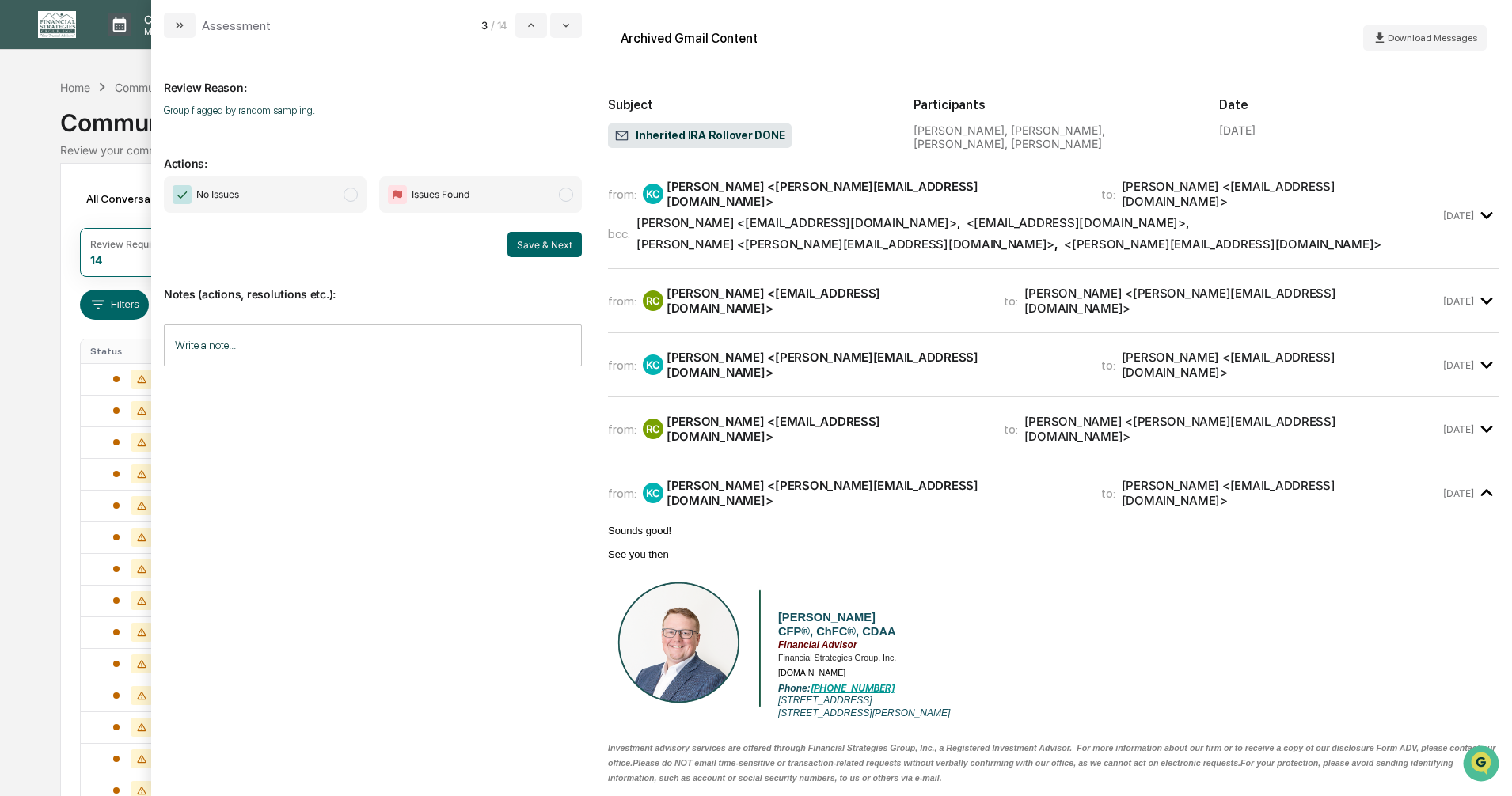
click at [346, 197] on span "modal" at bounding box center [350, 195] width 14 height 14
click at [544, 256] on button "Save & Next" at bounding box center [544, 244] width 74 height 26
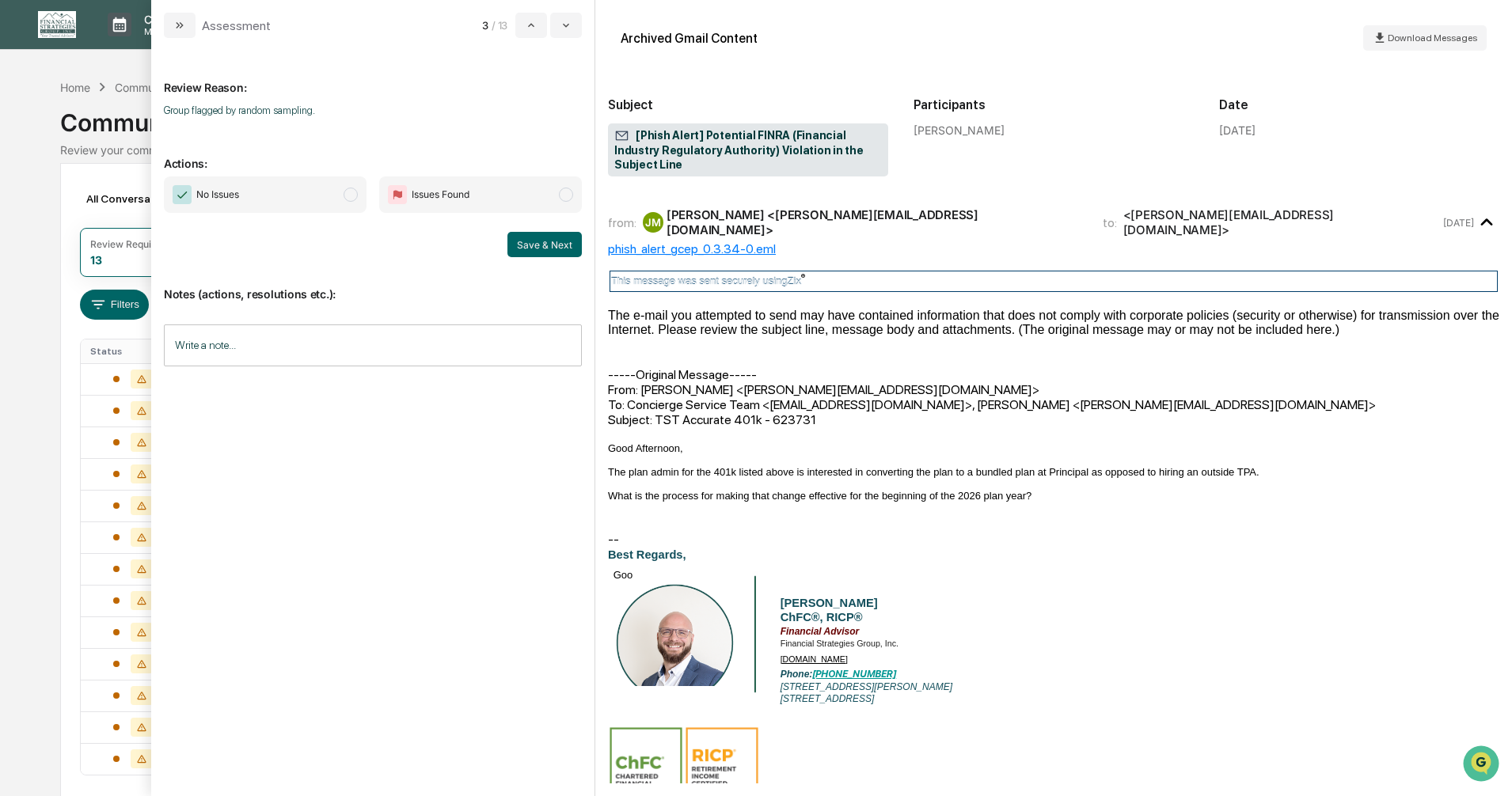
click at [353, 196] on span "modal" at bounding box center [350, 195] width 14 height 14
click at [538, 245] on button "Save & Next" at bounding box center [544, 244] width 74 height 26
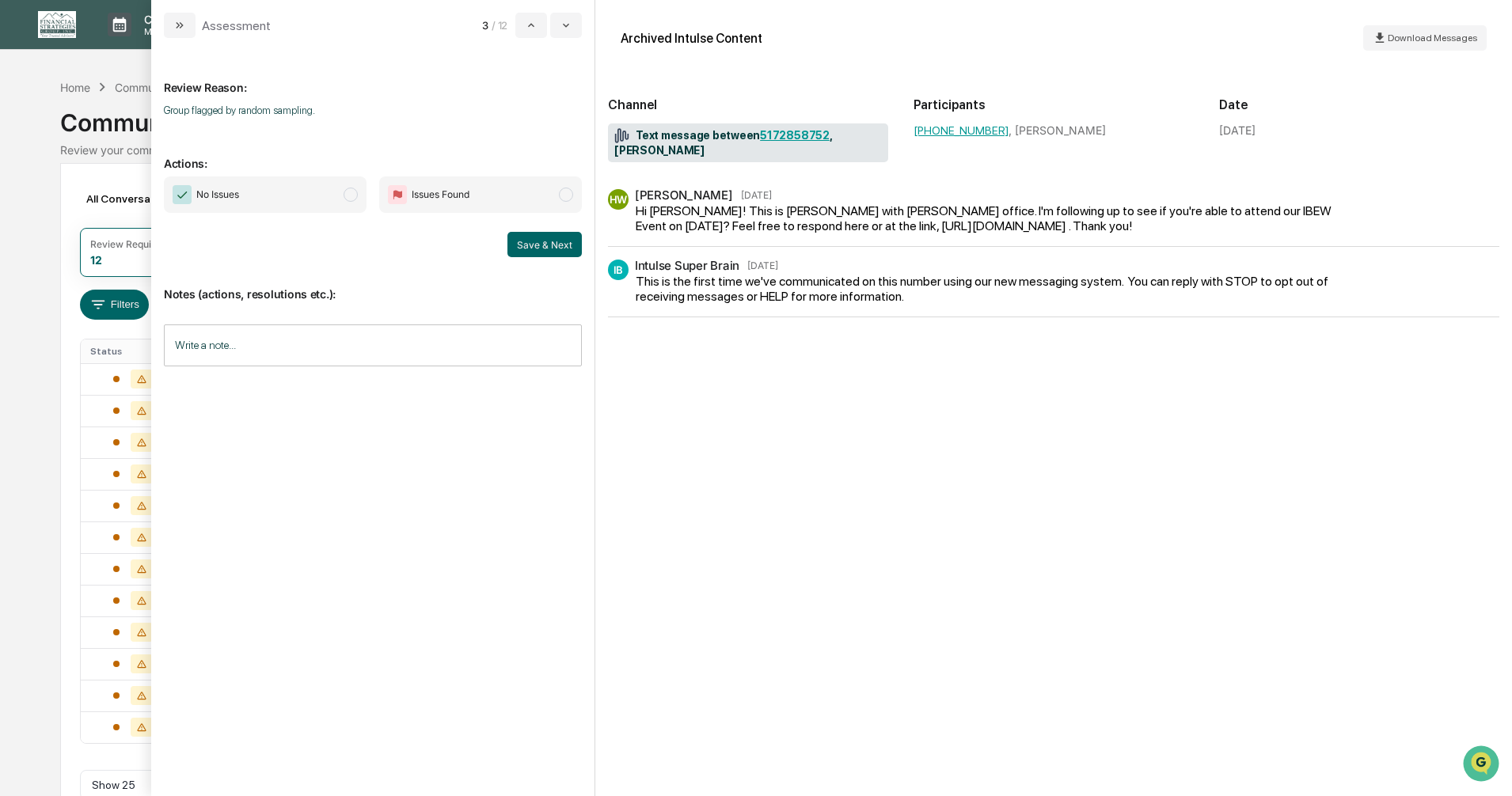
click at [351, 194] on span "modal" at bounding box center [350, 195] width 14 height 14
click at [549, 247] on button "Save & Next" at bounding box center [544, 244] width 74 height 26
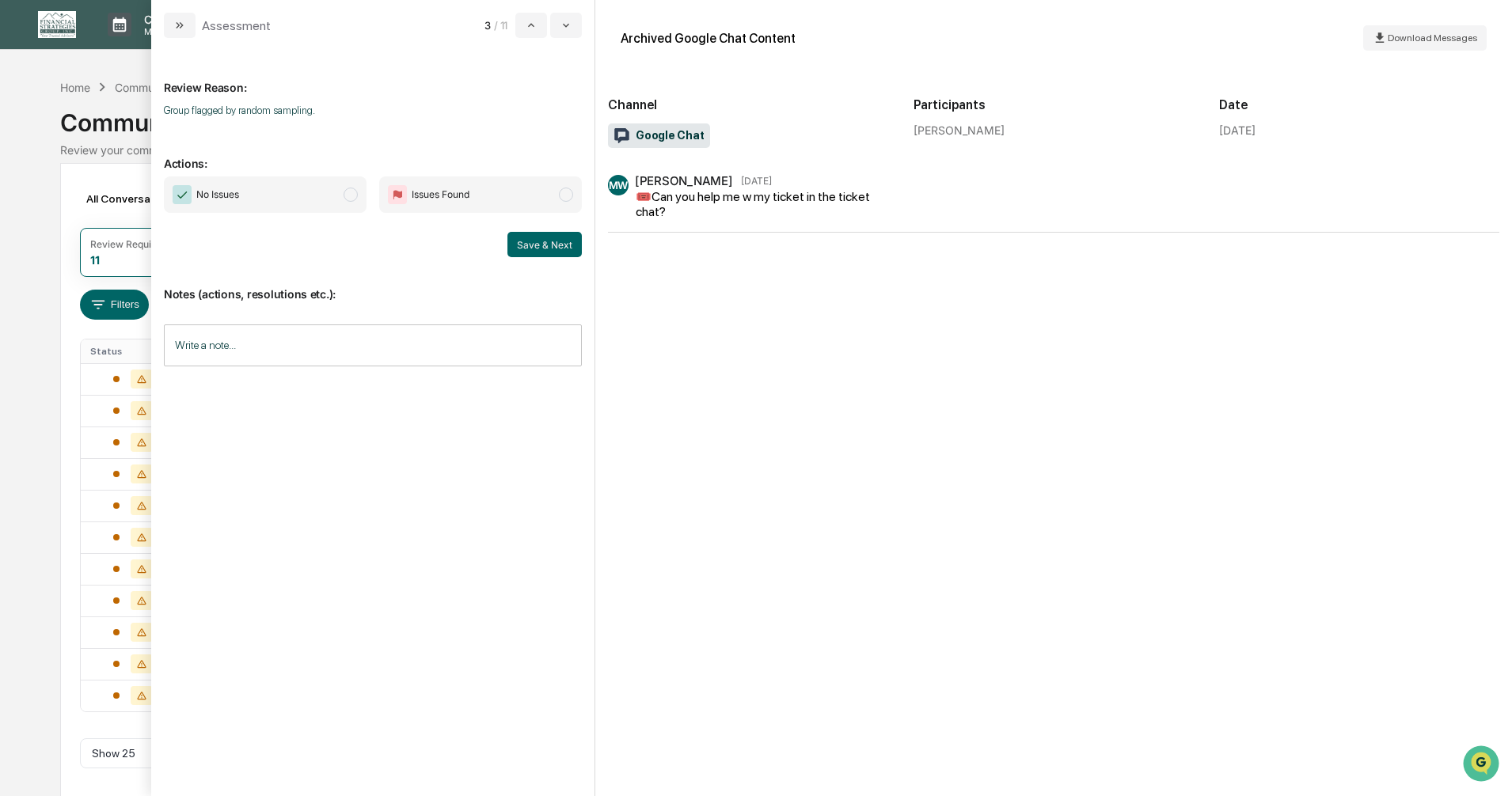
click at [355, 198] on span "modal" at bounding box center [350, 195] width 14 height 14
click at [540, 244] on button "Save & Next" at bounding box center [544, 244] width 74 height 26
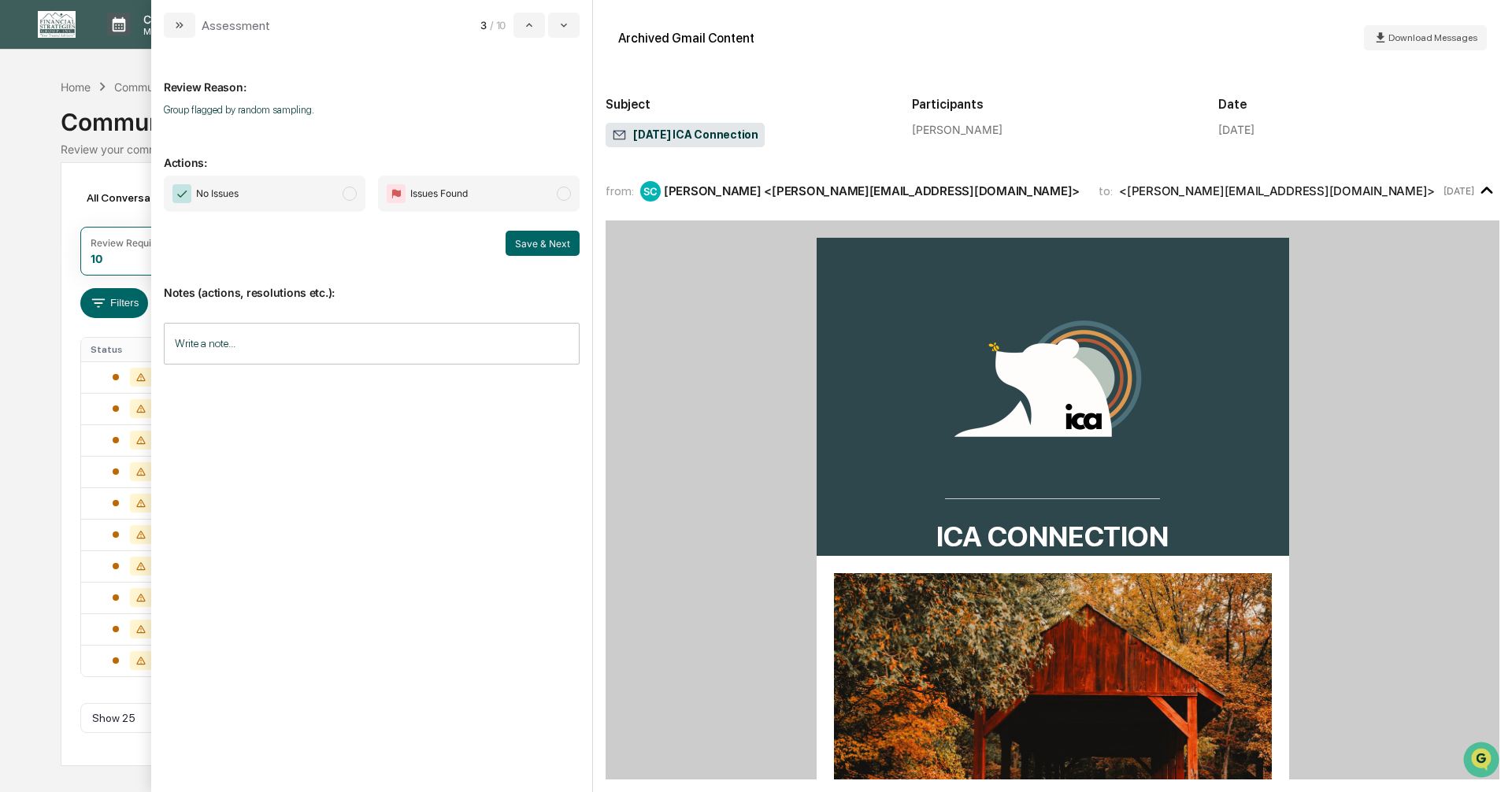
click at [352, 192] on span "modal" at bounding box center [350, 194] width 14 height 14
click at [515, 233] on button "Save & Next" at bounding box center [542, 243] width 74 height 25
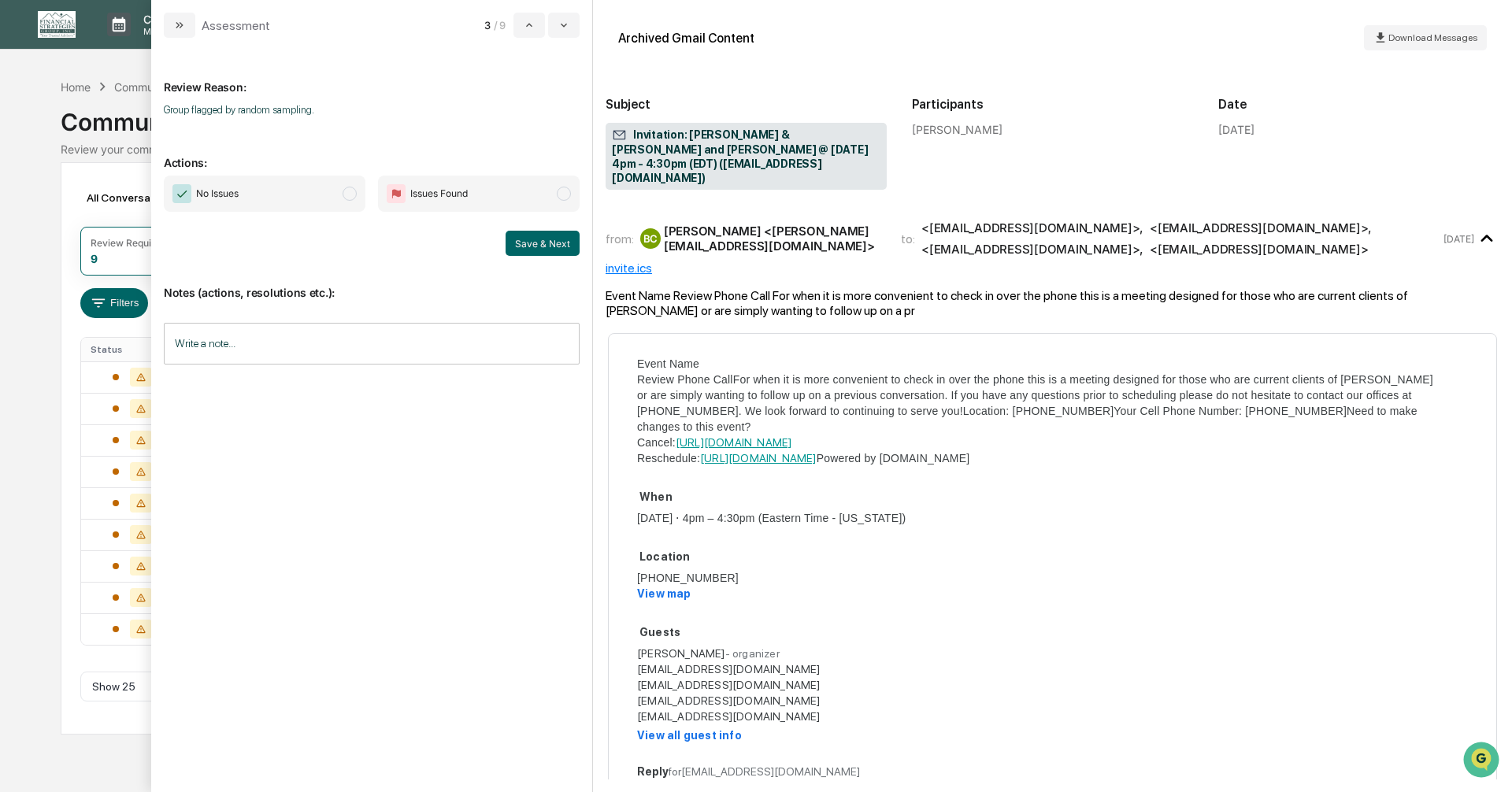
click at [346, 192] on span "modal" at bounding box center [350, 194] width 14 height 14
click at [544, 243] on button "Save & Next" at bounding box center [542, 243] width 74 height 25
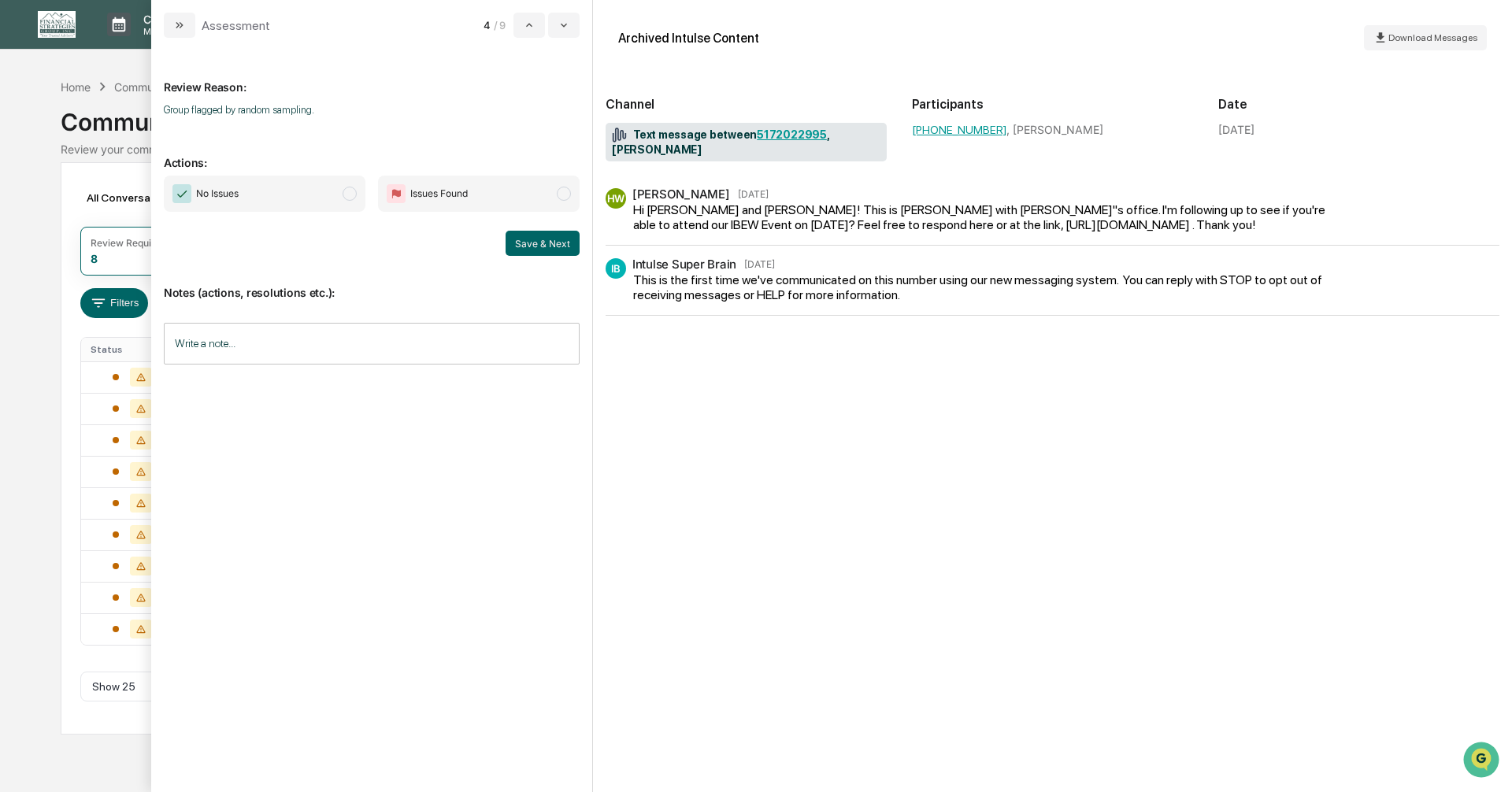
click at [347, 191] on span "modal" at bounding box center [350, 194] width 14 height 14
click at [548, 250] on button "Save & Next" at bounding box center [542, 243] width 74 height 25
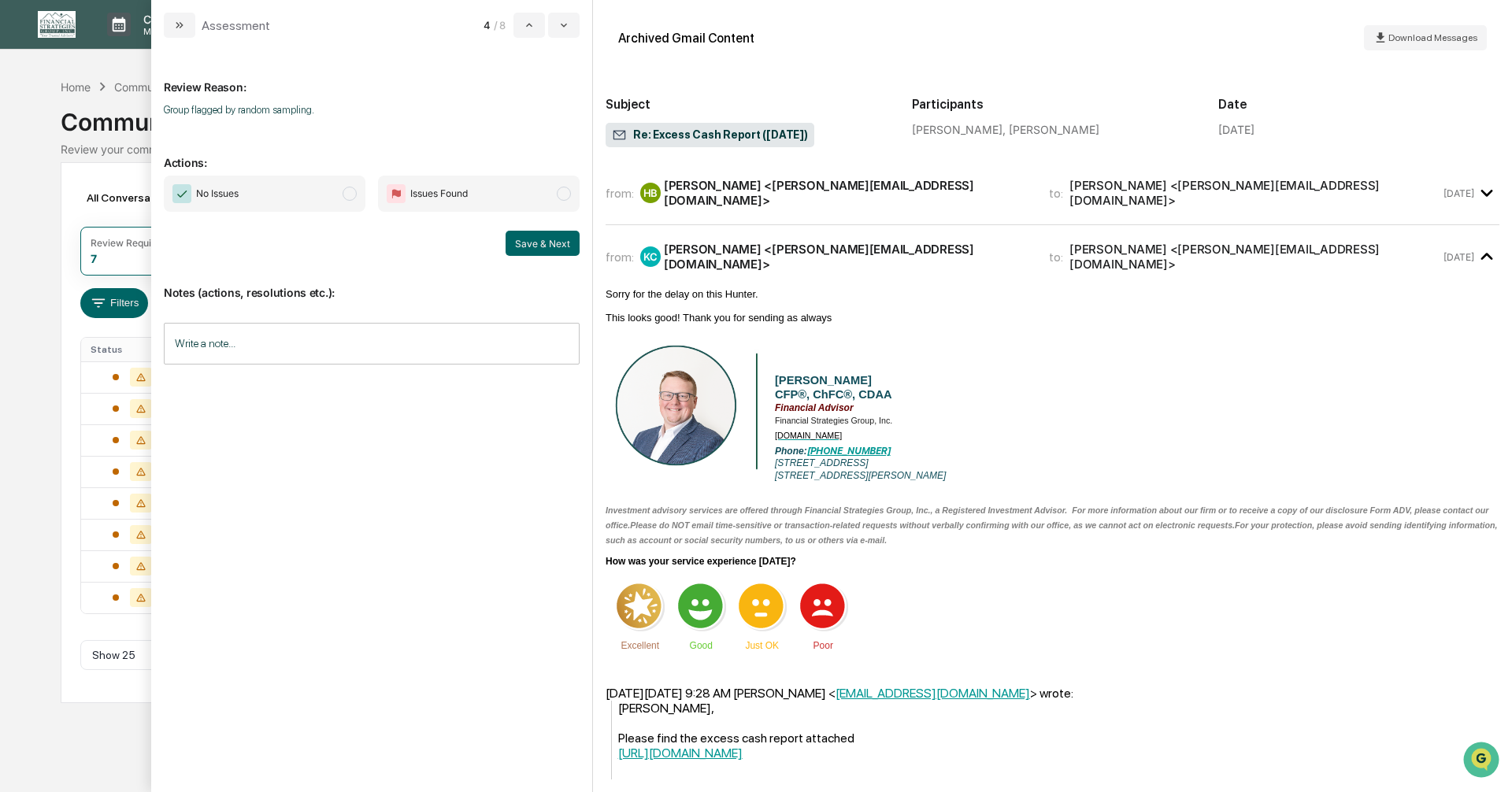
click at [347, 194] on span "modal" at bounding box center [350, 194] width 14 height 14
click at [526, 245] on button "Save & Next" at bounding box center [542, 243] width 74 height 25
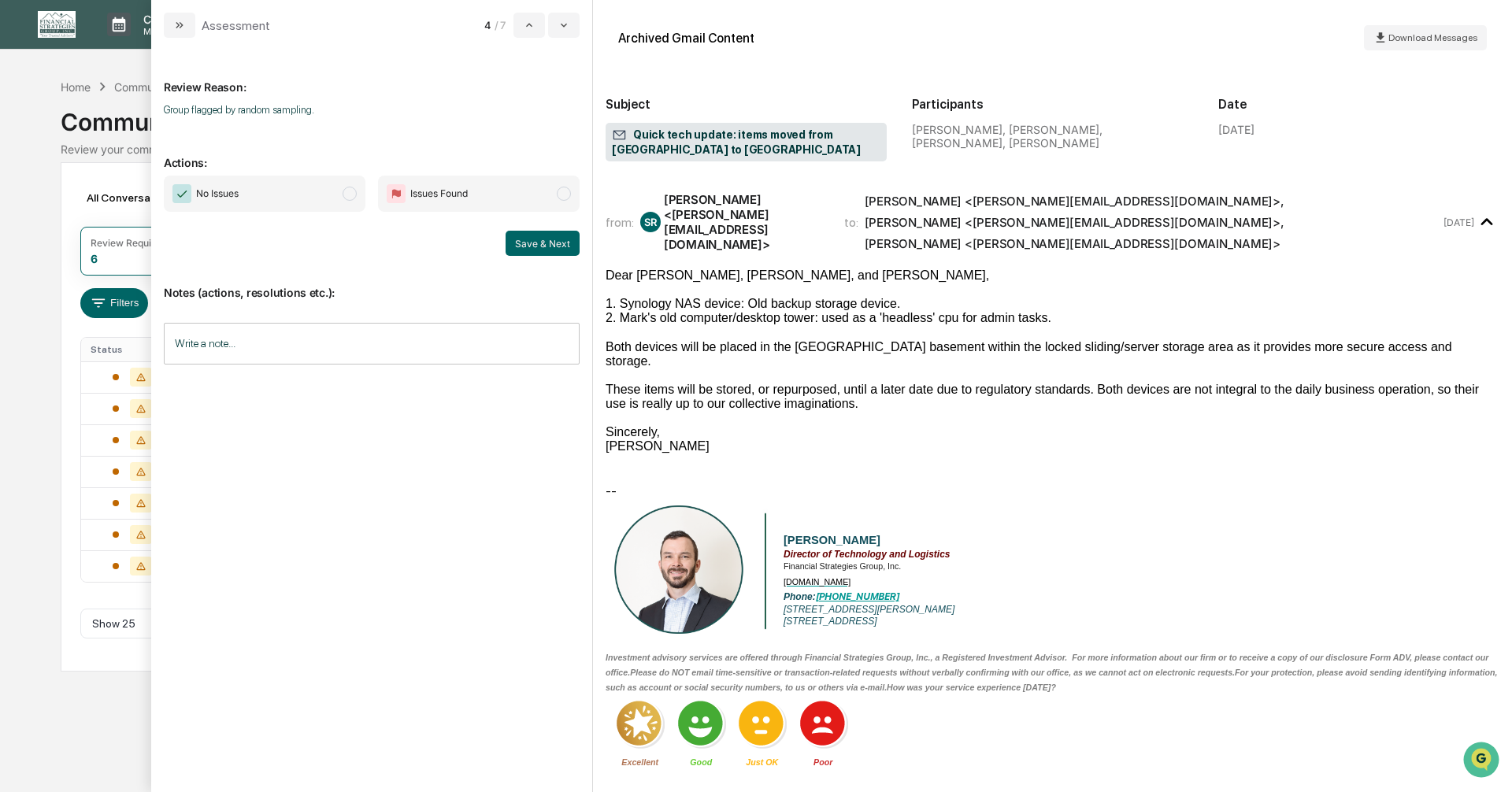
click at [341, 193] on span "No Issues" at bounding box center [265, 193] width 201 height 36
click at [534, 245] on button "Save & Next" at bounding box center [542, 243] width 74 height 25
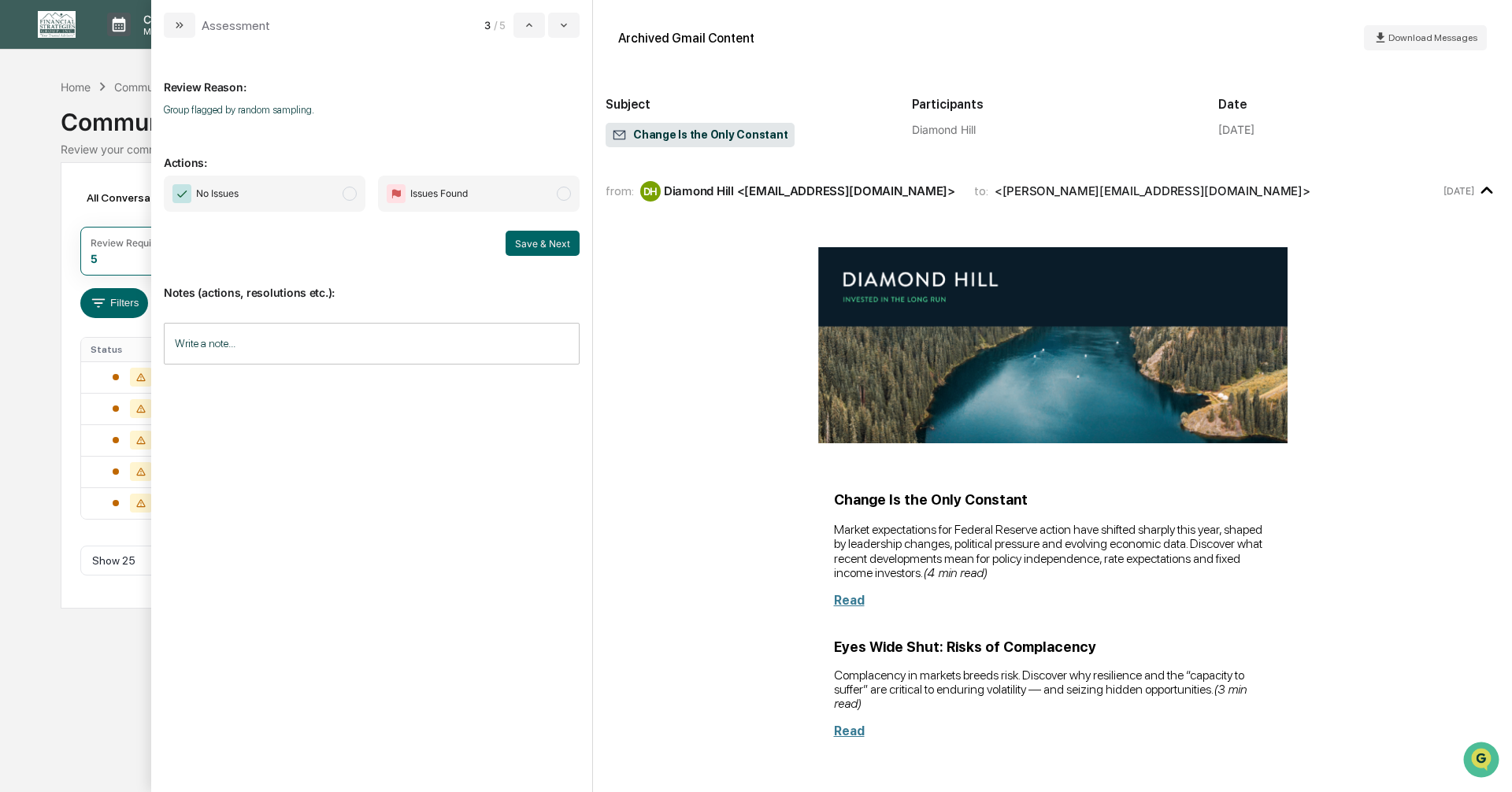
click at [348, 197] on span "modal" at bounding box center [350, 194] width 14 height 14
click at [527, 245] on button "Save & Next" at bounding box center [542, 243] width 74 height 25
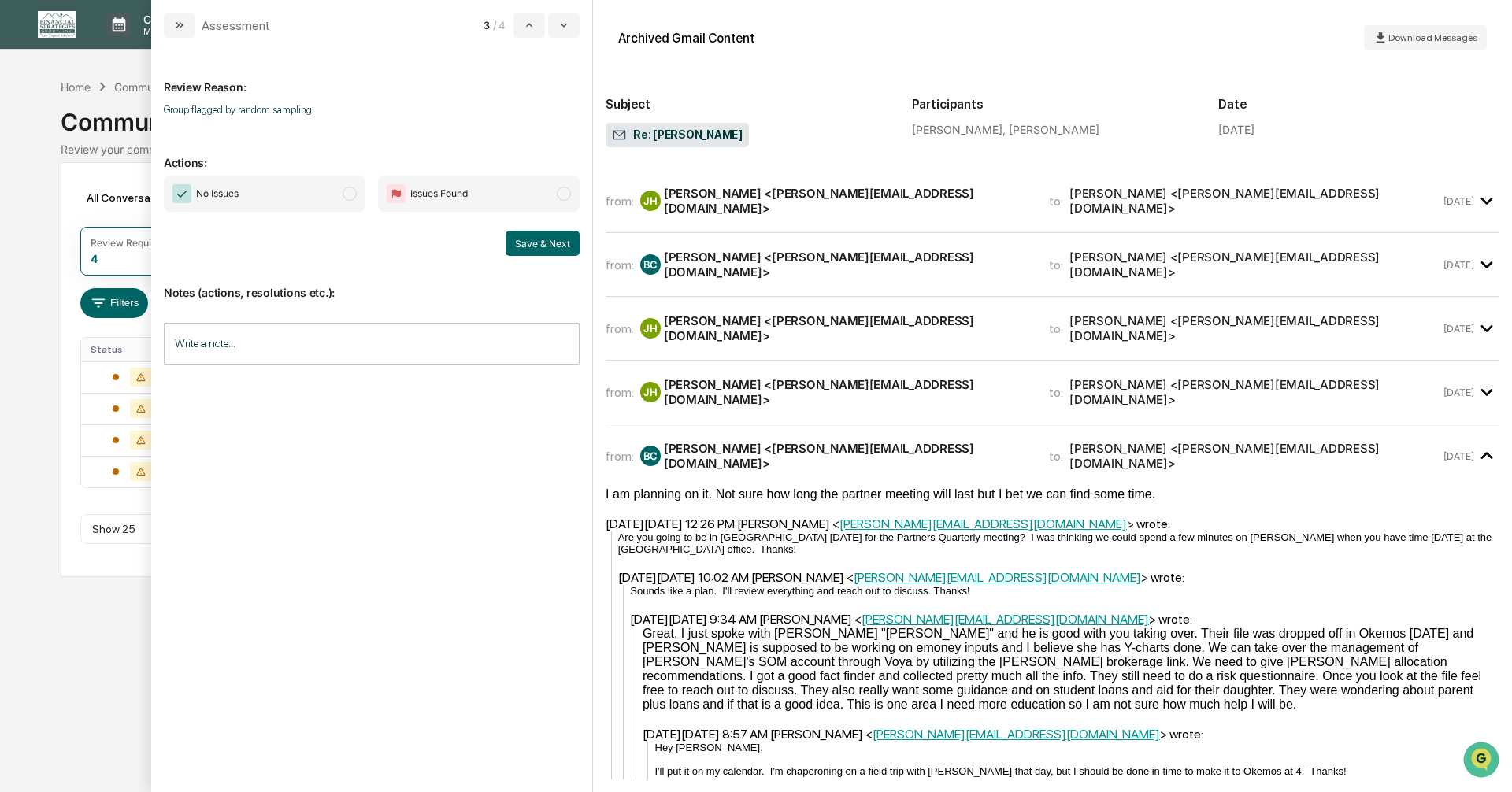
scroll to position [79, 0]
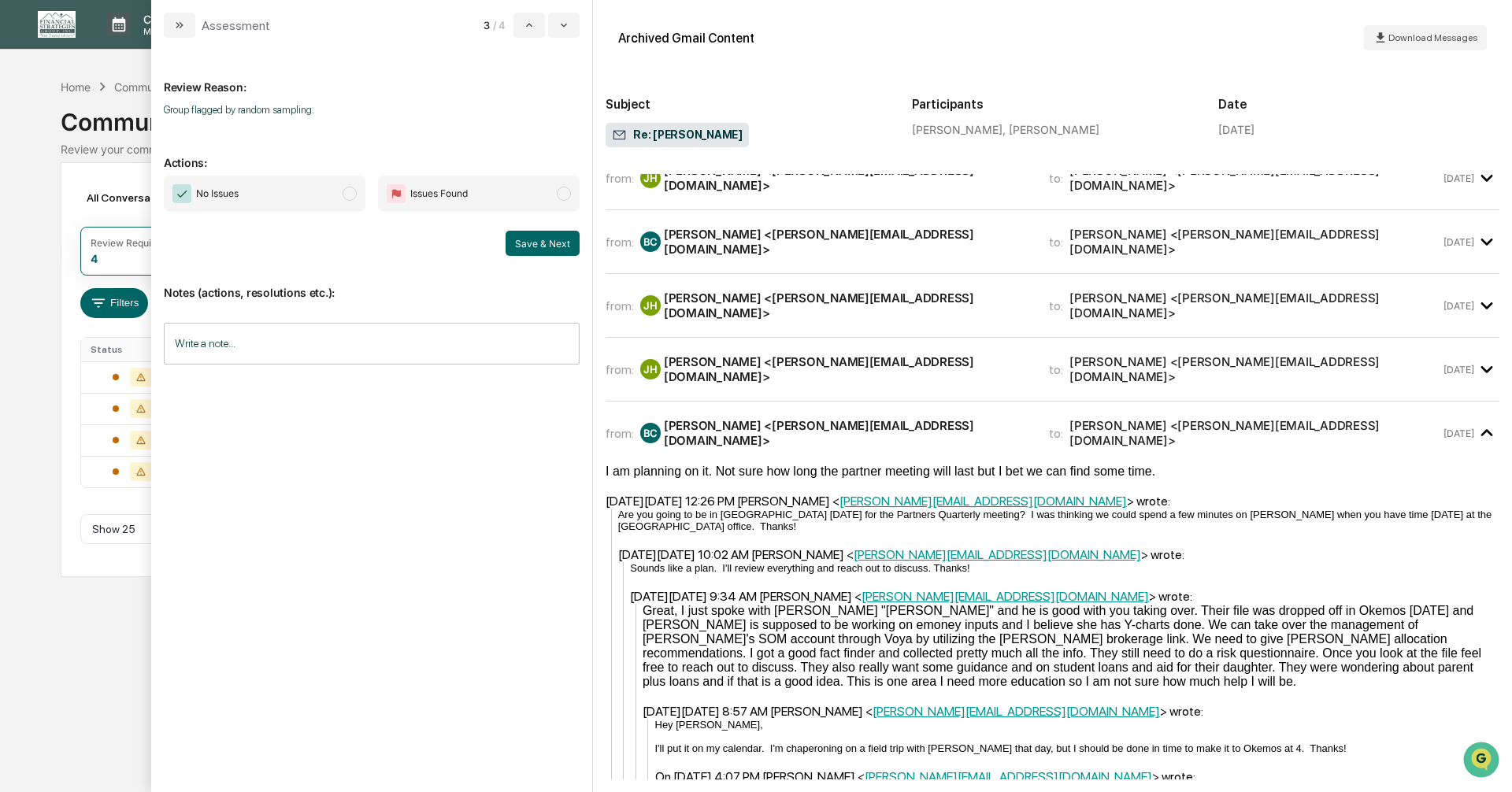
click at [348, 197] on span "modal" at bounding box center [350, 194] width 14 height 14
click at [527, 249] on button "Save & Next" at bounding box center [542, 243] width 74 height 25
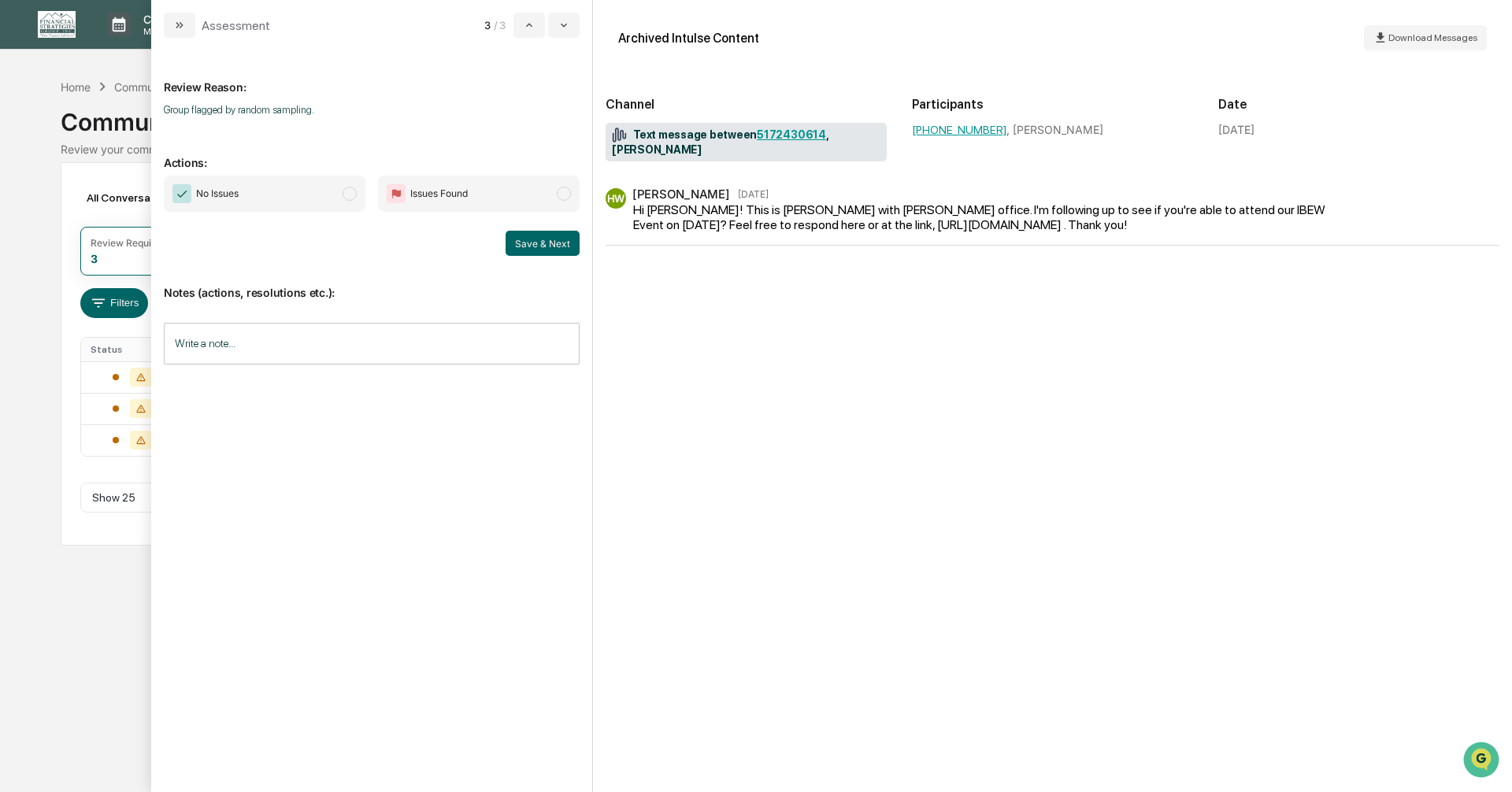
click at [348, 196] on span "modal" at bounding box center [350, 194] width 14 height 14
click at [535, 243] on button "Save & Next" at bounding box center [542, 243] width 74 height 25
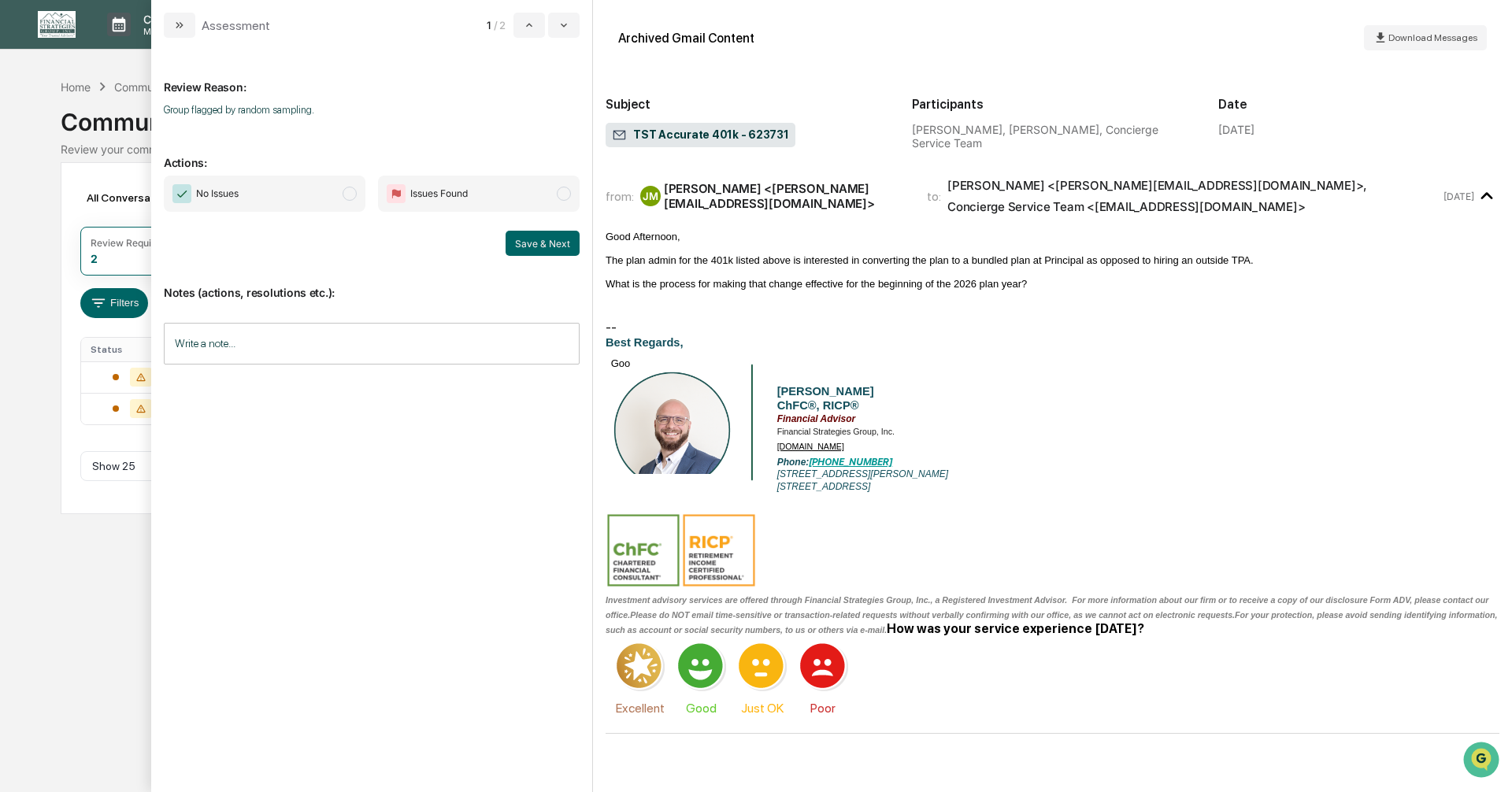
click at [347, 192] on span "modal" at bounding box center [350, 194] width 14 height 14
click at [529, 237] on button "Save & Next" at bounding box center [542, 243] width 74 height 25
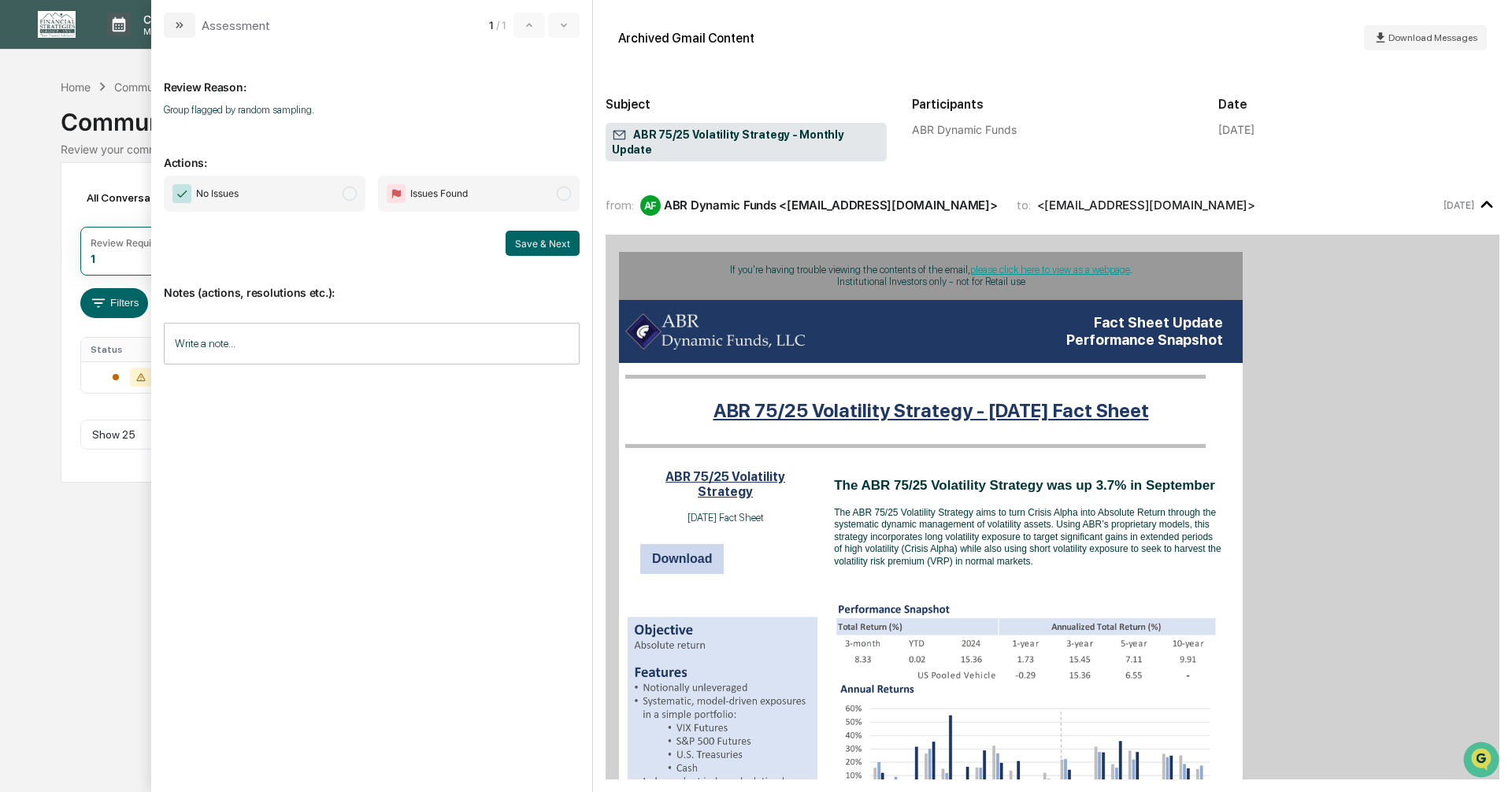
click at [348, 191] on span "modal" at bounding box center [350, 194] width 14 height 14
click at [516, 237] on button "Save & Next" at bounding box center [542, 243] width 74 height 25
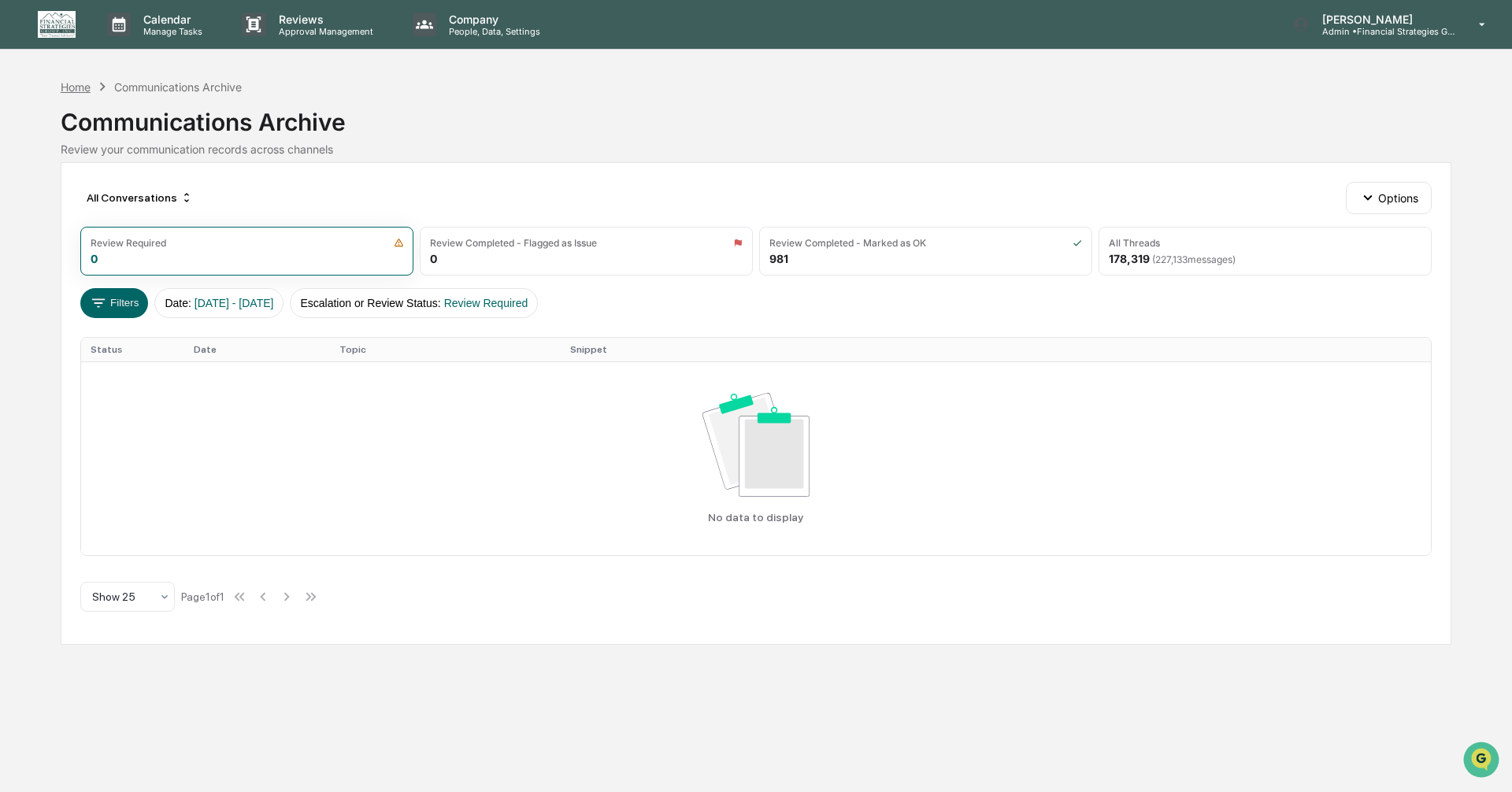
click at [85, 93] on div "Home" at bounding box center [75, 87] width 30 height 13
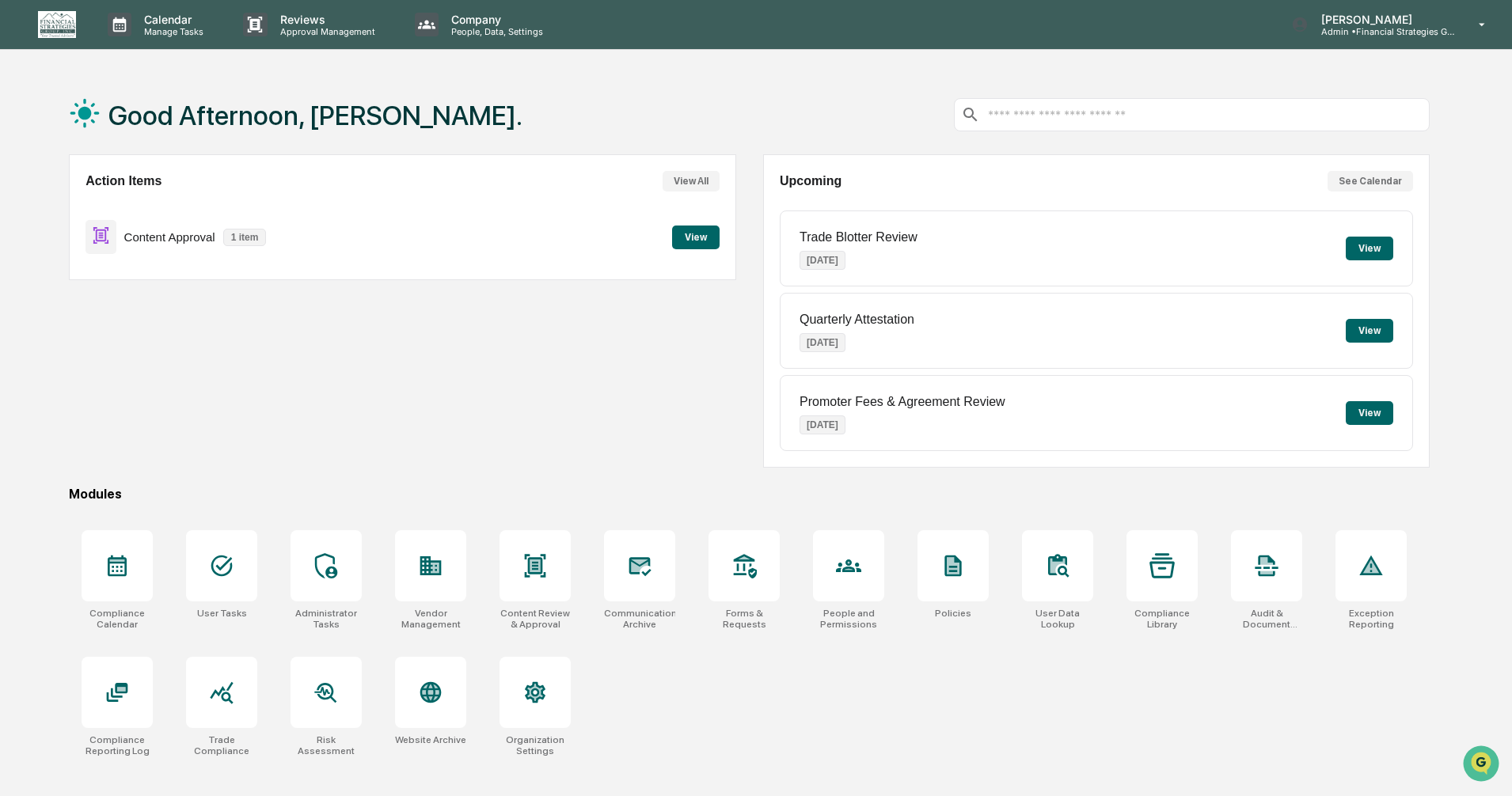
click at [691, 241] on button "View" at bounding box center [696, 237] width 48 height 24
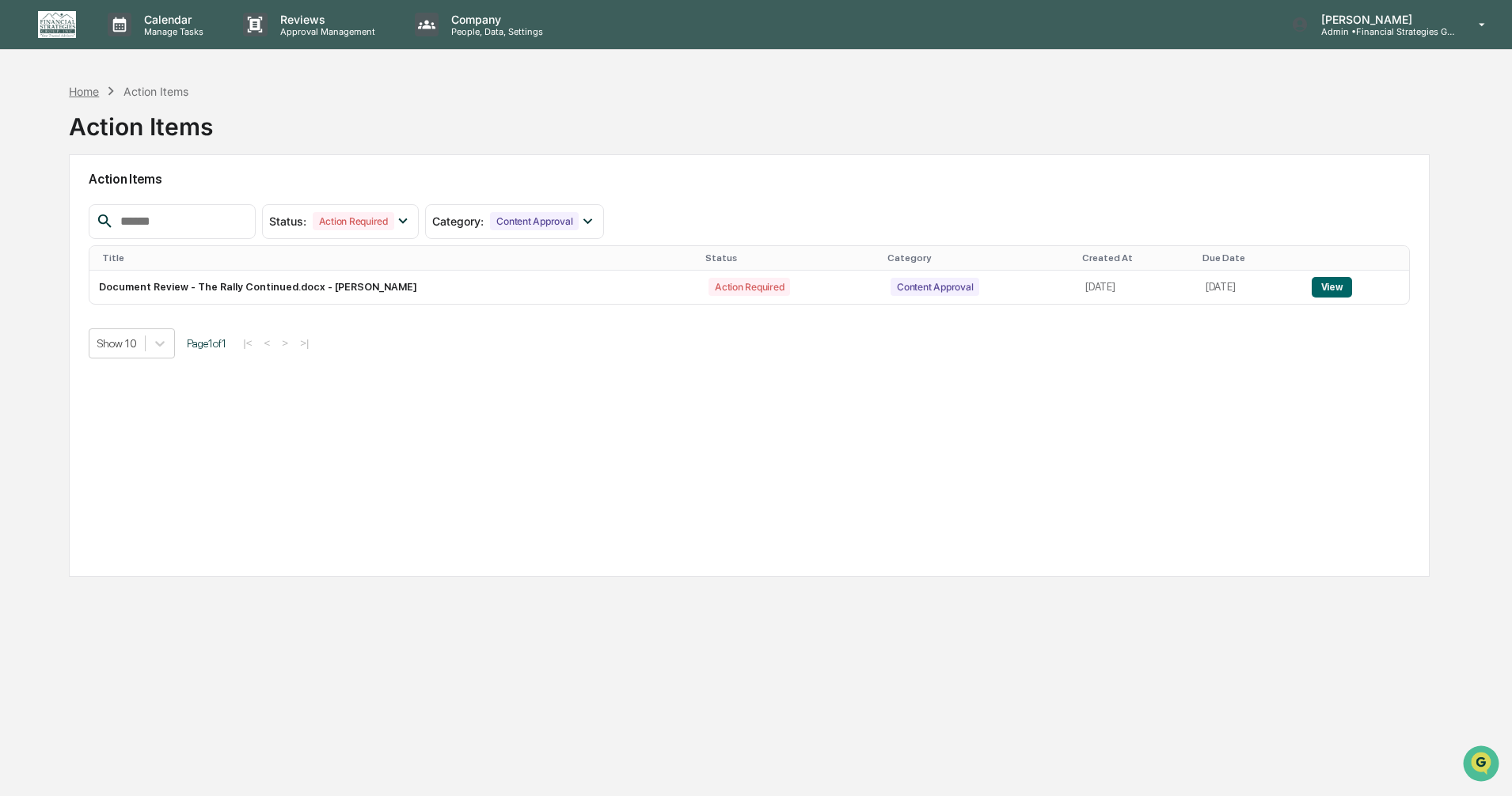
click at [74, 92] on div "Home" at bounding box center [84, 91] width 30 height 13
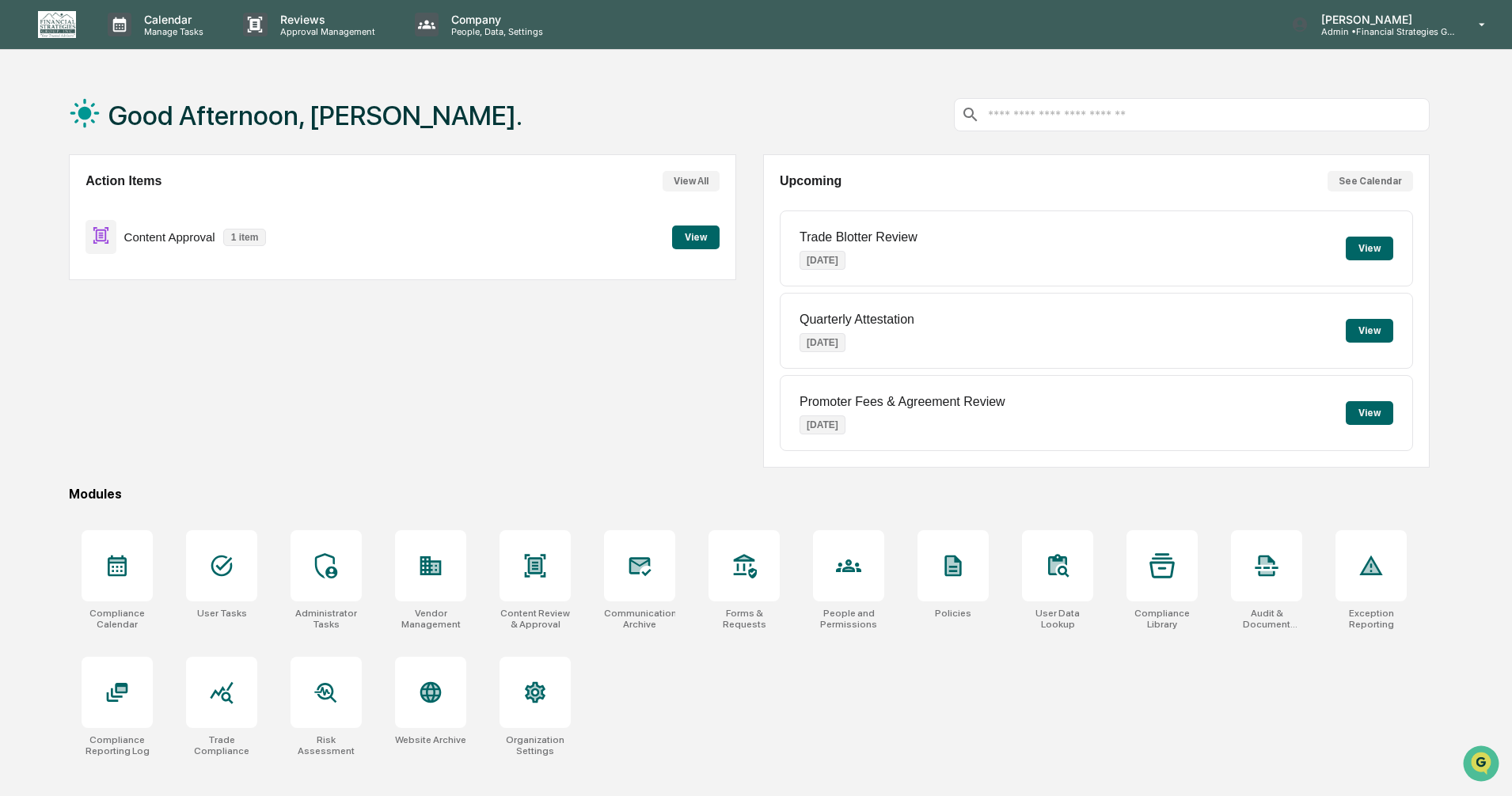
drag, startPoint x: 822, startPoint y: 447, endPoint x: 528, endPoint y: 404, distance: 297.1
click at [528, 404] on div "Action Items View All Content Approval 1 item View" at bounding box center [402, 311] width 667 height 313
